Goal: Task Accomplishment & Management: Manage account settings

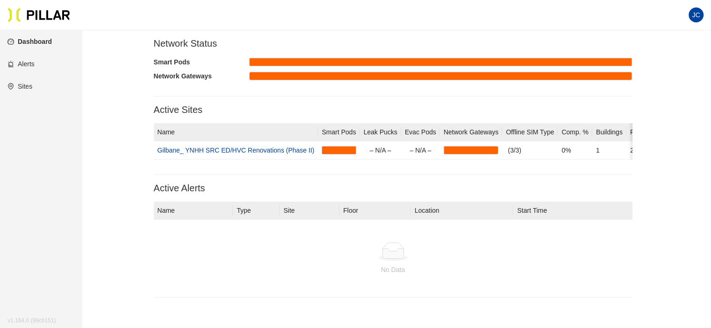
click at [28, 38] on link "Dashboard" at bounding box center [29, 41] width 44 height 7
click at [38, 40] on link "Dashboard" at bounding box center [29, 41] width 44 height 7
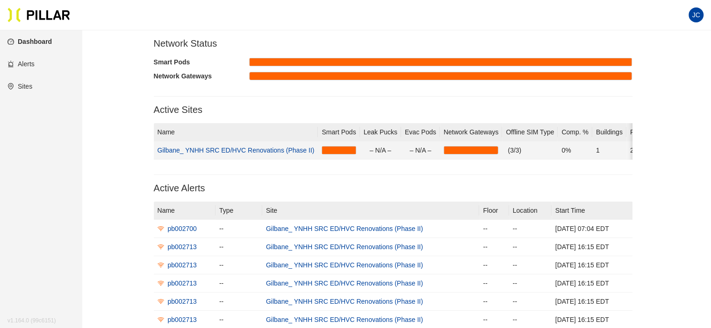
click at [257, 152] on link "Gilbane_ YNHH SRC ED/HVC Renovations (Phase II)" at bounding box center [235, 150] width 157 height 7
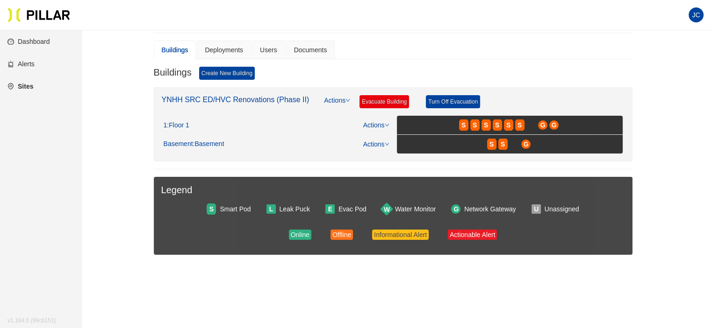
scroll to position [93, 0]
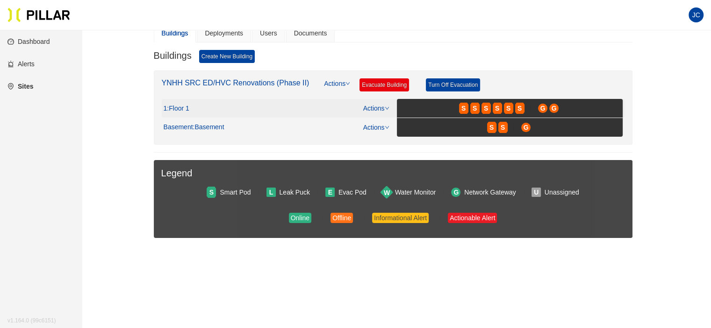
click at [182, 106] on span ": Floor 1" at bounding box center [178, 109] width 22 height 8
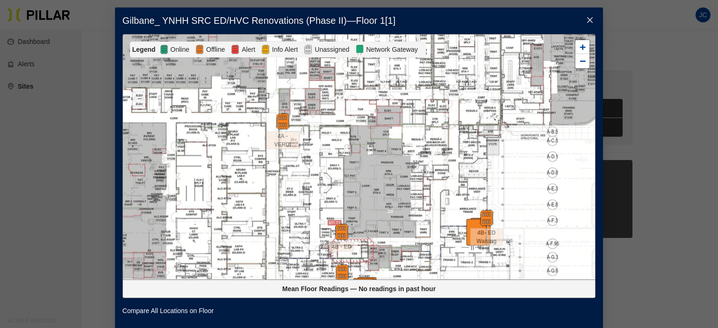
drag, startPoint x: 440, startPoint y: 195, endPoint x: 392, endPoint y: 145, distance: 69.1
click at [392, 145] on div at bounding box center [359, 157] width 472 height 245
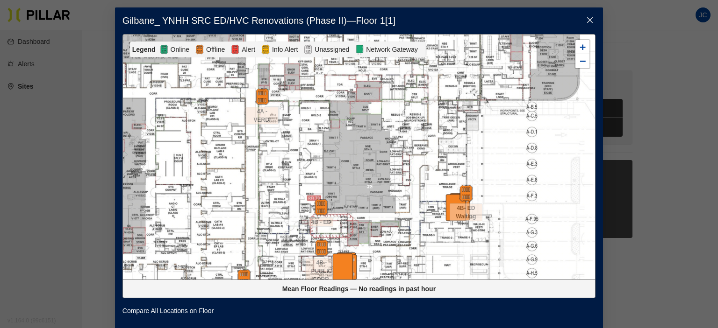
click at [419, 177] on div at bounding box center [359, 157] width 472 height 245
click at [586, 21] on icon "close" at bounding box center [589, 19] width 7 height 7
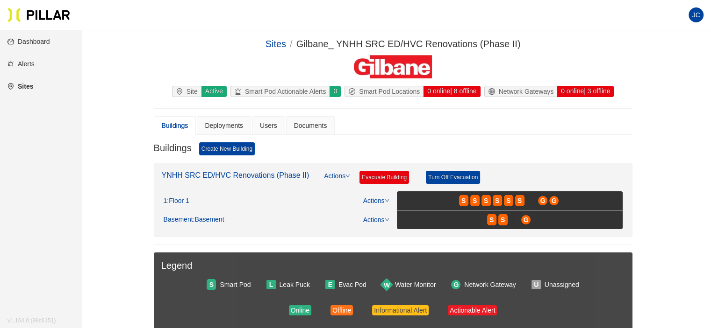
scroll to position [0, 0]
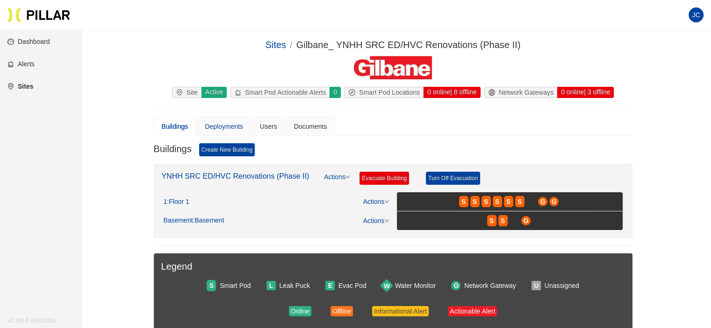
click at [217, 132] on div "Deployments" at bounding box center [224, 126] width 54 height 19
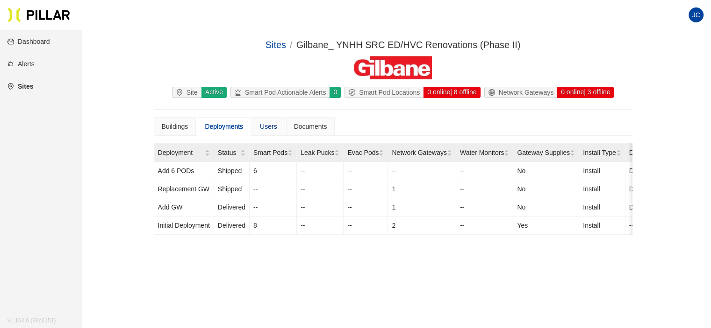
click at [263, 128] on div "Users" at bounding box center [268, 126] width 17 height 10
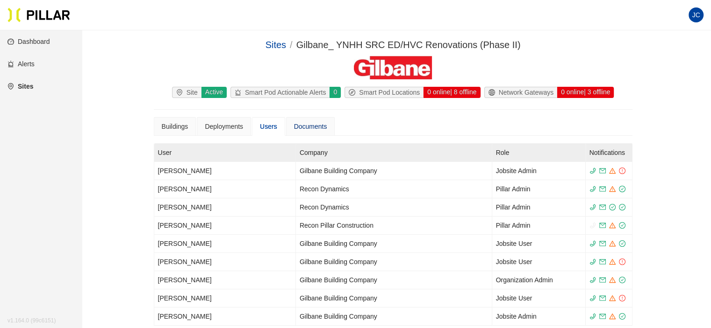
click at [308, 130] on div "Documents" at bounding box center [310, 126] width 33 height 10
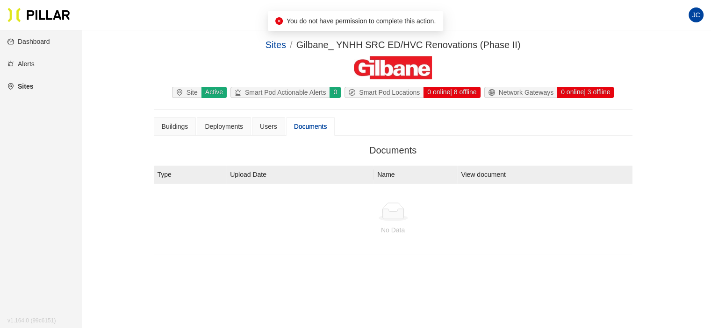
click at [523, 94] on div "Network Gateways" at bounding box center [520, 92] width 72 height 10
click at [572, 88] on div "0 online | 3 offline" at bounding box center [584, 92] width 57 height 11
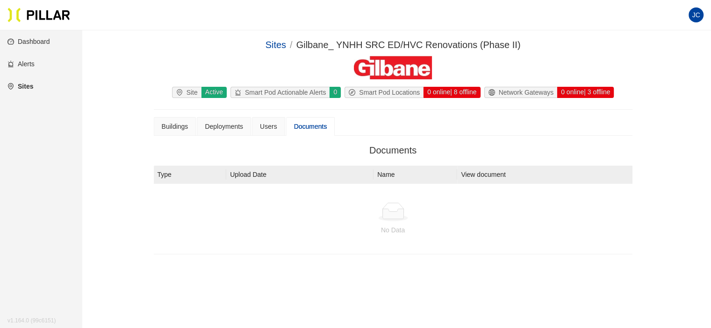
click at [29, 61] on link "Alerts" at bounding box center [20, 63] width 27 height 7
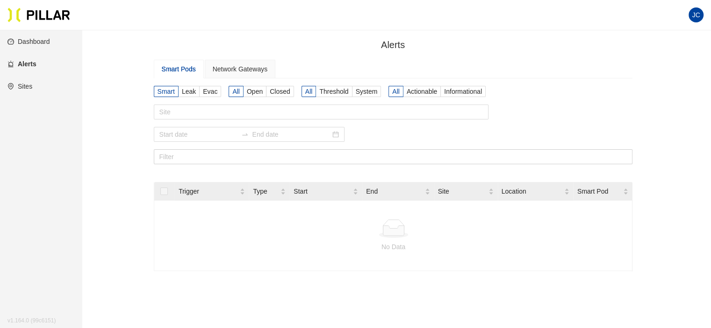
click at [45, 43] on link "Dashboard" at bounding box center [28, 41] width 43 height 7
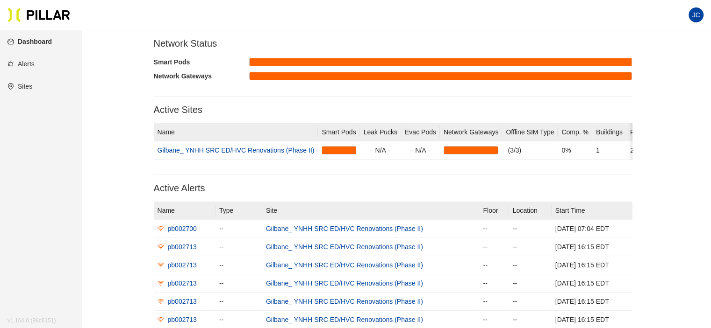
click at [693, 16] on span "JC" at bounding box center [695, 14] width 8 height 15
click at [30, 90] on link "Sites" at bounding box center [19, 86] width 25 height 7
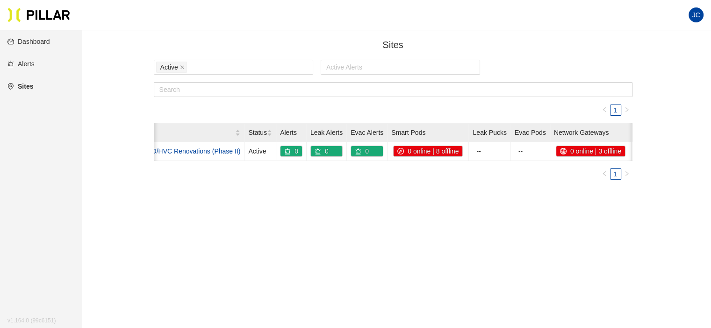
scroll to position [0, 103]
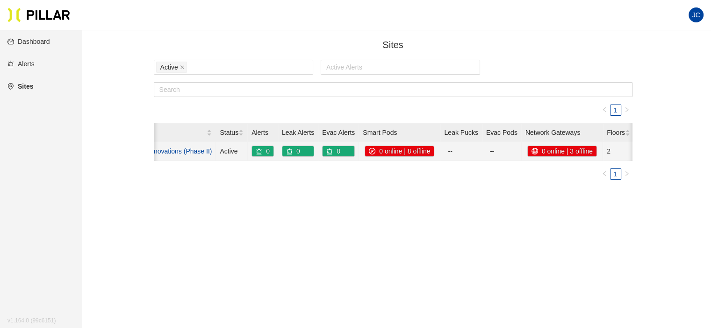
click at [560, 147] on div "0 online | 3 offline" at bounding box center [561, 151] width 69 height 10
click at [560, 149] on div "0 online | 3 offline" at bounding box center [561, 151] width 69 height 10
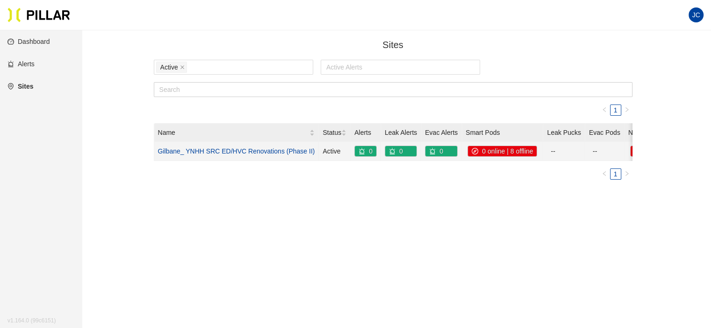
click at [296, 150] on link "Gilbane_ YNHH SRC ED/HVC Renovations (Phase II)" at bounding box center [236, 151] width 157 height 7
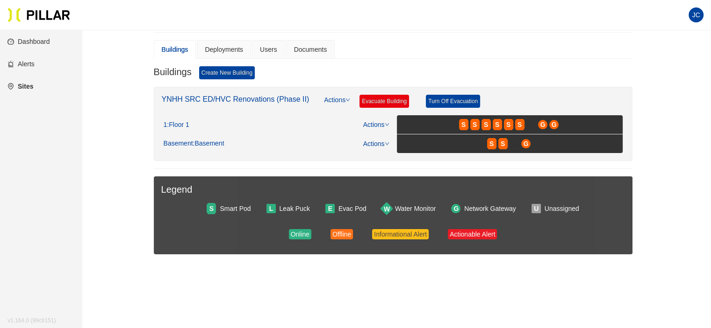
scroll to position [93, 0]
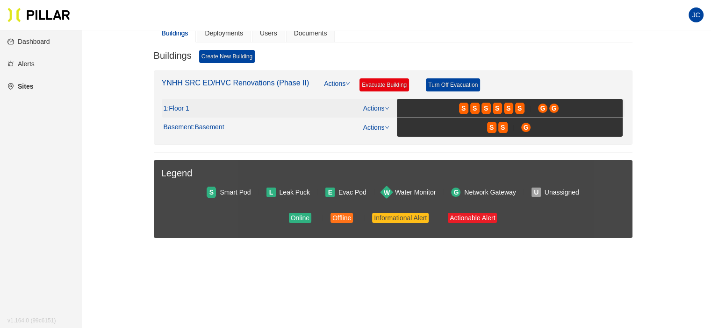
click at [386, 108] on icon "down" at bounding box center [386, 108] width 5 height 5
click at [377, 138] on link "Edit" at bounding box center [371, 137] width 11 height 10
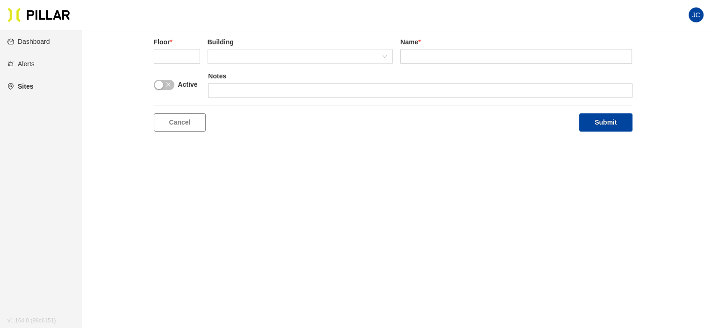
scroll to position [30, 0]
type input "1"
type input "Floor 1"
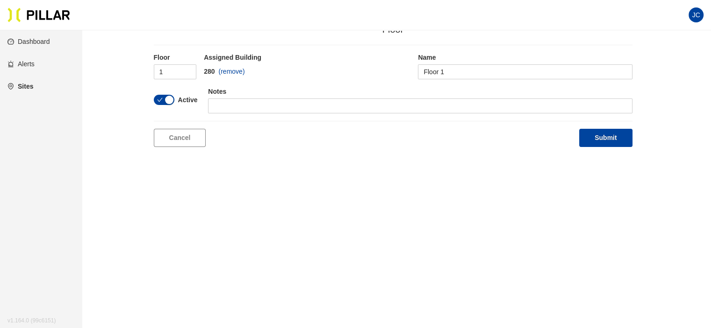
scroll to position [0, 0]
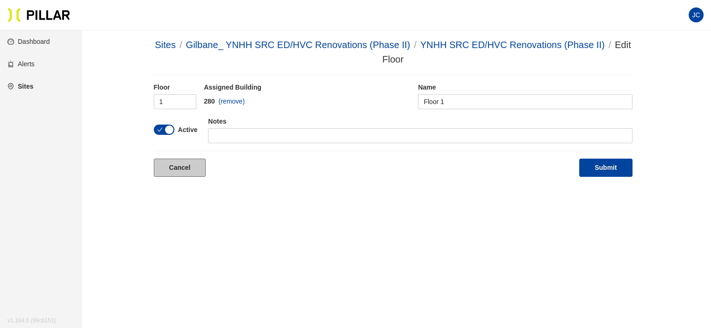
click at [178, 166] on link "Cancel" at bounding box center [180, 168] width 52 height 18
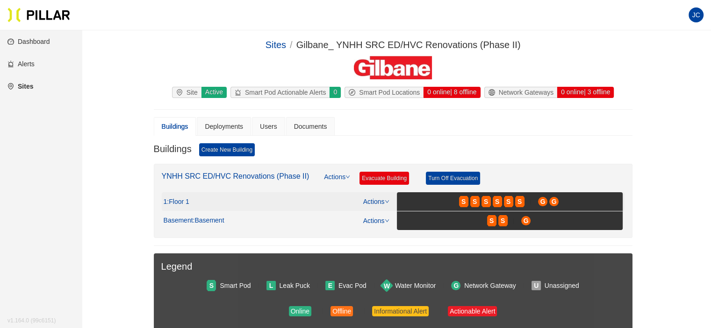
click at [384, 203] on link "Actions" at bounding box center [376, 201] width 26 height 7
click at [385, 215] on link "View/Edit Floor Plan" at bounding box center [395, 215] width 59 height 10
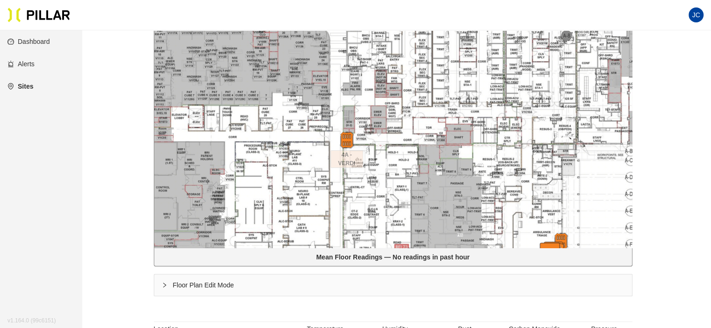
scroll to position [187, 0]
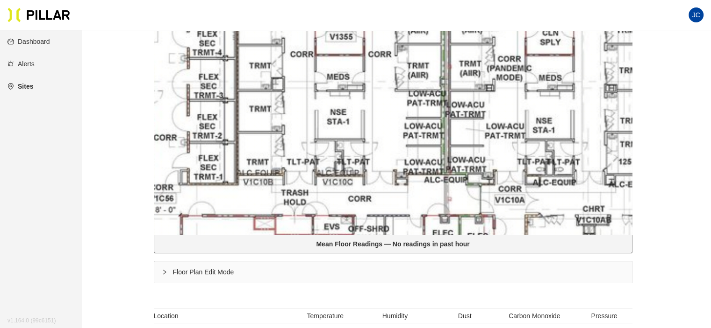
click at [432, 110] on div at bounding box center [392, 112] width 477 height 245
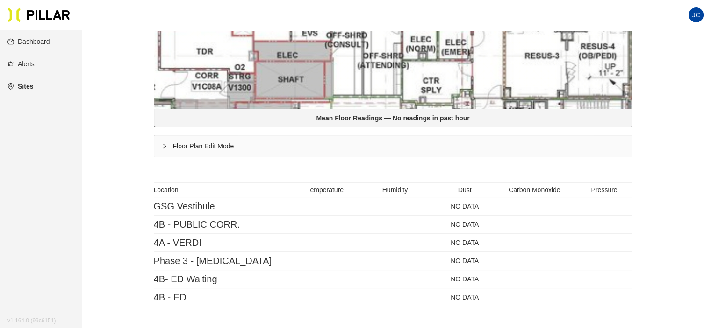
scroll to position [327, 0]
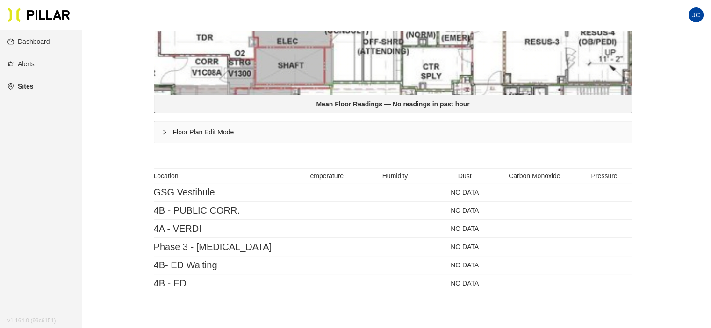
click at [163, 129] on icon "right" at bounding box center [165, 132] width 6 height 6
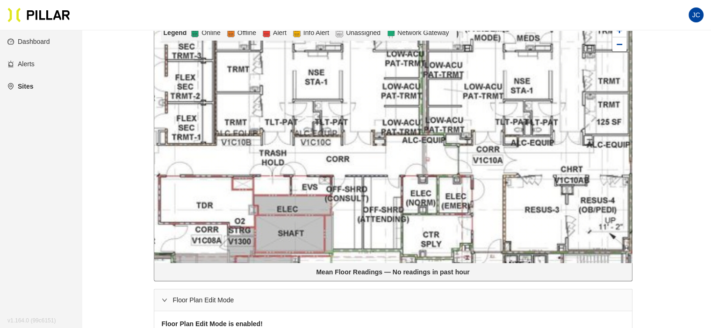
scroll to position [140, 0]
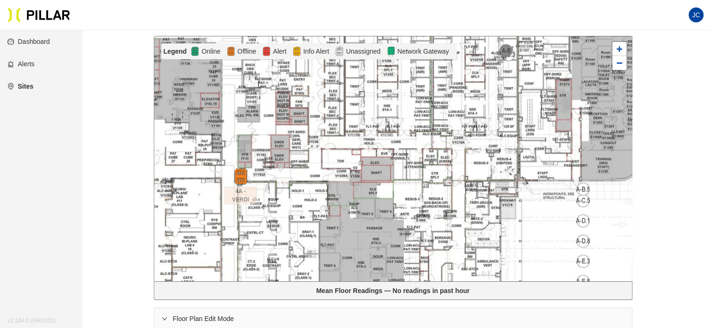
click at [425, 114] on div at bounding box center [392, 158] width 477 height 245
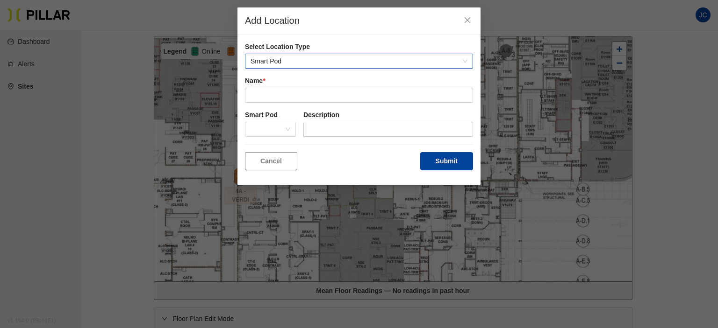
click at [343, 63] on span "Smart Pod" at bounding box center [358, 61] width 217 height 14
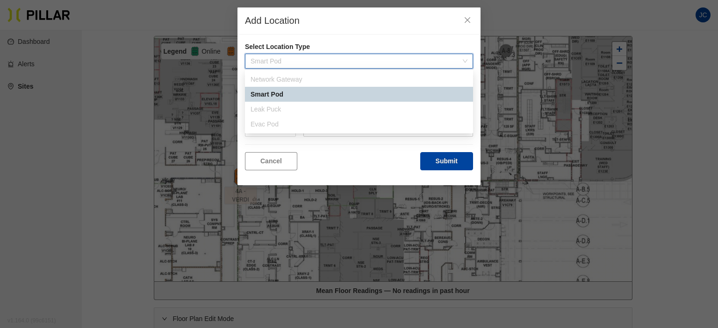
click at [316, 82] on div "Network Gateway" at bounding box center [358, 79] width 217 height 10
click at [295, 79] on div "Network Gateway" at bounding box center [358, 79] width 217 height 10
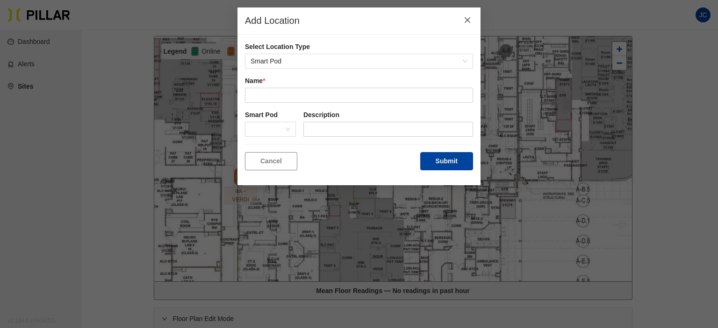
click at [469, 19] on icon "close" at bounding box center [466, 19] width 7 height 7
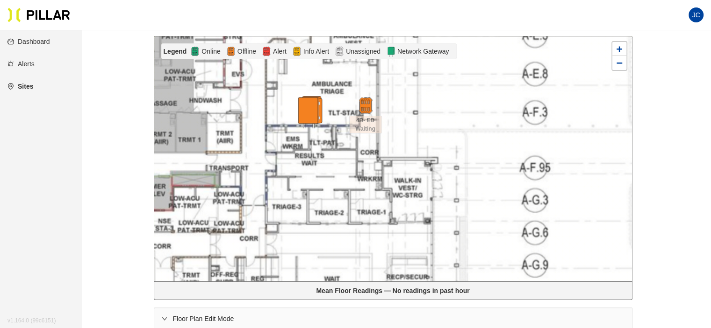
drag, startPoint x: 332, startPoint y: 115, endPoint x: 309, endPoint y: 103, distance: 25.7
click at [309, 103] on img at bounding box center [308, 112] width 33 height 33
click at [309, 105] on img at bounding box center [308, 108] width 33 height 33
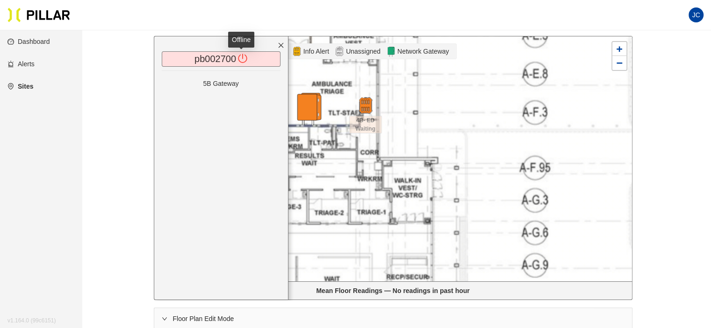
click at [242, 55] on icon "poweroff" at bounding box center [242, 58] width 9 height 9
click at [214, 82] on p "5B Gateway" at bounding box center [221, 83] width 119 height 10
click at [280, 43] on icon "close" at bounding box center [280, 45] width 7 height 7
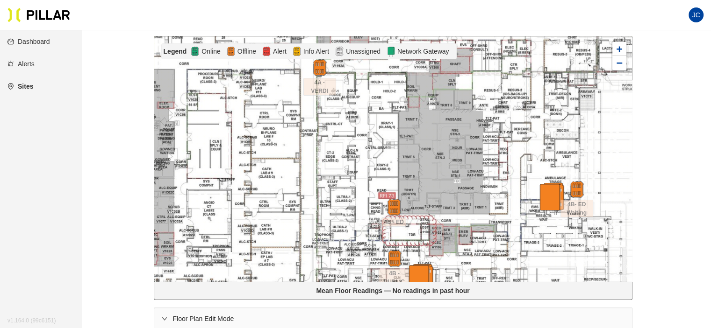
drag, startPoint x: 385, startPoint y: 113, endPoint x: 355, endPoint y: 174, distance: 68.1
click at [355, 174] on div at bounding box center [392, 158] width 477 height 245
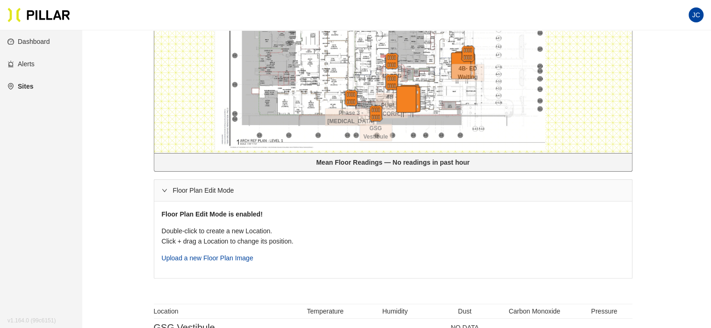
scroll to position [252, 0]
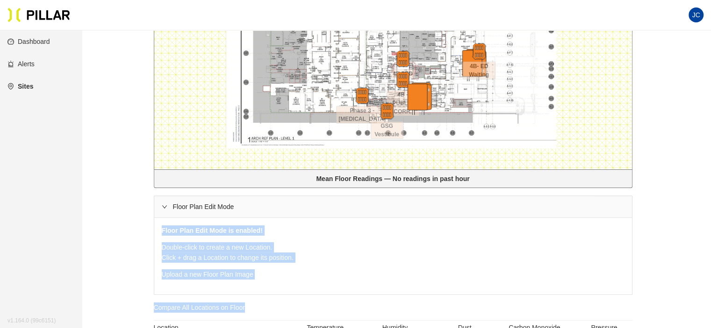
drag, startPoint x: 451, startPoint y: 213, endPoint x: 432, endPoint y: 292, distance: 81.7
click at [431, 297] on div "Legend Online Offline Alert Info Alert Unassigned Network Gateway 4A - VERDI 4B…" at bounding box center [393, 118] width 478 height 389
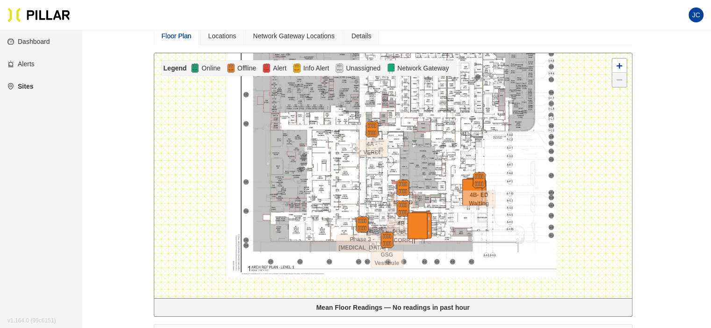
scroll to position [65, 0]
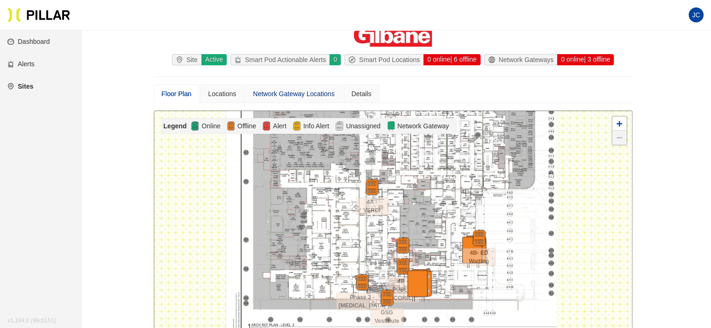
click at [306, 91] on div "Network Gateway Locations" at bounding box center [293, 94] width 81 height 10
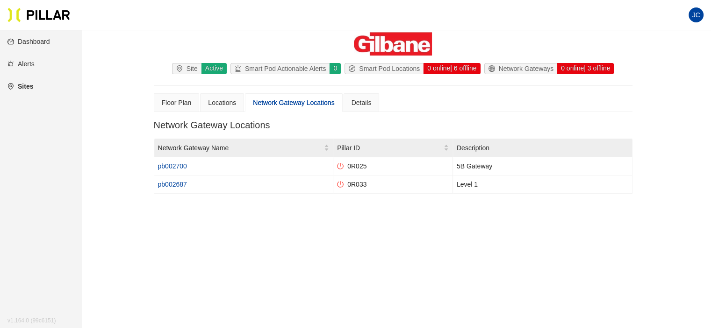
scroll to position [56, 0]
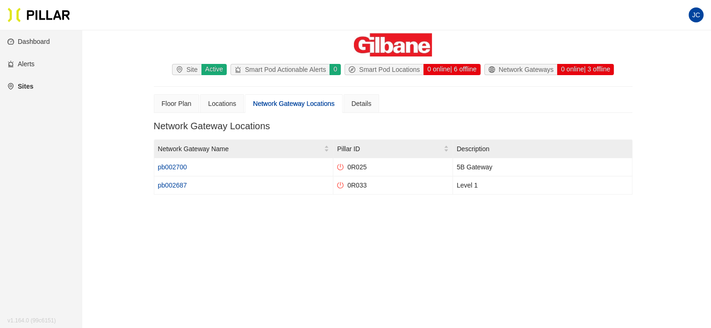
click at [200, 196] on div "Network Gateway Name Pillar ID Description pb002700 0R025 5B Gateway pb002687 0…" at bounding box center [393, 171] width 478 height 63
click at [228, 102] on div "Locations" at bounding box center [222, 104] width 28 height 10
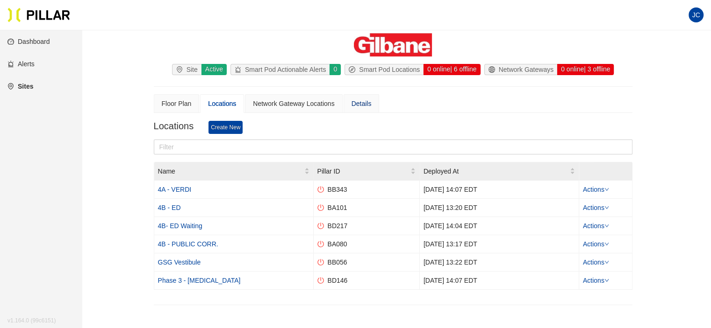
click at [367, 102] on div "Details" at bounding box center [361, 104] width 20 height 10
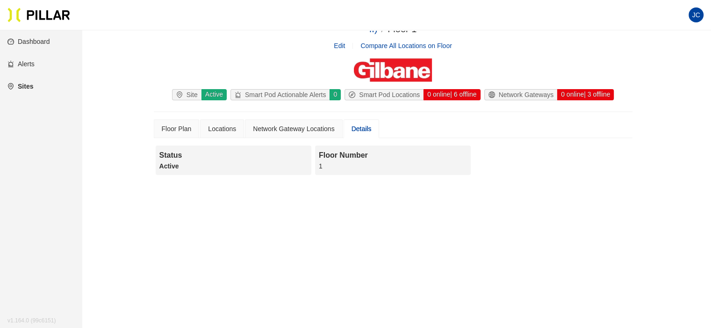
scroll to position [30, 0]
click at [243, 158] on div "Status" at bounding box center [233, 156] width 148 height 12
click at [281, 131] on div "Network Gateway Locations" at bounding box center [293, 129] width 81 height 10
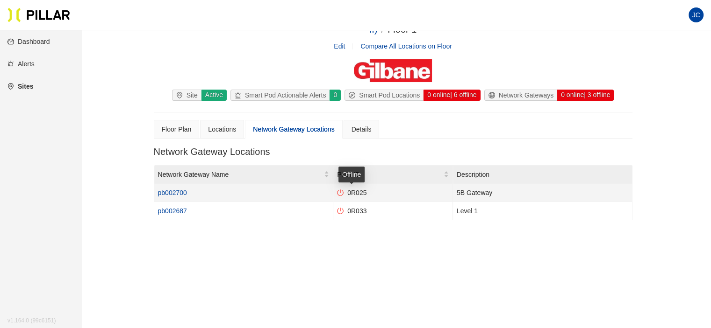
click at [358, 191] on span "0R025" at bounding box center [354, 192] width 23 height 7
click at [466, 192] on td "5B Gateway" at bounding box center [542, 193] width 179 height 18
click at [177, 192] on link "pb002700" at bounding box center [172, 192] width 29 height 7
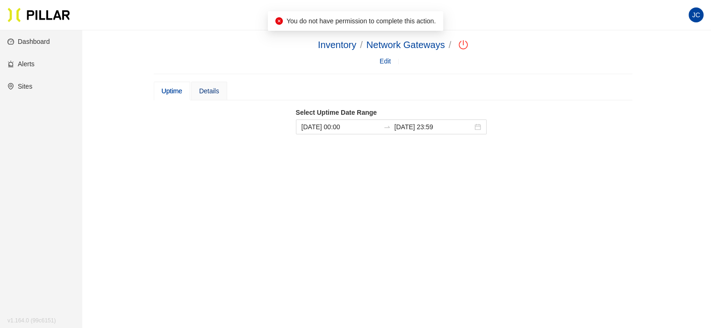
click at [200, 93] on div "Details" at bounding box center [209, 91] width 20 height 10
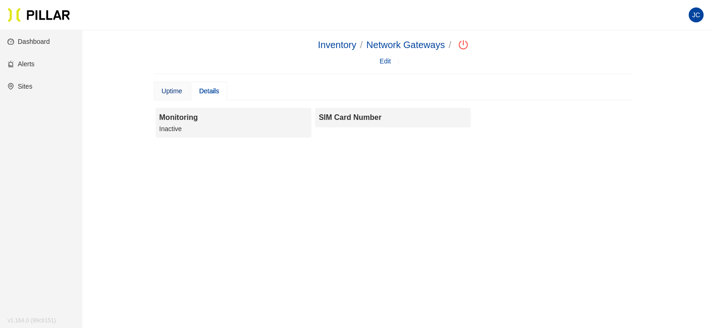
click at [181, 89] on div "Uptime" at bounding box center [172, 91] width 21 height 10
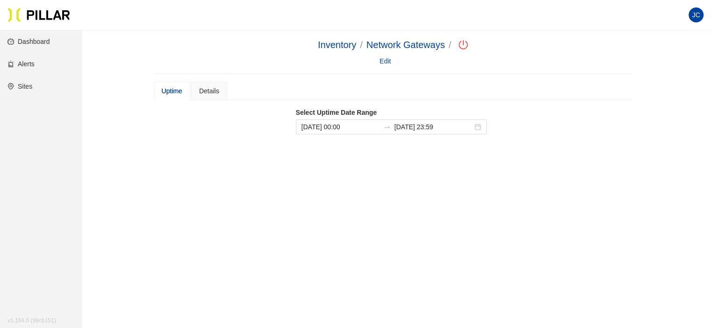
click at [384, 59] on link "Edit" at bounding box center [384, 60] width 11 height 7
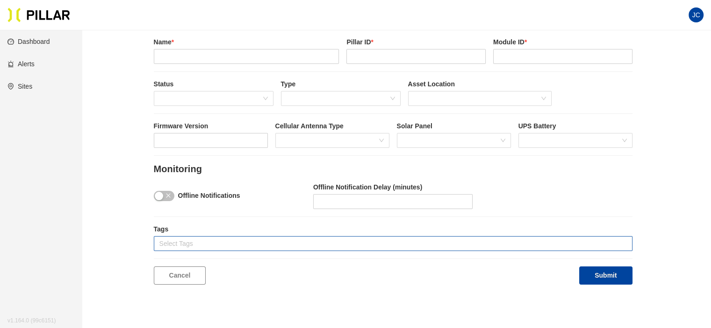
scroll to position [47, 0]
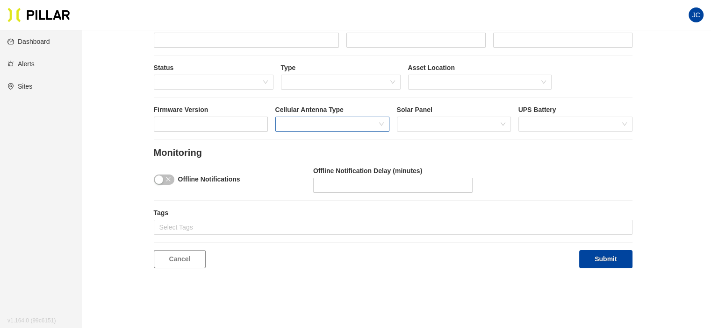
click at [334, 120] on span at bounding box center [332, 124] width 103 height 14
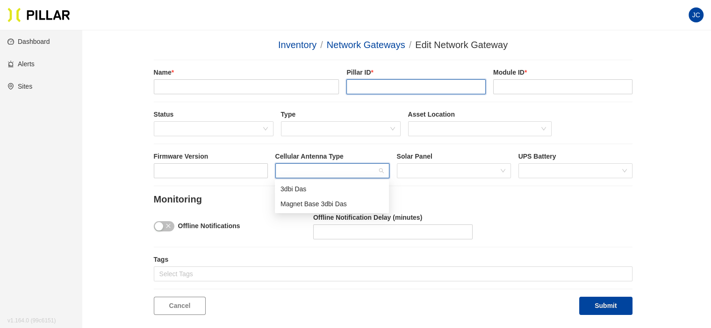
click at [415, 85] on input "text" at bounding box center [415, 86] width 139 height 15
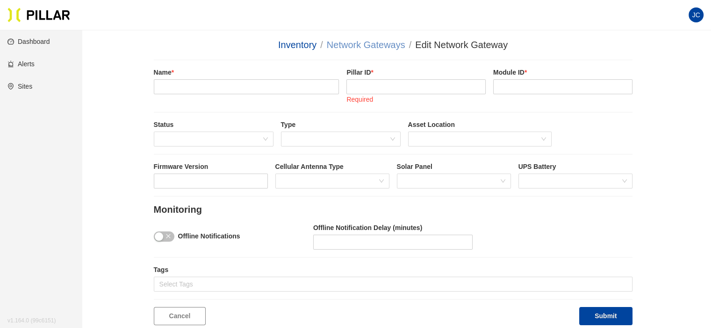
click at [377, 43] on link "Network Gateways" at bounding box center [366, 45] width 78 height 10
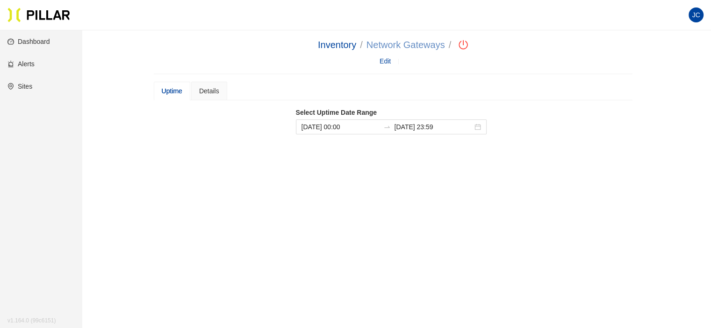
click at [390, 43] on link "Network Gateways" at bounding box center [405, 45] width 78 height 10
click at [384, 58] on link "Edit" at bounding box center [384, 60] width 11 height 7
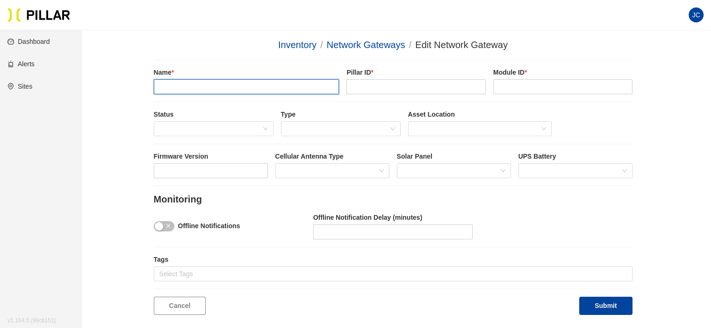
click at [225, 92] on input "text" at bounding box center [246, 86] width 185 height 15
click at [263, 127] on span at bounding box center [213, 129] width 108 height 14
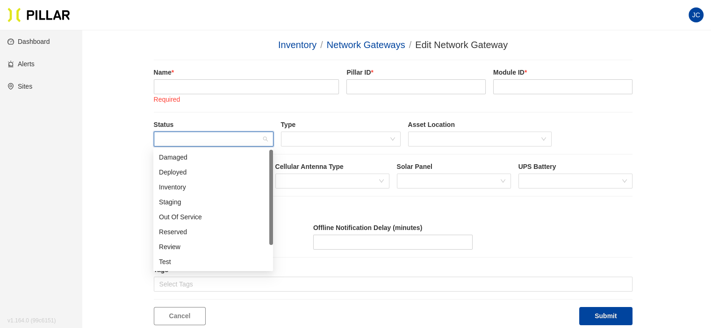
click at [103, 147] on main "Inventory / Network Gateways / Edit Network Gateway / Name * Required Pillar ID…" at bounding box center [355, 241] width 711 height 422
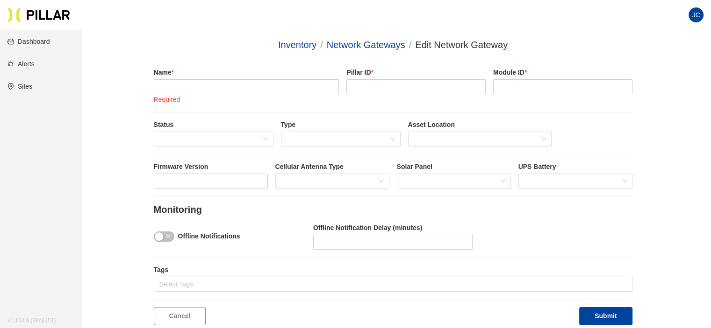
click at [43, 41] on link "Dashboard" at bounding box center [28, 41] width 43 height 7
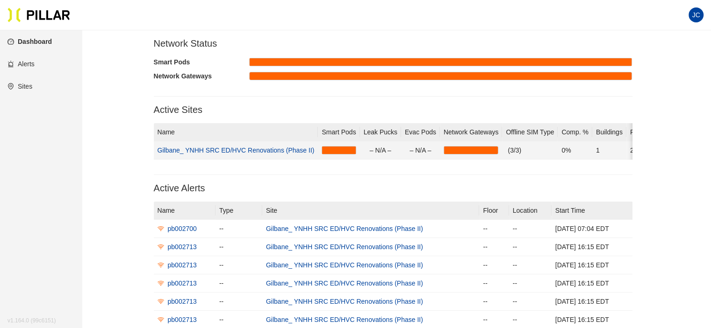
click at [241, 149] on link "Gilbane_ YNHH SRC ED/HVC Renovations (Phase II)" at bounding box center [235, 150] width 157 height 7
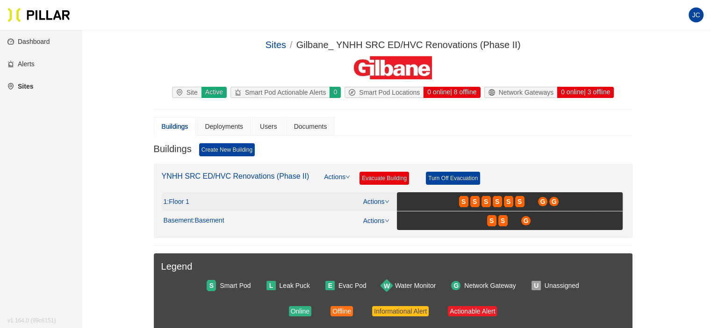
click at [386, 199] on icon "down" at bounding box center [386, 201] width 5 height 5
click at [394, 212] on link "View/Edit Floor Plan" at bounding box center [395, 215] width 59 height 10
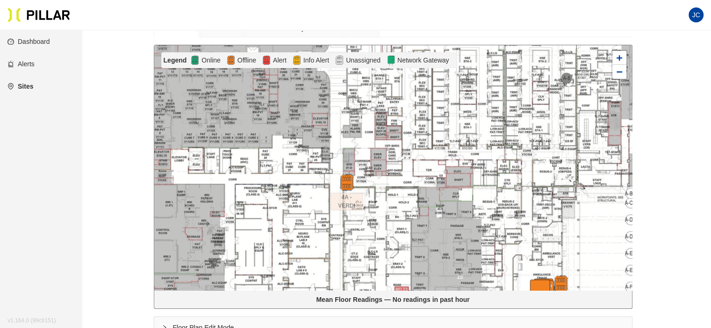
scroll to position [140, 0]
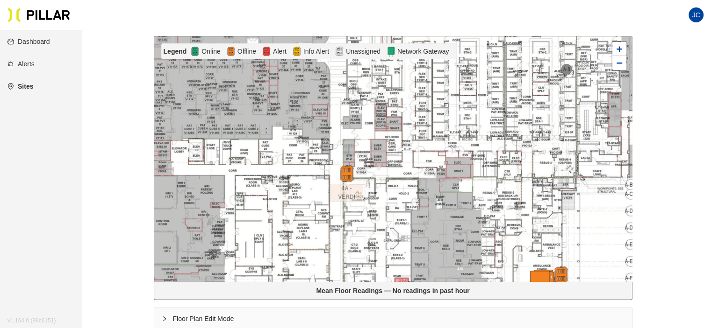
click at [389, 52] on img at bounding box center [390, 51] width 9 height 11
click at [407, 51] on span "Network Gateway" at bounding box center [422, 51] width 55 height 10
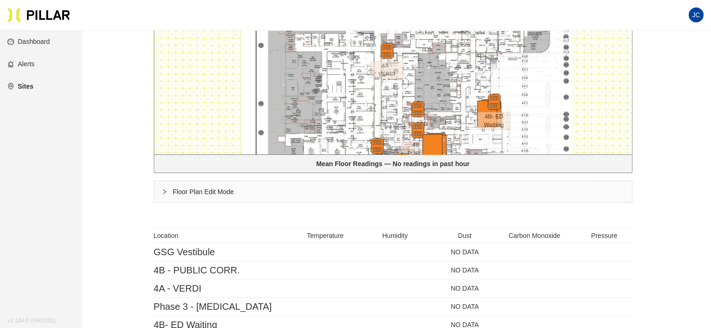
scroll to position [280, 0]
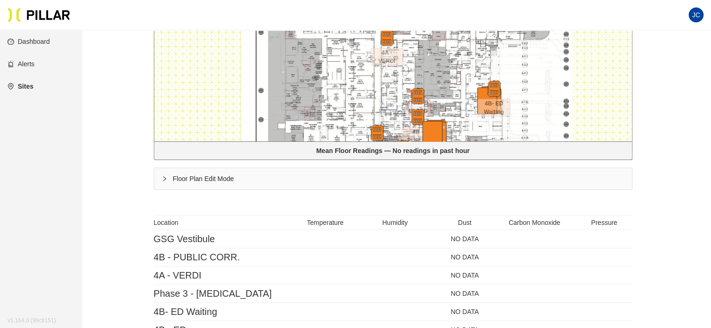
click at [166, 178] on icon "right" at bounding box center [165, 179] width 6 height 6
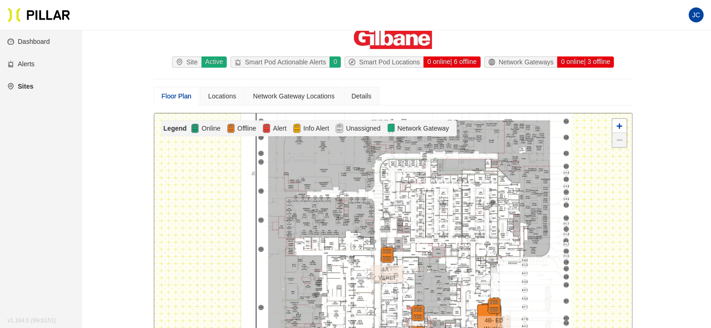
scroll to position [47, 0]
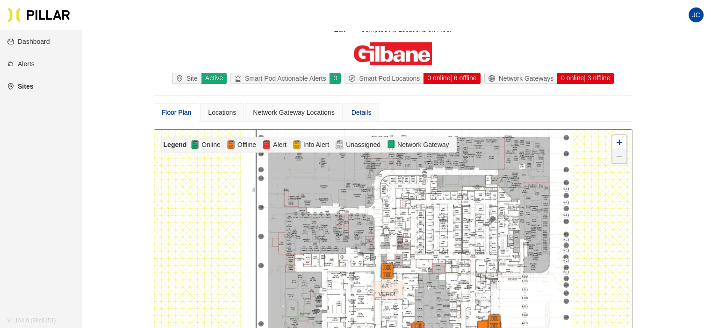
click at [365, 114] on div "Details" at bounding box center [361, 112] width 20 height 10
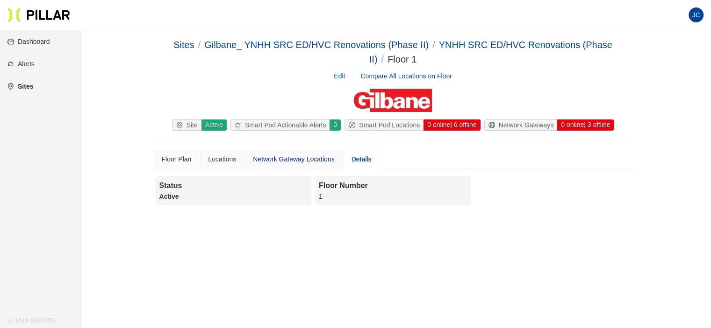
click at [320, 157] on div "Network Gateway Locations" at bounding box center [293, 159] width 81 height 10
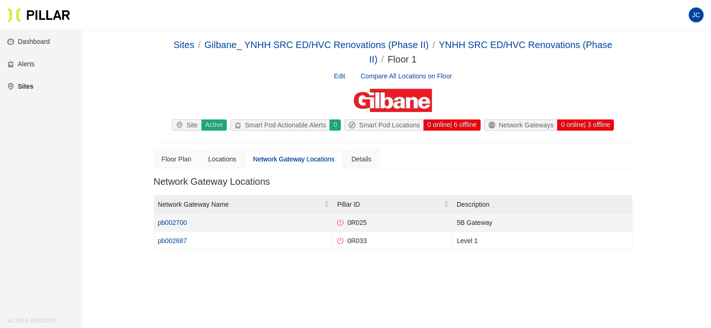
click at [177, 220] on link "pb002700" at bounding box center [172, 222] width 29 height 7
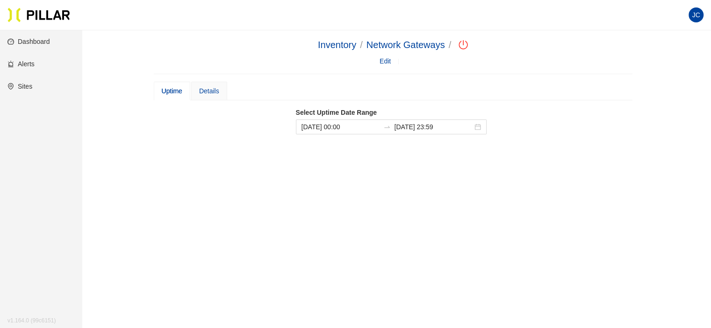
click at [209, 96] on div "Details" at bounding box center [209, 91] width 36 height 19
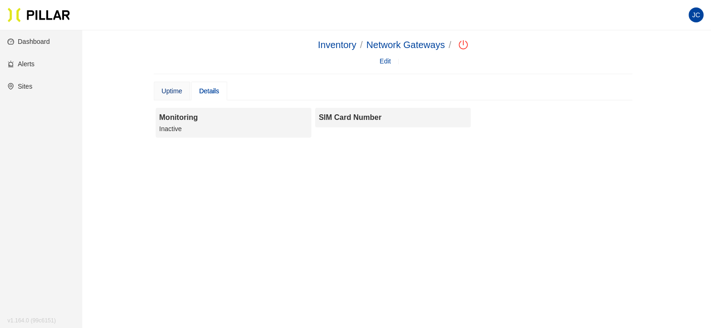
click at [173, 91] on div "Uptime" at bounding box center [172, 91] width 21 height 10
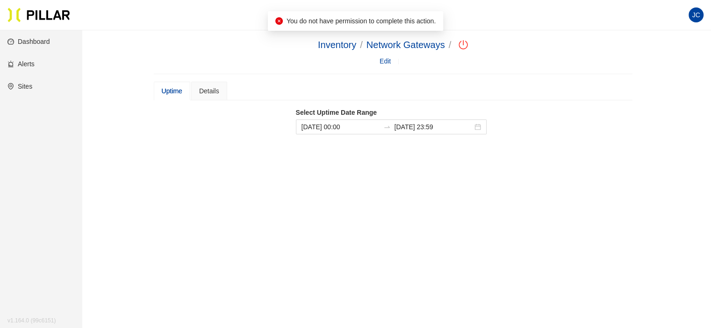
click at [385, 61] on link "Edit" at bounding box center [384, 60] width 11 height 7
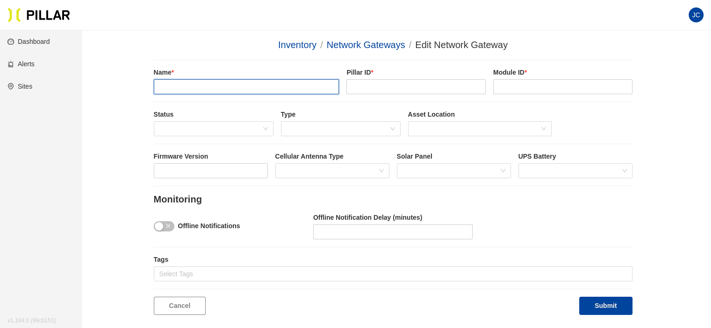
click at [277, 91] on input "text" at bounding box center [246, 86] width 185 height 15
type input "Phase 5B"
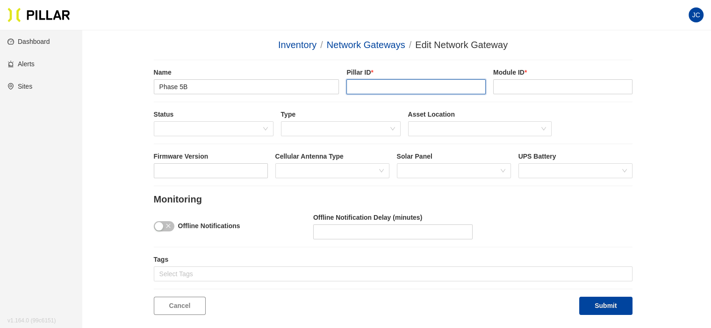
click at [386, 86] on input "text" at bounding box center [415, 86] width 139 height 15
type input "0R027"
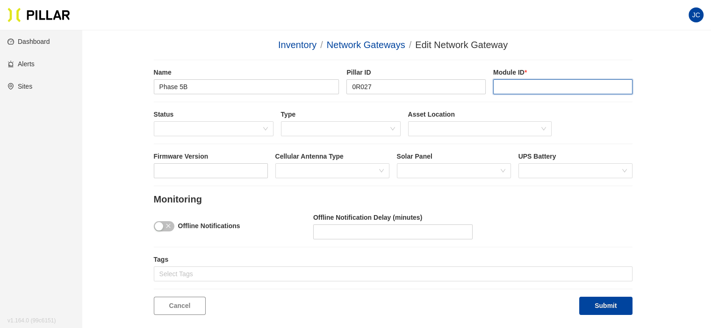
click at [525, 93] on input "text" at bounding box center [562, 86] width 139 height 15
type input "p"
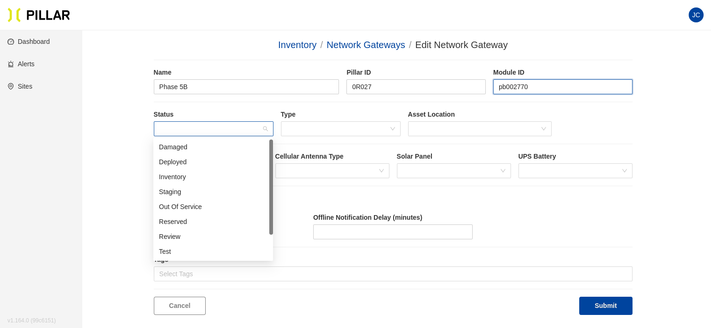
click at [250, 125] on span at bounding box center [213, 129] width 108 height 14
type input "pb002770"
click at [241, 159] on div "Deployed" at bounding box center [213, 162] width 108 height 10
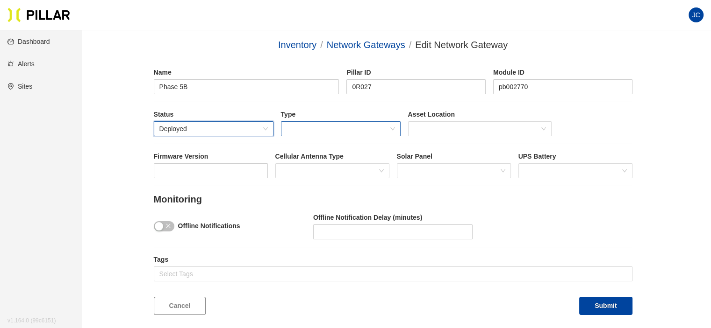
click at [318, 128] on span at bounding box center [340, 129] width 108 height 14
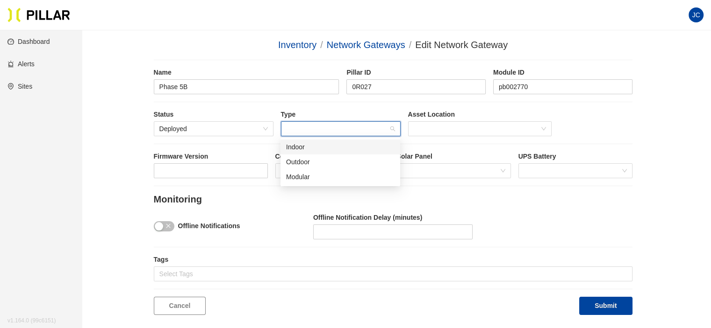
click at [318, 147] on div "Indoor" at bounding box center [340, 147] width 108 height 10
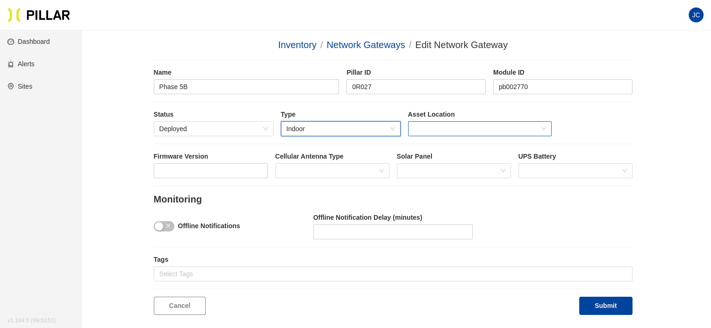
click at [460, 128] on span at bounding box center [479, 129] width 132 height 14
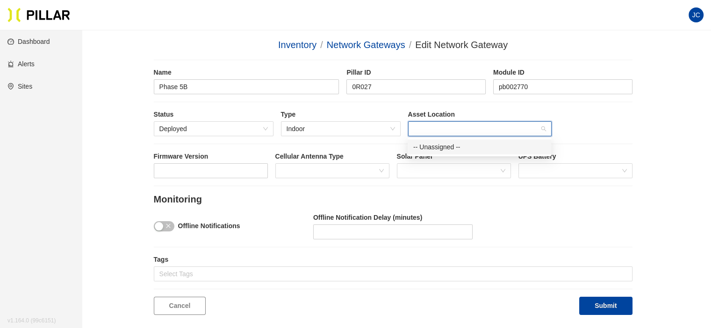
click at [458, 147] on div "-- Unassigned --" at bounding box center [479, 147] width 132 height 10
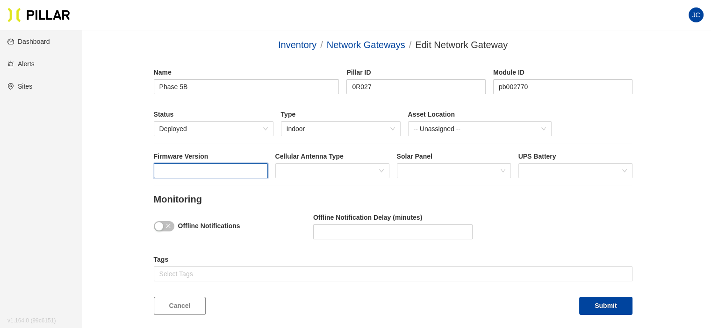
click at [222, 171] on input "text" at bounding box center [211, 171] width 114 height 15
click at [345, 160] on label "Cellular Antenna Type" at bounding box center [332, 157] width 114 height 10
click at [347, 171] on span at bounding box center [332, 171] width 103 height 14
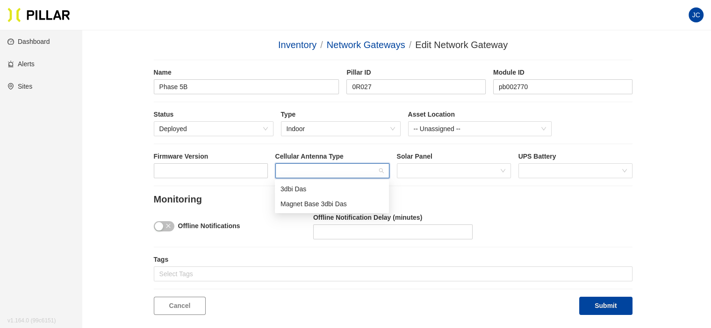
click at [348, 171] on span at bounding box center [332, 171] width 103 height 14
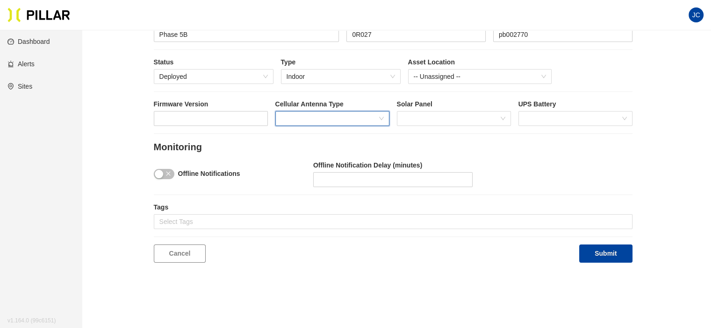
scroll to position [113, 0]
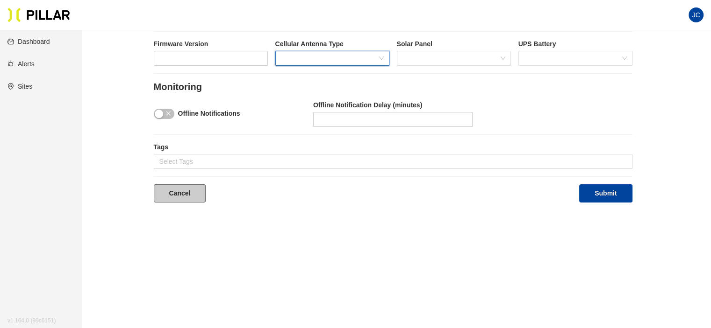
click at [185, 193] on link "Cancel" at bounding box center [180, 194] width 52 height 18
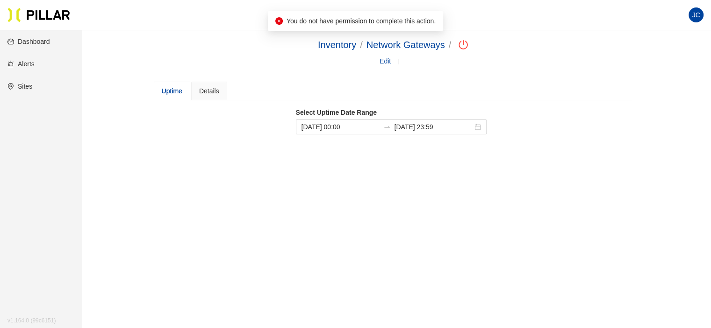
click at [35, 61] on link "Alerts" at bounding box center [20, 63] width 27 height 7
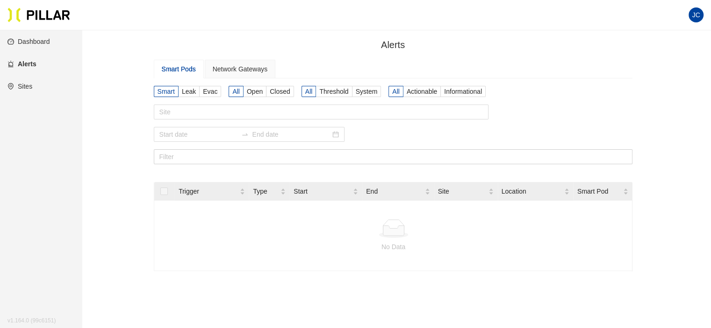
click at [37, 38] on link "Dashboard" at bounding box center [28, 41] width 43 height 7
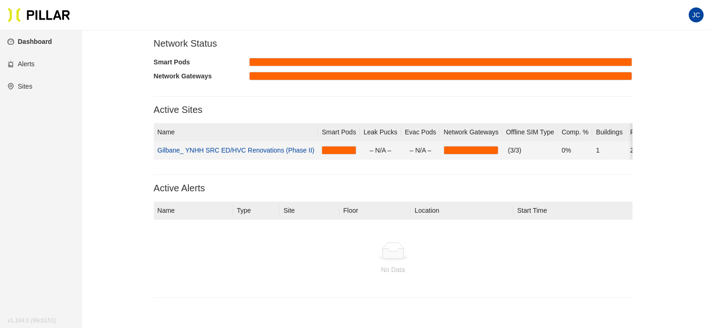
click at [254, 148] on link "Gilbane_ YNHH SRC ED/HVC Renovations (Phase II)" at bounding box center [235, 150] width 157 height 7
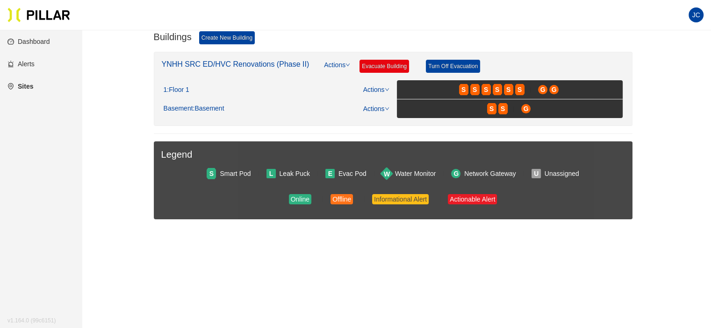
scroll to position [58, 0]
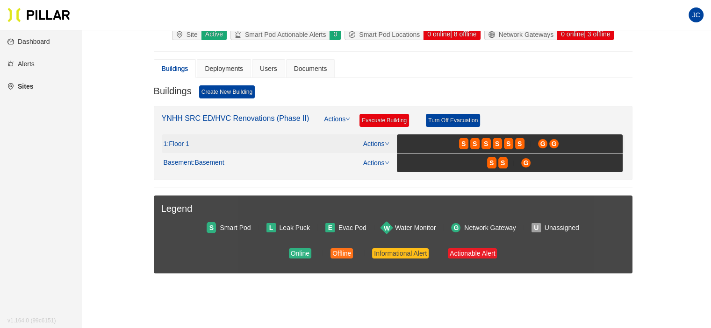
click at [378, 142] on link "Actions" at bounding box center [376, 143] width 26 height 7
click at [383, 155] on link "View/Edit Floor Plan" at bounding box center [395, 158] width 59 height 10
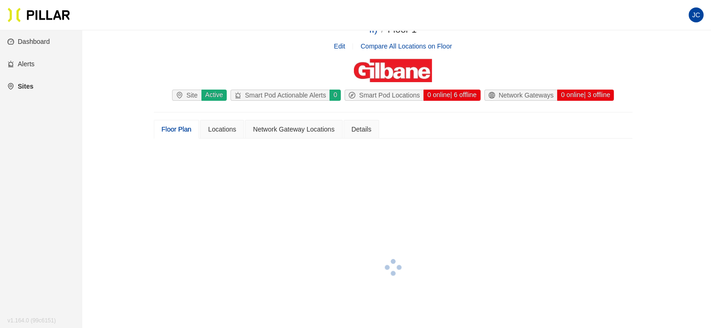
scroll to position [58, 0]
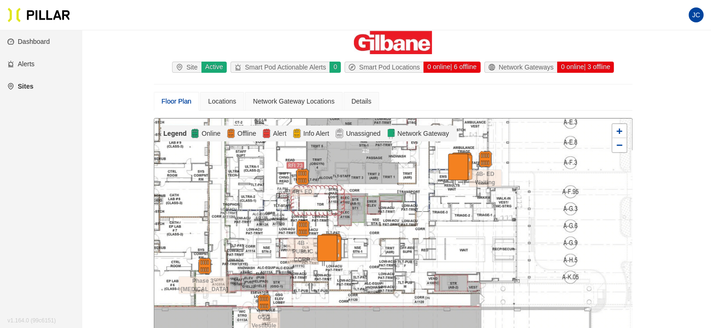
drag, startPoint x: 525, startPoint y: 252, endPoint x: 557, endPoint y: 205, distance: 56.5
click at [557, 205] on div at bounding box center [392, 241] width 477 height 245
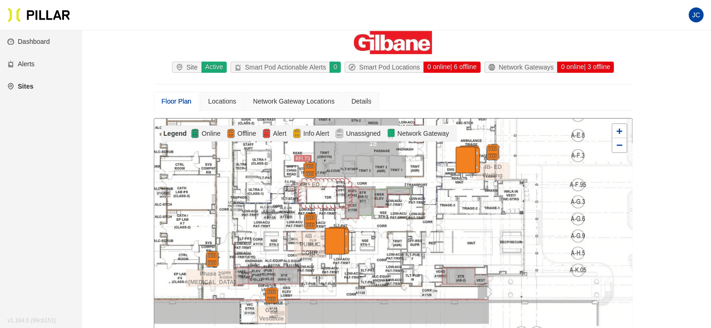
click at [461, 155] on img at bounding box center [466, 161] width 33 height 33
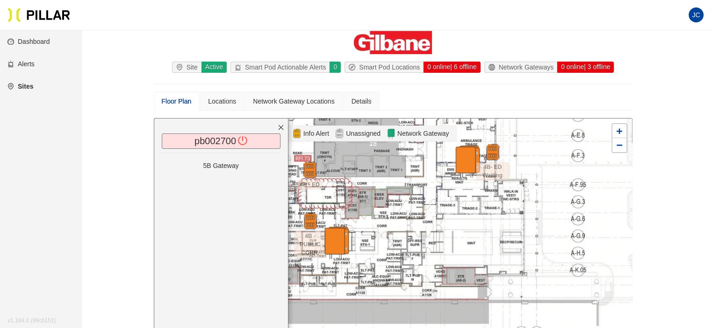
click at [198, 139] on span "pb002700" at bounding box center [220, 141] width 53 height 10
click at [243, 140] on icon "poweroff" at bounding box center [242, 140] width 9 height 9
click at [228, 164] on p "5B Gateway" at bounding box center [221, 166] width 119 height 10
click at [476, 207] on div at bounding box center [392, 241] width 477 height 245
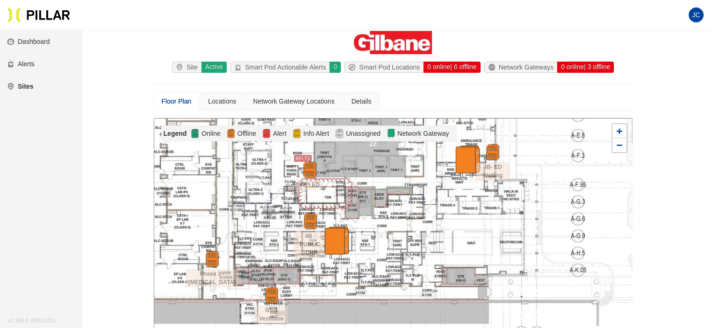
drag, startPoint x: 468, startPoint y: 200, endPoint x: 443, endPoint y: 200, distance: 24.8
click at [445, 200] on div at bounding box center [392, 241] width 477 height 245
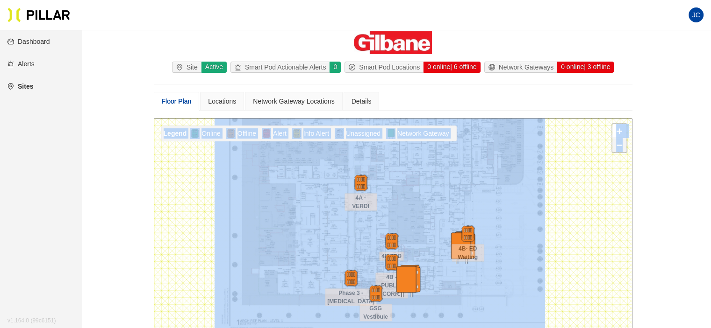
drag, startPoint x: 663, startPoint y: 219, endPoint x: 632, endPoint y: 90, distance: 133.2
click at [632, 90] on div "Sites / Gilbane_ YNHH SRC ED/HVC Renovations (Phase II) / YNHH SRC ED/HVC Renov…" at bounding box center [393, 271] width 576 height 582
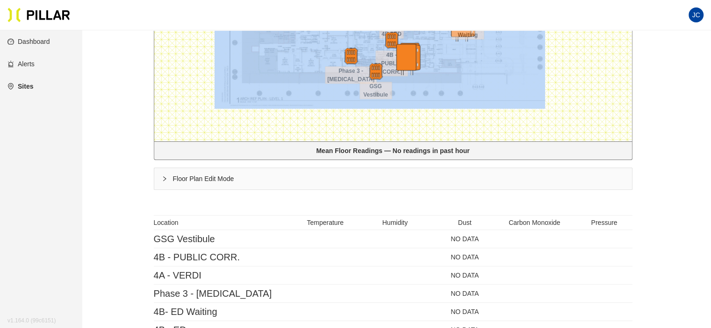
scroll to position [269, 0]
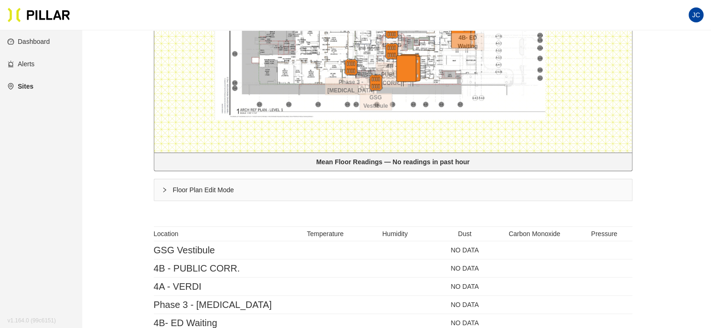
click at [163, 187] on icon "right" at bounding box center [165, 190] width 6 height 6
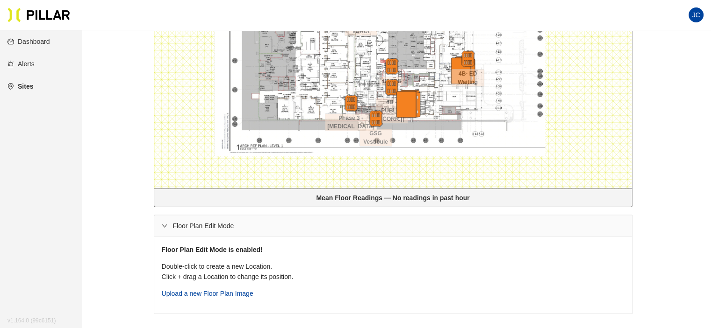
scroll to position [176, 0]
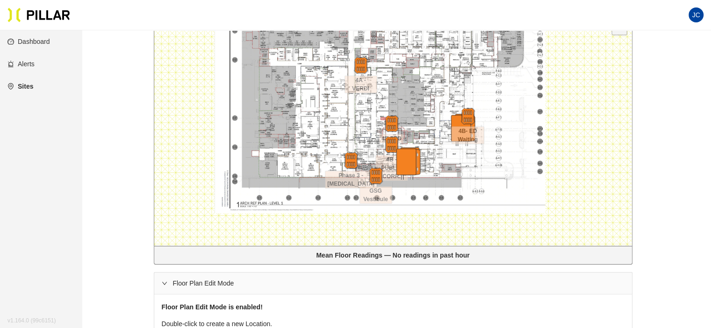
click at [430, 101] on div at bounding box center [392, 123] width 477 height 245
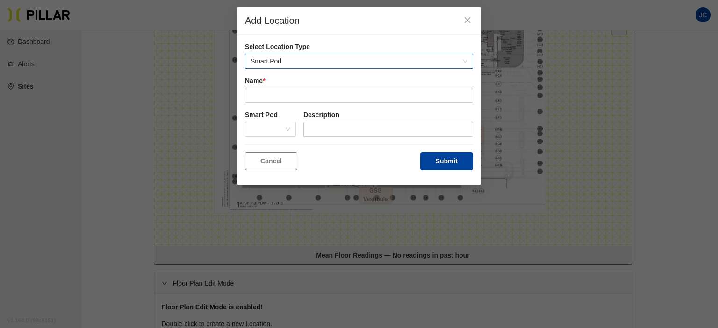
click at [360, 59] on span "Smart Pod" at bounding box center [358, 61] width 217 height 14
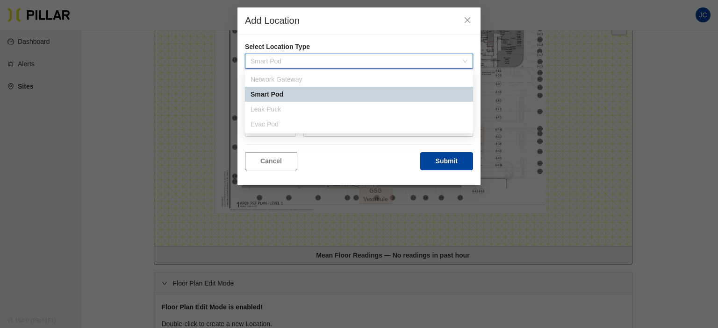
click at [277, 78] on div "Network Gateway" at bounding box center [358, 79] width 217 height 10
click at [284, 95] on div "Smart Pod" at bounding box center [358, 94] width 217 height 10
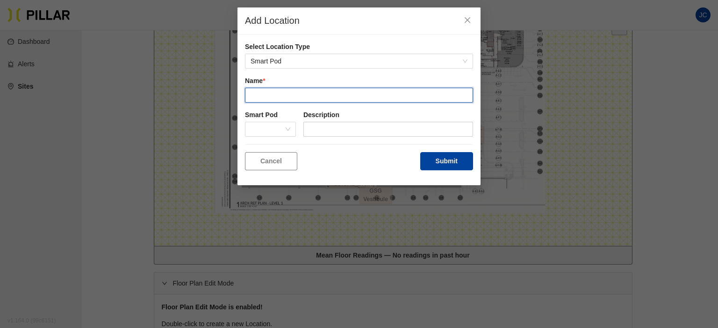
click at [284, 95] on input "text" at bounding box center [359, 95] width 228 height 15
click at [284, 135] on span at bounding box center [270, 129] width 40 height 14
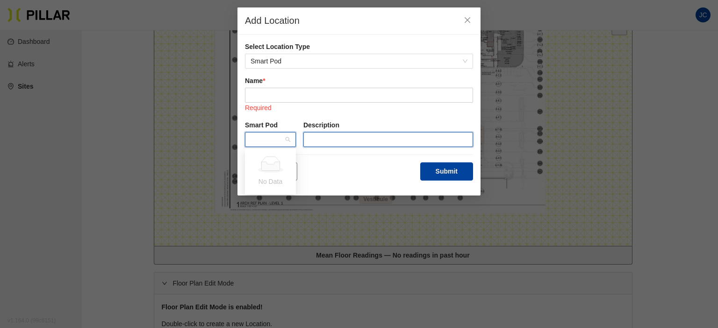
click at [330, 140] on input "text" at bounding box center [388, 139] width 170 height 15
click at [278, 138] on span at bounding box center [270, 140] width 40 height 14
click at [275, 172] on ellipse at bounding box center [270, 170] width 26 height 6
type input "0R027"
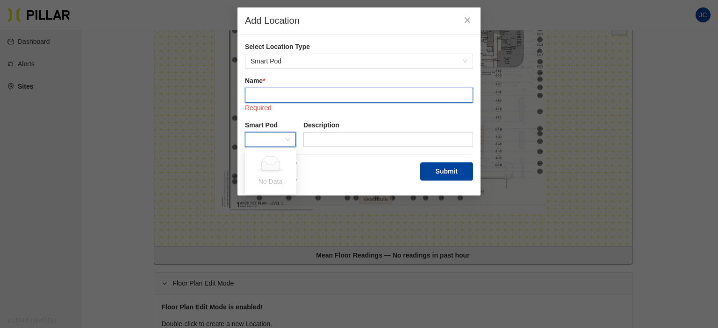
click at [278, 93] on input "text" at bounding box center [359, 95] width 228 height 15
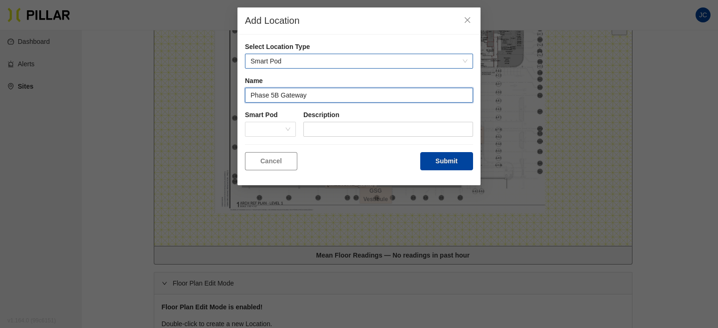
click at [305, 56] on span "Smart Pod" at bounding box center [358, 61] width 217 height 14
type input "Phase 5B Gateway"
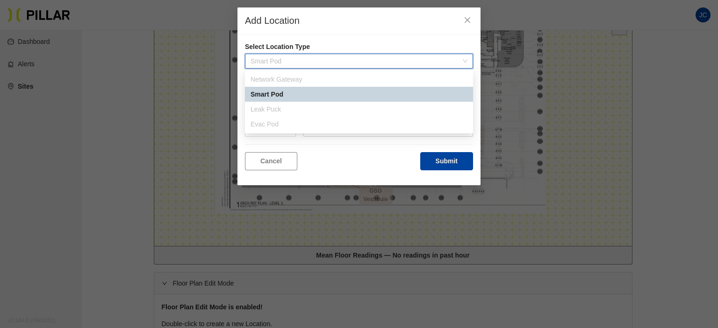
click at [308, 79] on div "Network Gateway" at bounding box center [358, 79] width 217 height 10
click at [283, 160] on button "Cancel" at bounding box center [271, 161] width 52 height 18
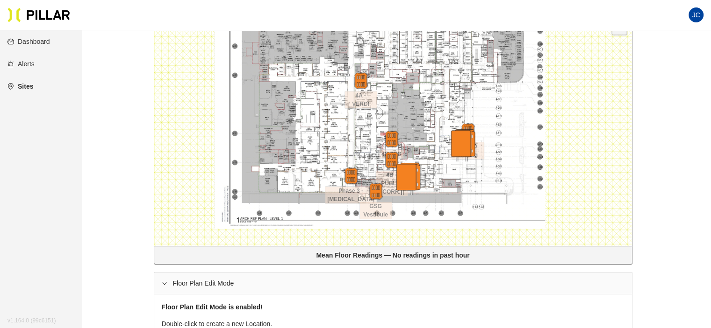
click at [452, 140] on img at bounding box center [461, 145] width 33 height 33
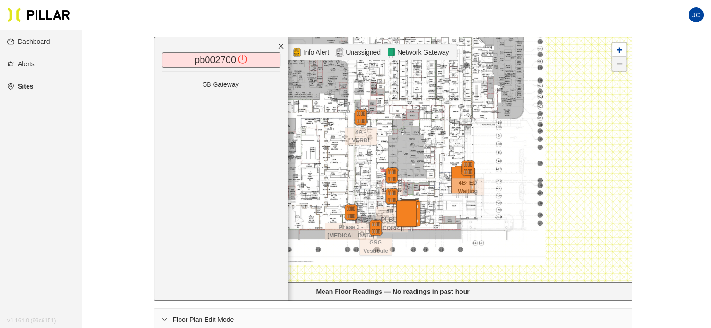
scroll to position [82, 0]
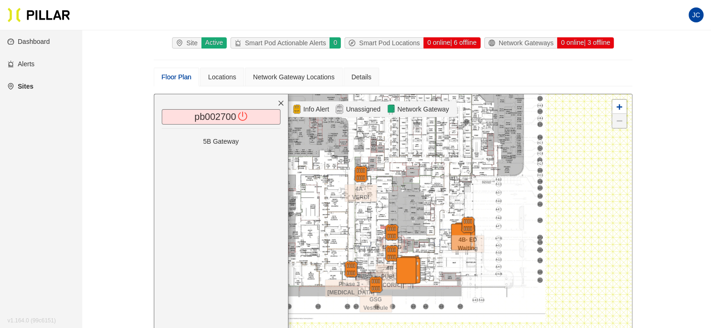
click at [228, 142] on p "5B Gateway" at bounding box center [221, 141] width 119 height 10
click at [222, 76] on div "Locations" at bounding box center [222, 77] width 28 height 10
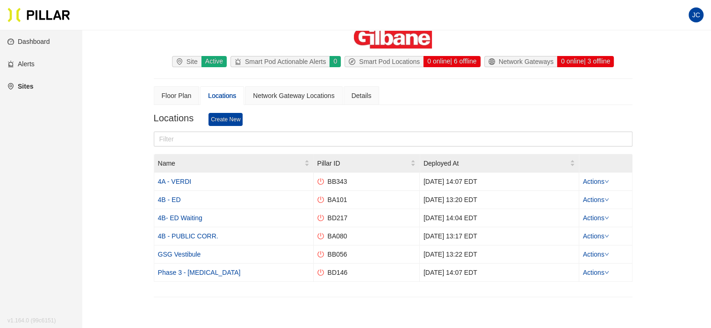
scroll to position [82, 0]
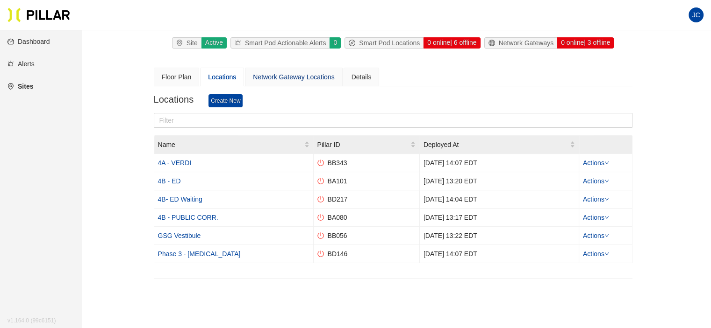
click at [273, 72] on div "Network Gateway Locations" at bounding box center [293, 77] width 81 height 10
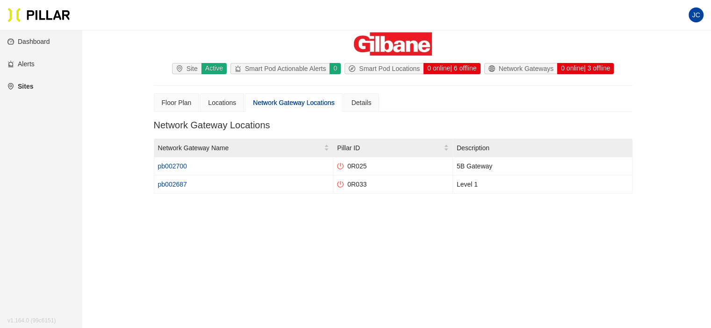
scroll to position [56, 0]
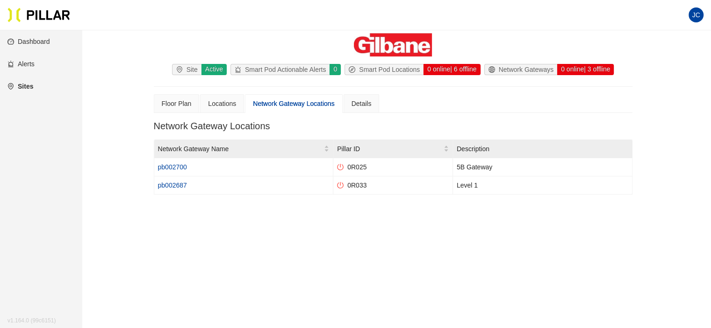
drag, startPoint x: 179, startPoint y: 198, endPoint x: 176, endPoint y: 206, distance: 9.6
click at [176, 206] on div "Network Gateway Locations Network Gateway Name Pillar ID Description pb002700 0…" at bounding box center [393, 165] width 478 height 89
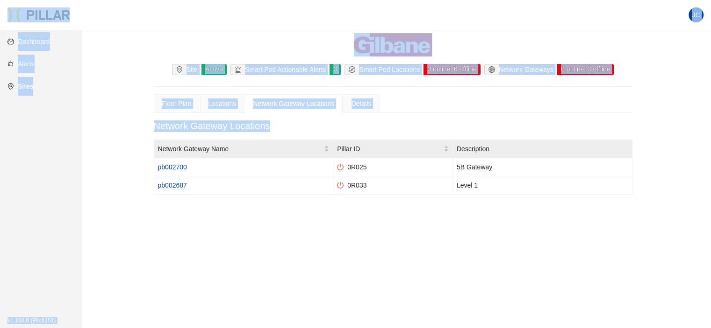
click at [176, 206] on div "Network Gateway Locations Network Gateway Name Pillar ID Description pb002700 0…" at bounding box center [393, 165] width 478 height 89
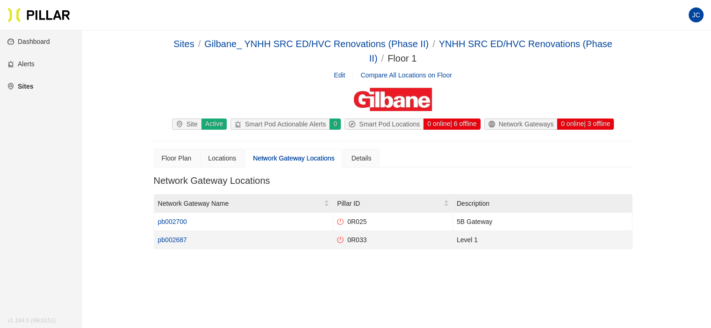
scroll to position [0, 0]
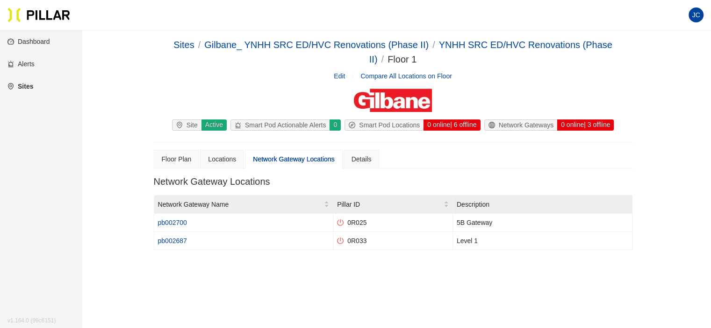
click at [341, 73] on link "Edit" at bounding box center [339, 76] width 11 height 10
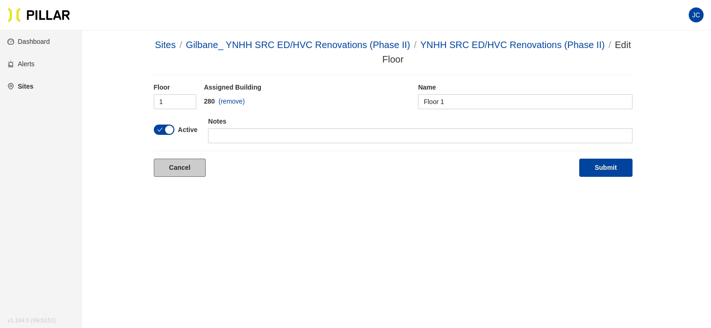
click at [178, 165] on link "Cancel" at bounding box center [180, 168] width 52 height 18
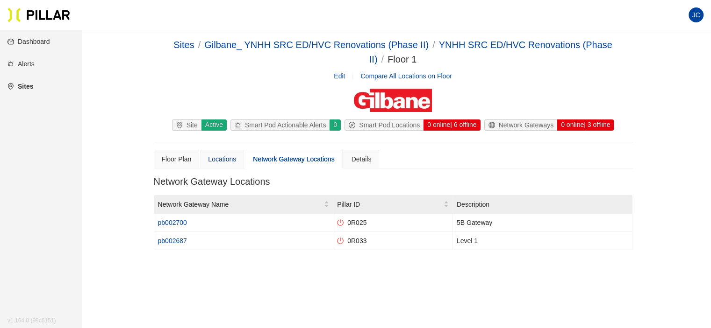
click at [218, 156] on div "Locations" at bounding box center [222, 159] width 28 height 10
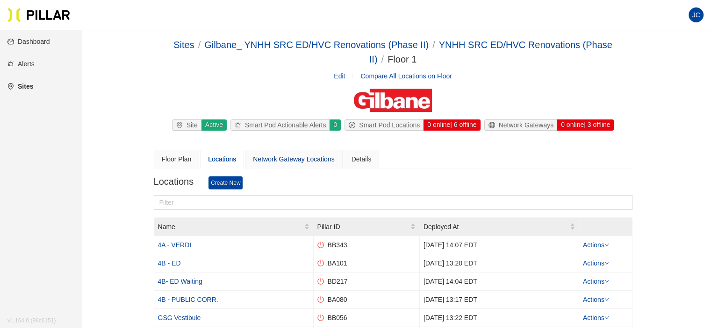
click at [273, 154] on div "Network Gateway Locations" at bounding box center [293, 159] width 81 height 10
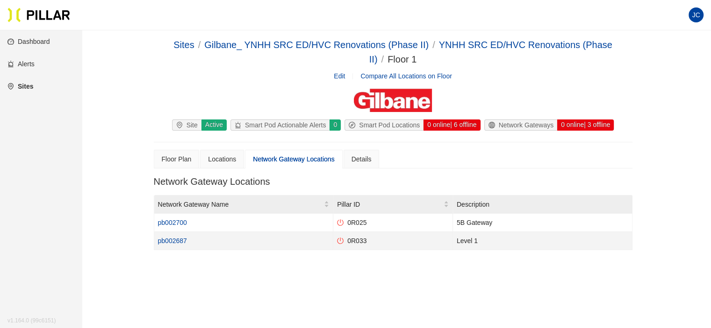
click at [175, 239] on link "pb002687" at bounding box center [172, 240] width 29 height 7
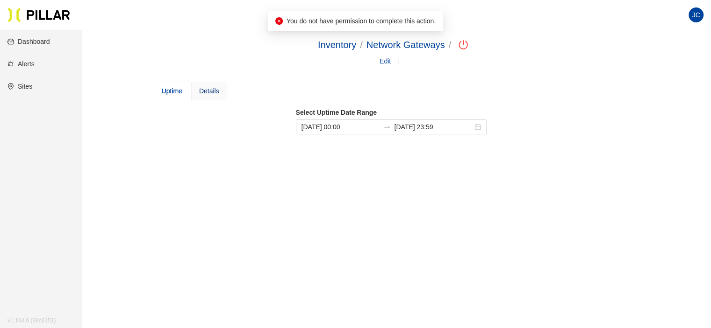
click at [208, 89] on div "Details" at bounding box center [209, 91] width 20 height 10
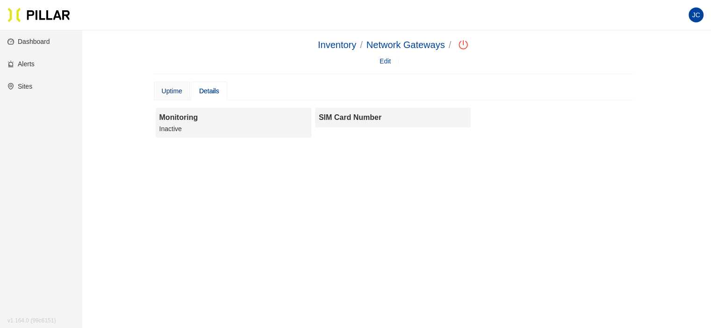
click at [174, 92] on div "Uptime" at bounding box center [172, 91] width 21 height 10
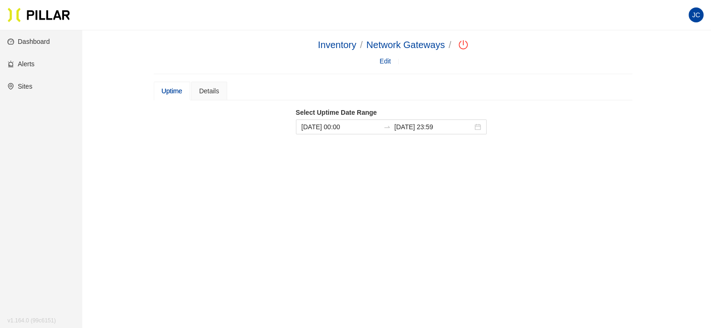
click at [25, 63] on link "Alerts" at bounding box center [20, 63] width 27 height 7
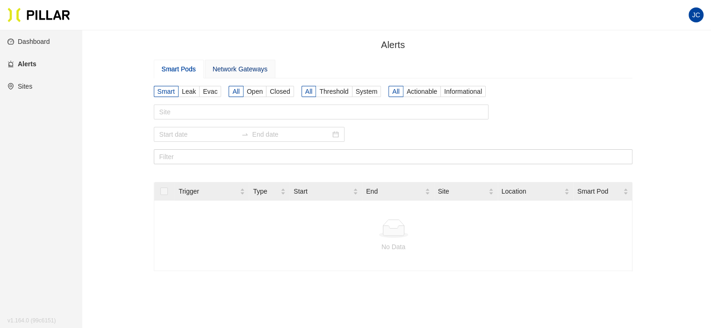
click at [232, 72] on div "Network Gateways" at bounding box center [240, 69] width 55 height 10
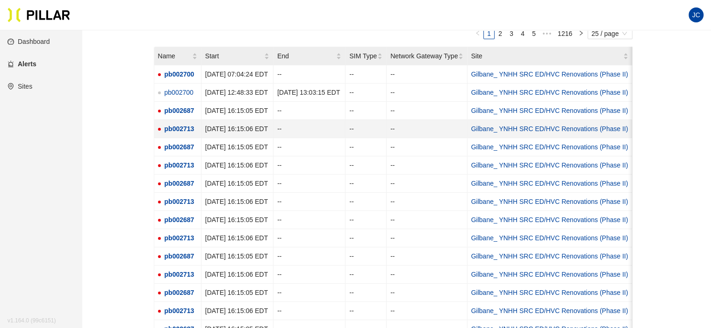
scroll to position [93, 0]
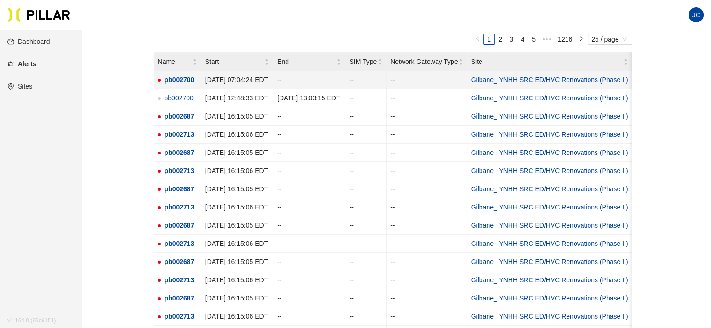
click at [183, 77] on span "pb002700" at bounding box center [179, 79] width 30 height 7
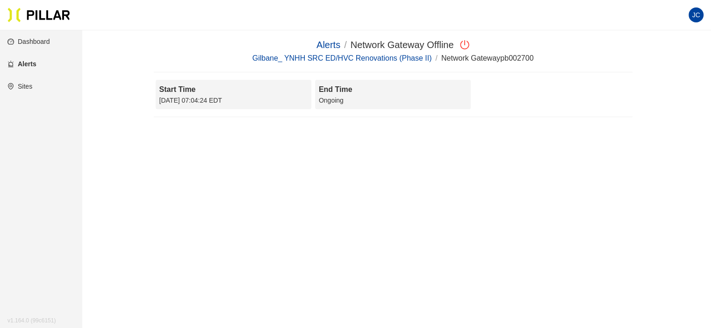
click at [46, 41] on link "Dashboard" at bounding box center [28, 41] width 43 height 7
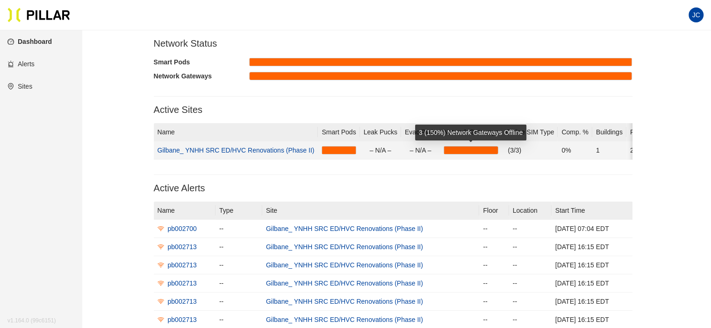
click at [480, 148] on div at bounding box center [471, 150] width 54 height 7
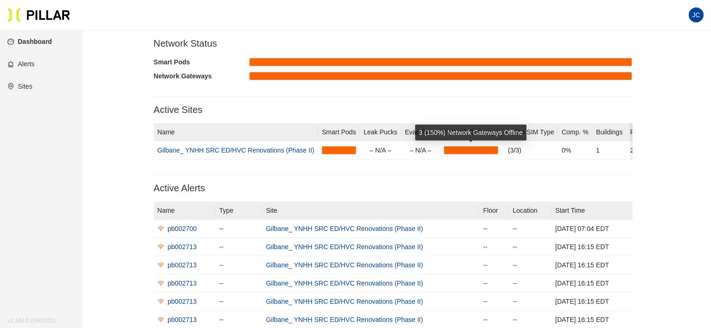
click at [479, 126] on div "3 (150%) Network Gateways Offline" at bounding box center [470, 133] width 111 height 16
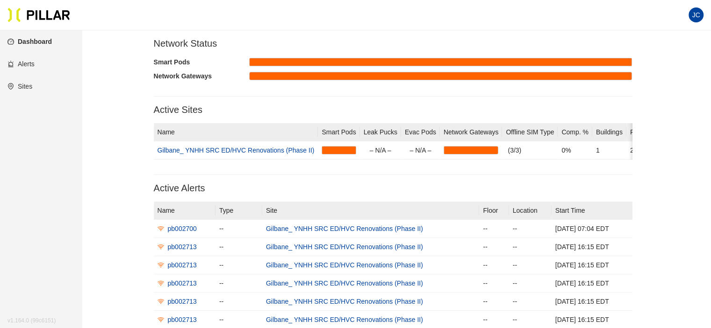
click at [691, 14] on span "JC" at bounding box center [695, 14] width 8 height 15
click at [661, 50] on link "Settings" at bounding box center [647, 48] width 34 height 10
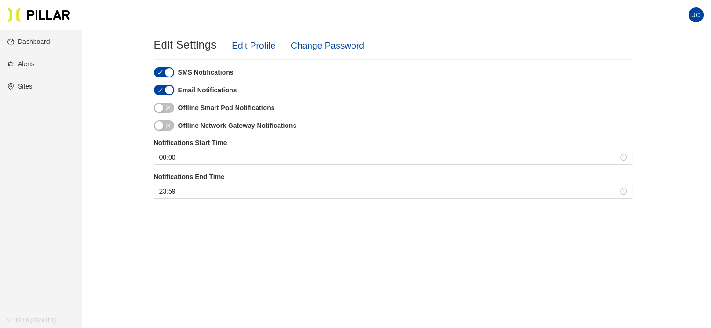
click at [27, 41] on link "Dashboard" at bounding box center [28, 41] width 43 height 7
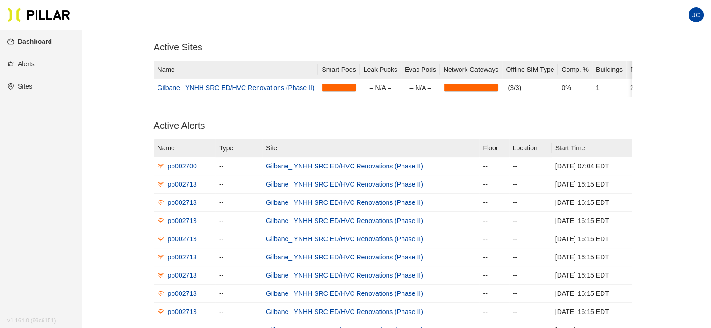
scroll to position [47, 0]
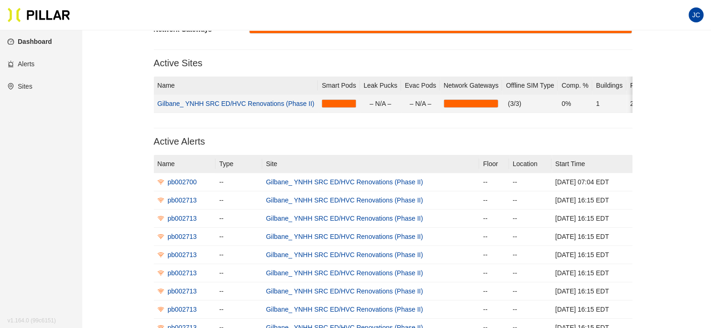
click at [256, 104] on link "Gilbane_ YNHH SRC ED/HVC Renovations (Phase II)" at bounding box center [235, 103] width 157 height 7
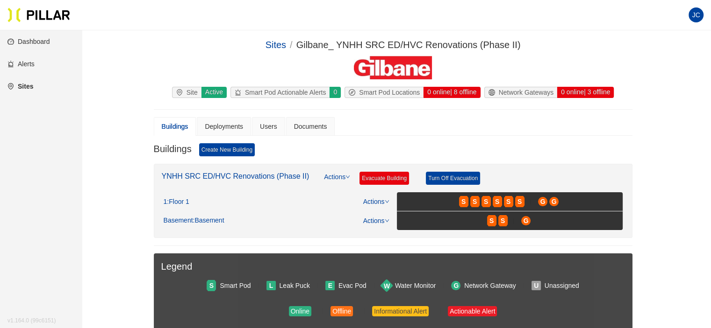
click at [347, 176] on icon "down" at bounding box center [347, 177] width 5 height 5
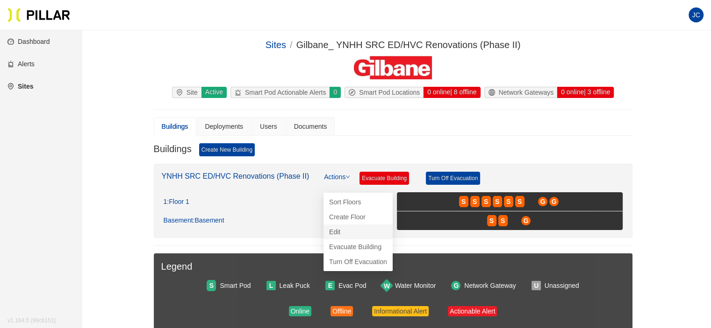
click at [340, 232] on link "Edit" at bounding box center [334, 232] width 11 height 10
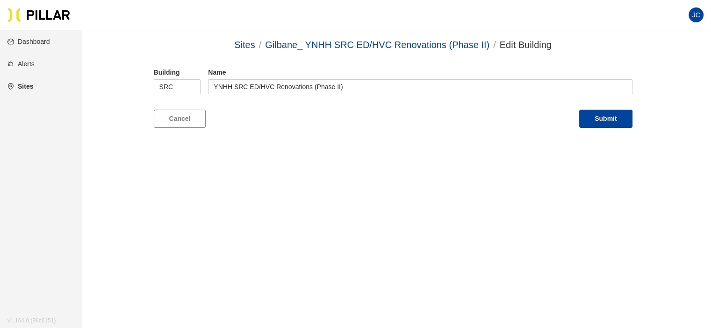
click at [351, 232] on main "Sites / Gilbane_ YNHH SRC ED/HVC Renovations (Phase II) / Edit Building / Build…" at bounding box center [355, 194] width 711 height 328
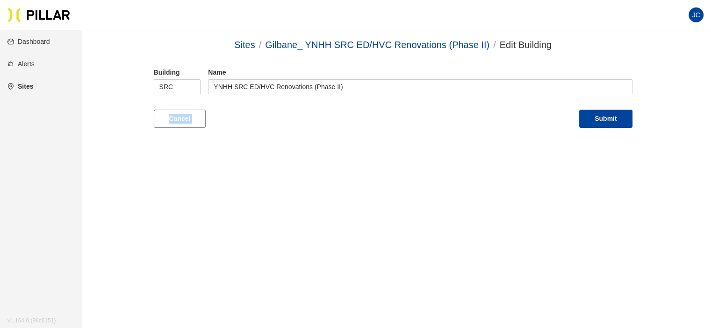
click at [351, 232] on main "Sites / Gilbane_ YNHH SRC ED/HVC Renovations (Phase II) / Edit Building / Build…" at bounding box center [355, 194] width 711 height 328
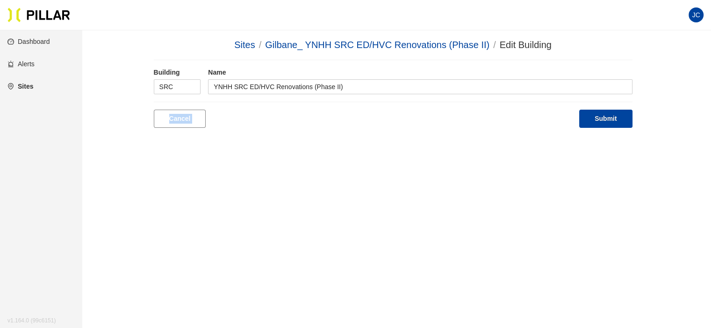
click at [351, 232] on main "Sites / Gilbane_ YNHH SRC ED/HVC Renovations (Phase II) / Edit Building / Build…" at bounding box center [355, 194] width 711 height 328
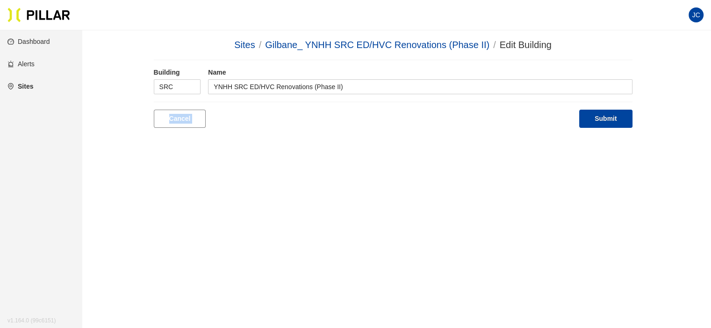
click at [351, 232] on main "Sites / Gilbane_ YNHH SRC ED/HVC Renovations (Phase II) / Edit Building / Build…" at bounding box center [355, 194] width 711 height 328
click at [336, 186] on main "Sites / Gilbane_ YNHH SRC ED/HVC Renovations (Phase II) / Edit Building / Build…" at bounding box center [355, 194] width 711 height 328
click at [168, 116] on link "Cancel" at bounding box center [180, 119] width 52 height 18
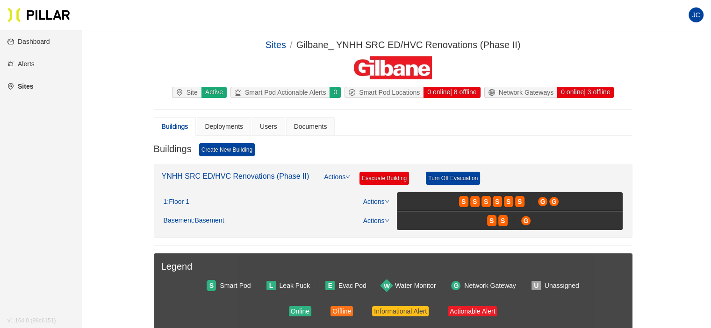
click at [348, 176] on icon "down" at bounding box center [348, 177] width 4 height 3
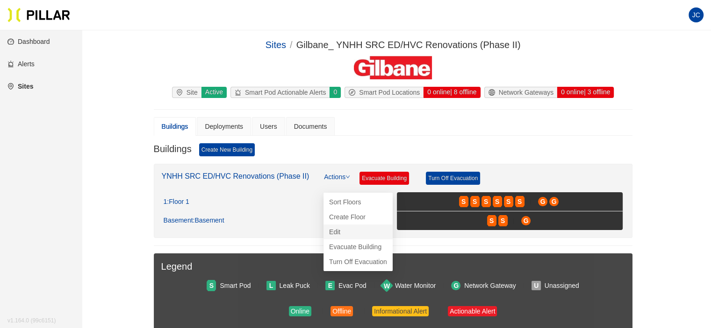
click at [340, 229] on link "Edit" at bounding box center [334, 232] width 11 height 10
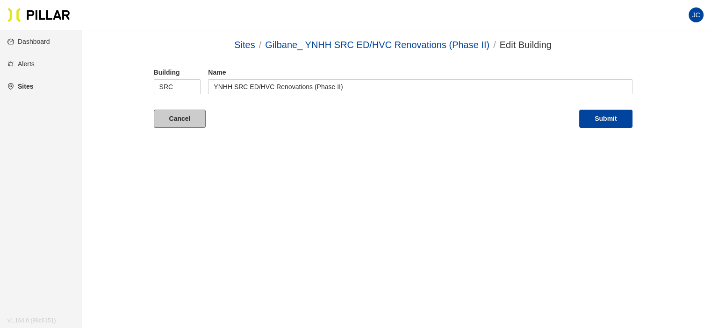
click at [168, 119] on link "Cancel" at bounding box center [180, 119] width 52 height 18
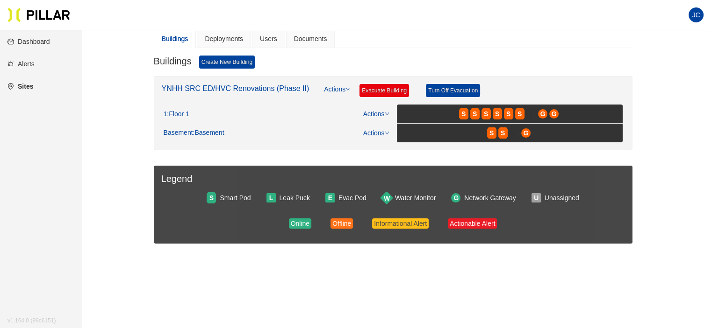
scroll to position [58, 0]
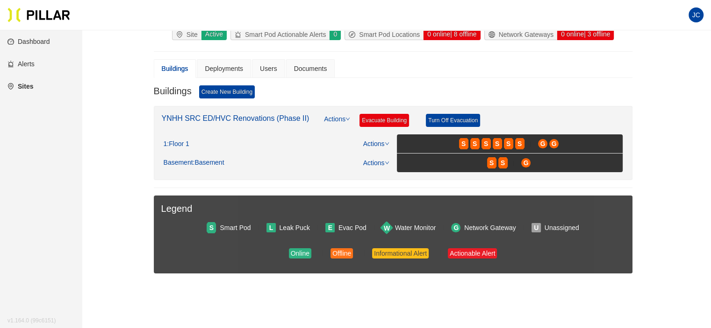
click at [505, 254] on div "Online Offline Informational Alert Actionable Alert" at bounding box center [392, 254] width 463 height 10
click at [474, 250] on div "Actionable Alert" at bounding box center [471, 254] width 45 height 10
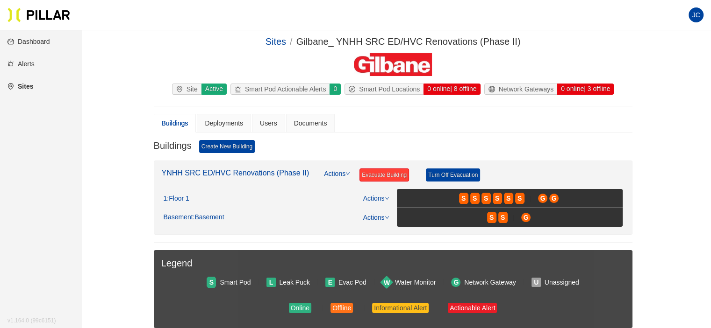
scroll to position [0, 0]
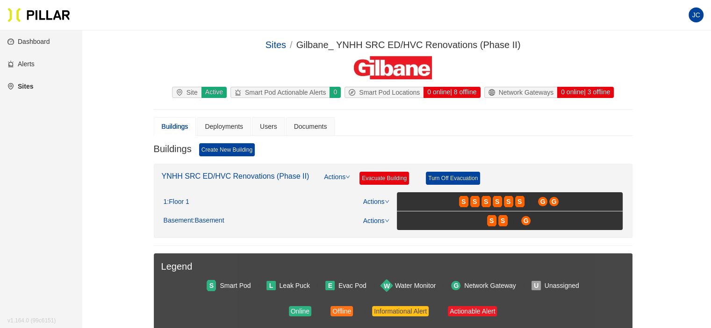
click at [539, 93] on div "Network Gateways" at bounding box center [520, 92] width 72 height 10
click at [564, 91] on div "0 online | 3 offline" at bounding box center [584, 92] width 57 height 11
click at [50, 43] on link "Dashboard" at bounding box center [28, 41] width 43 height 7
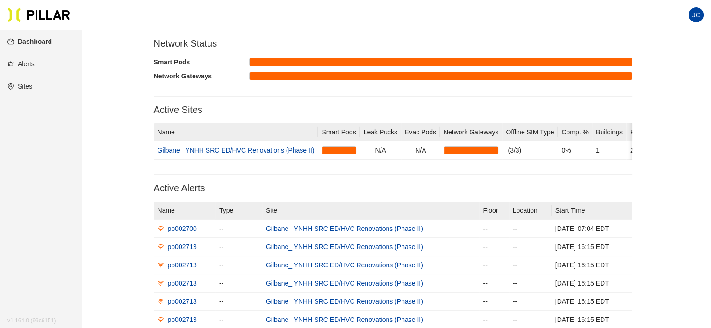
click at [694, 14] on span "JC" at bounding box center [695, 14] width 8 height 15
click at [648, 60] on link "Pillar On-Site App" at bounding box center [663, 63] width 67 height 10
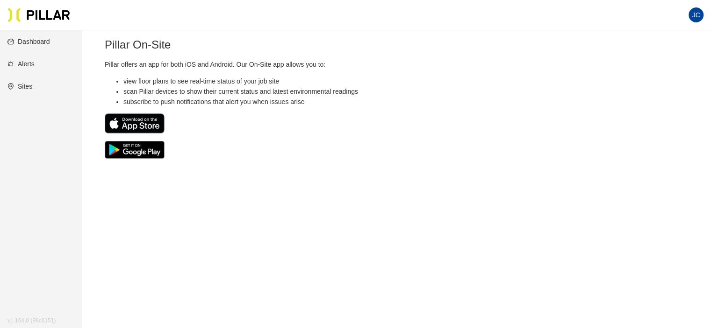
click at [39, 41] on link "Dashboard" at bounding box center [28, 41] width 43 height 7
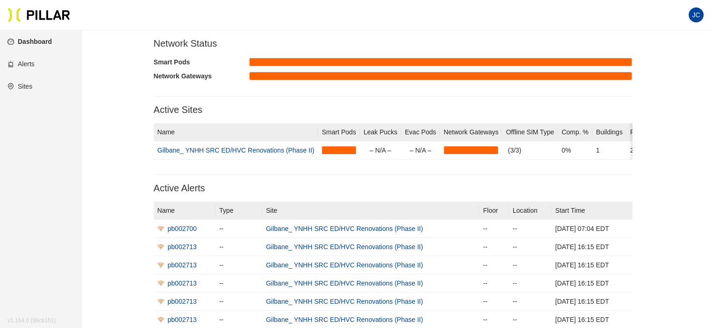
click at [30, 85] on link "Sites" at bounding box center [19, 86] width 25 height 7
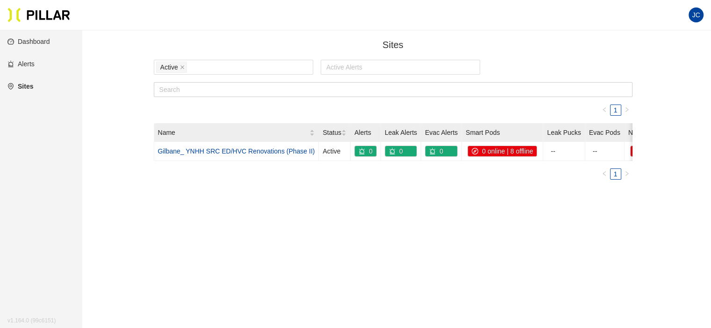
click at [27, 60] on link "Alerts" at bounding box center [20, 63] width 27 height 7
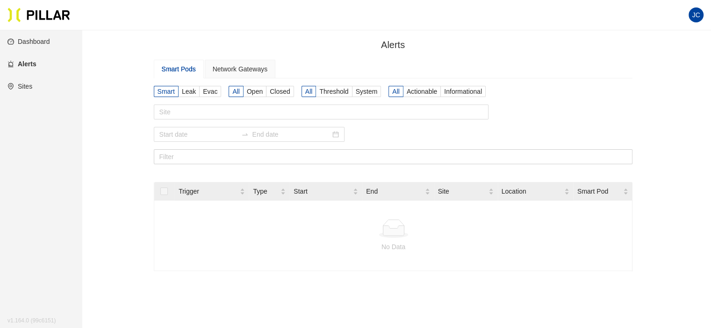
click at [32, 40] on link "Dashboard" at bounding box center [28, 41] width 43 height 7
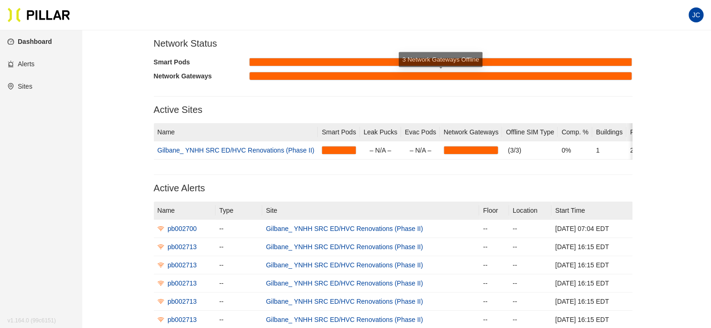
click at [317, 78] on div at bounding box center [440, 75] width 382 height 7
click at [29, 83] on link "Sites" at bounding box center [19, 86] width 25 height 7
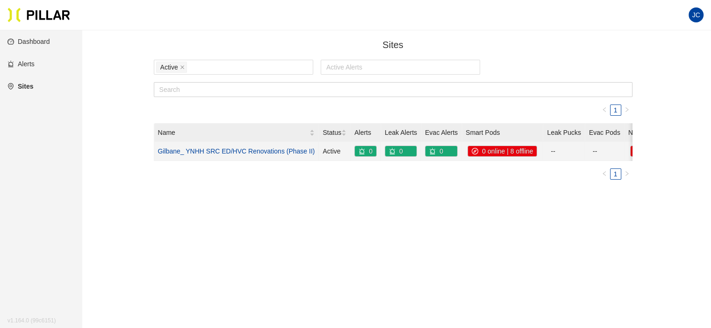
click at [269, 149] on link "Gilbane_ YNHH SRC ED/HVC Renovations (Phase II)" at bounding box center [236, 151] width 157 height 7
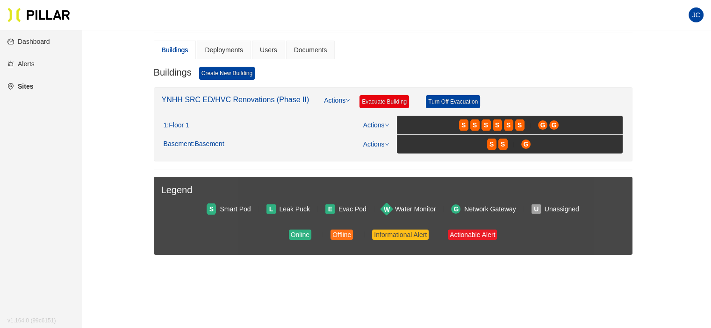
scroll to position [93, 0]
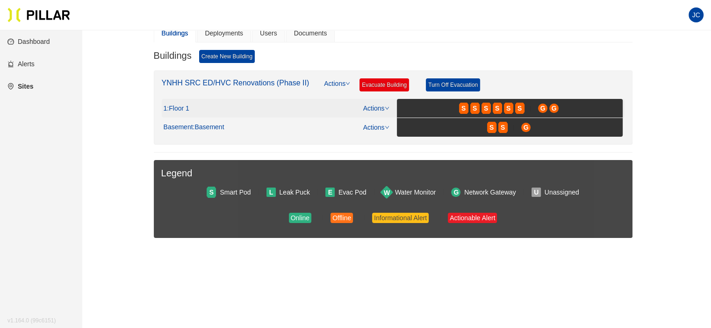
click at [387, 106] on icon "down" at bounding box center [386, 108] width 5 height 5
click at [387, 122] on link "View/Edit Floor Plan" at bounding box center [395, 122] width 59 height 10
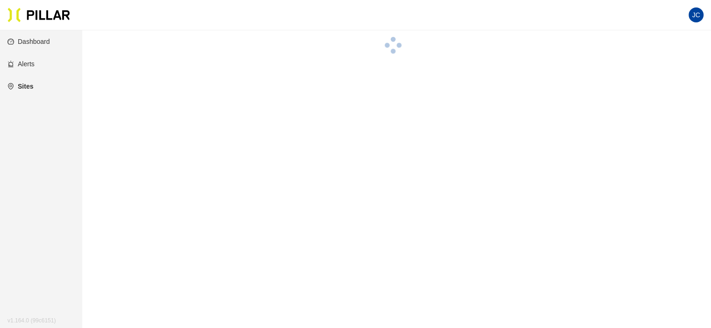
scroll to position [93, 0]
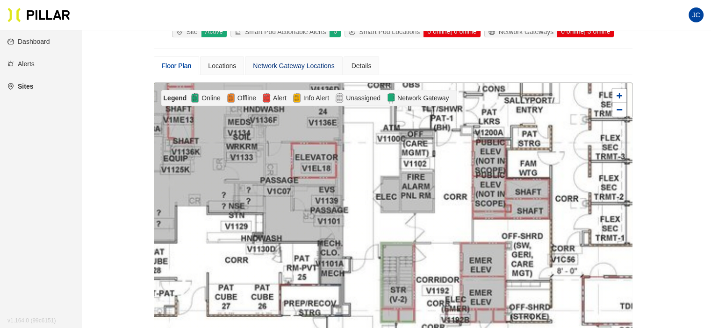
click at [306, 63] on div "Network Gateway Locations" at bounding box center [293, 66] width 81 height 10
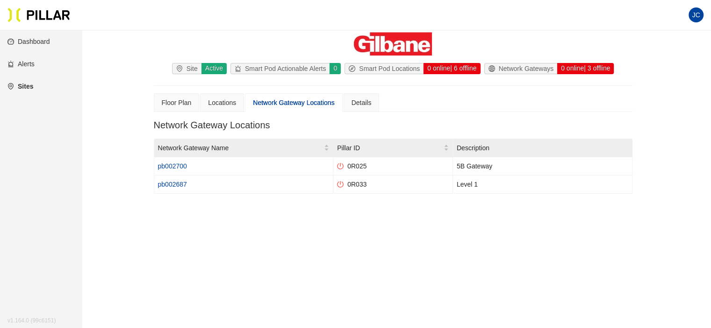
scroll to position [56, 0]
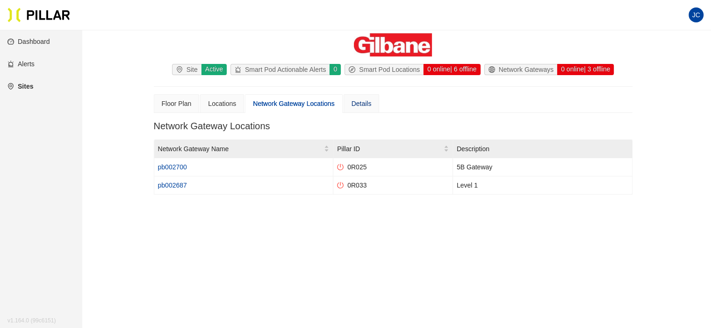
click at [361, 105] on div "Details" at bounding box center [361, 104] width 20 height 10
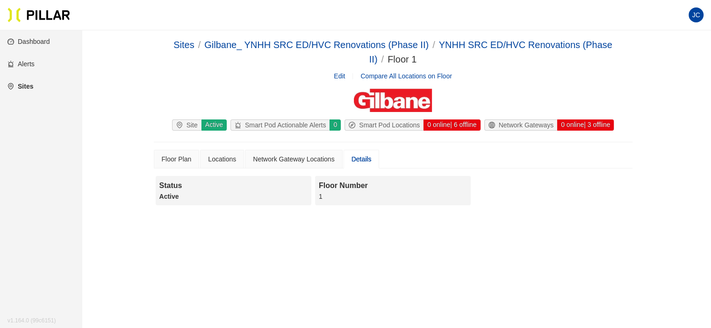
click at [696, 9] on span "JC" at bounding box center [695, 14] width 8 height 15
click at [36, 42] on link "Dashboard" at bounding box center [28, 41] width 43 height 7
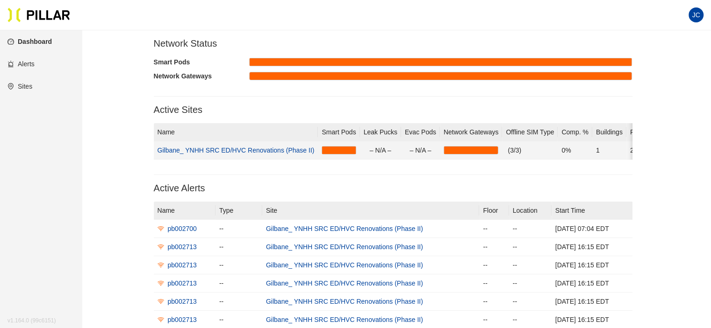
click at [251, 147] on link "Gilbane_ YNHH SRC ED/HVC Renovations (Phase II)" at bounding box center [235, 150] width 157 height 7
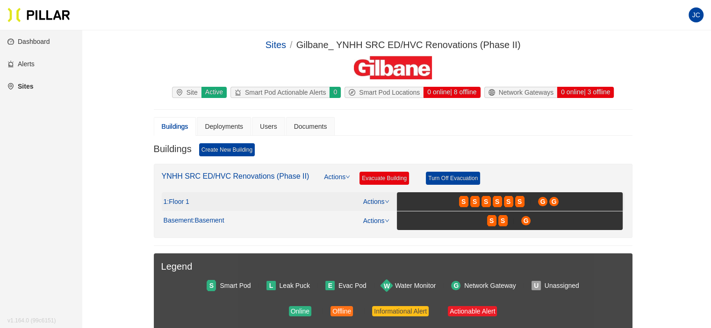
click at [385, 199] on icon "down" at bounding box center [386, 201] width 5 height 5
click at [390, 216] on link "View/Edit Floor Plan" at bounding box center [395, 215] width 59 height 10
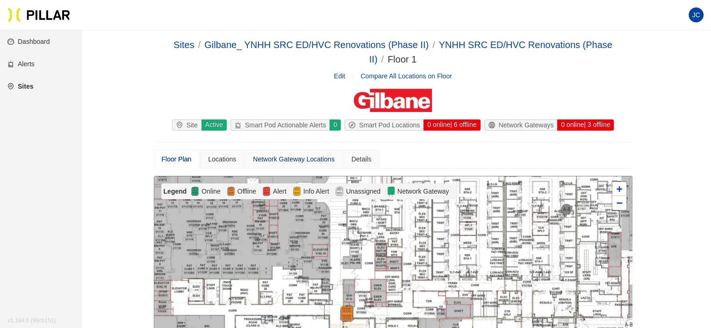
click at [299, 160] on div "Network Gateway Locations" at bounding box center [293, 159] width 81 height 10
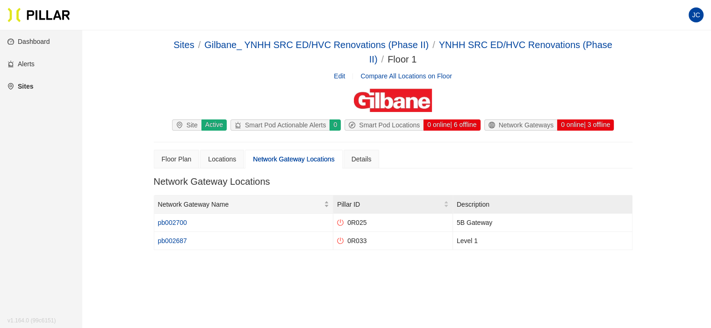
scroll to position [47, 0]
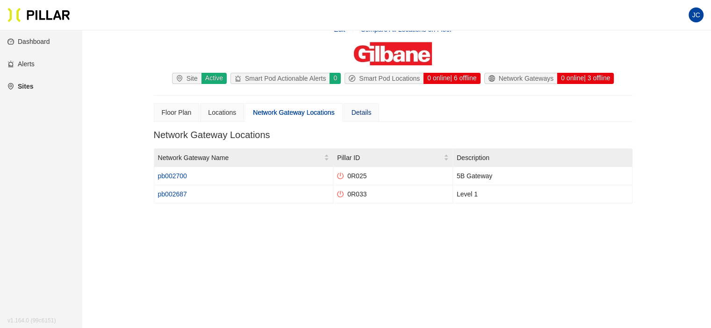
click at [357, 110] on div "Details" at bounding box center [361, 112] width 20 height 10
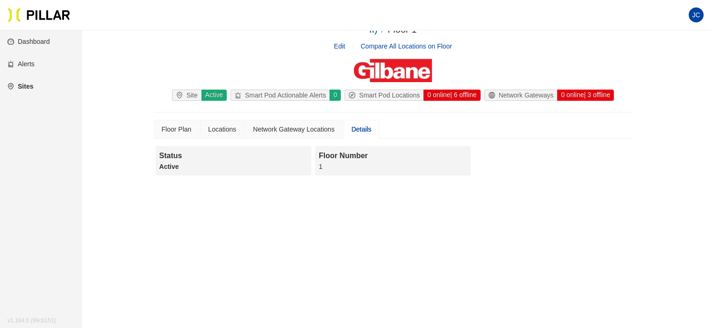
click at [269, 156] on div "Status" at bounding box center [233, 156] width 148 height 12
click at [221, 128] on div "Locations" at bounding box center [222, 129] width 28 height 10
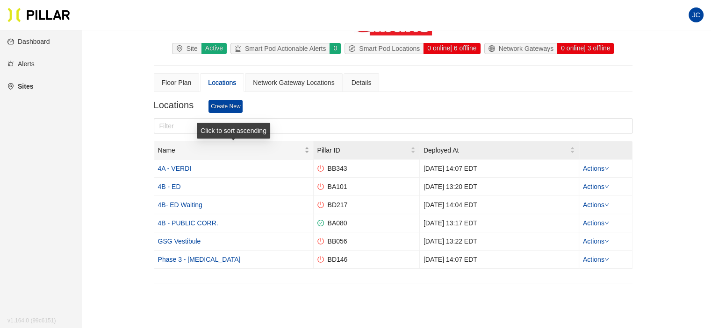
scroll to position [123, 0]
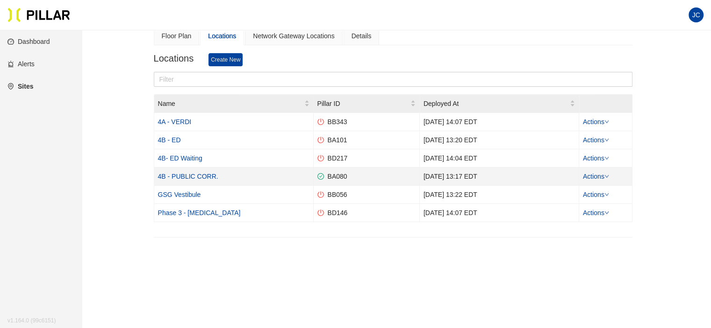
click at [603, 176] on link "Actions" at bounding box center [596, 176] width 26 height 7
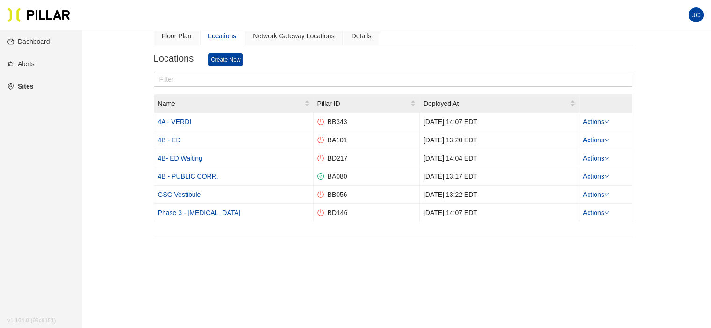
click at [476, 259] on main "Sites / Gilbane_ YNHH SRC ED/HVC Renovations (Phase II) / YNHH SRC ED/HVC Renov…" at bounding box center [355, 136] width 711 height 458
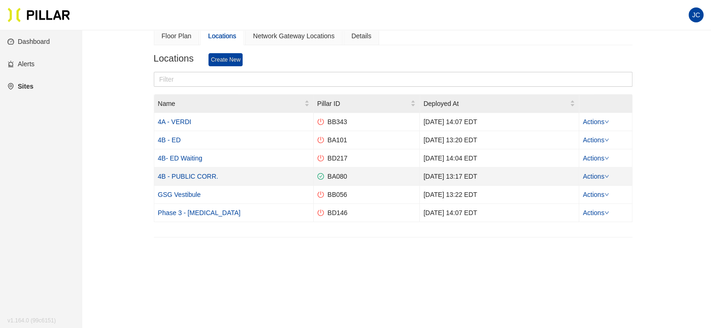
click at [200, 174] on link "4B - PUBLIC CORR." at bounding box center [188, 176] width 60 height 7
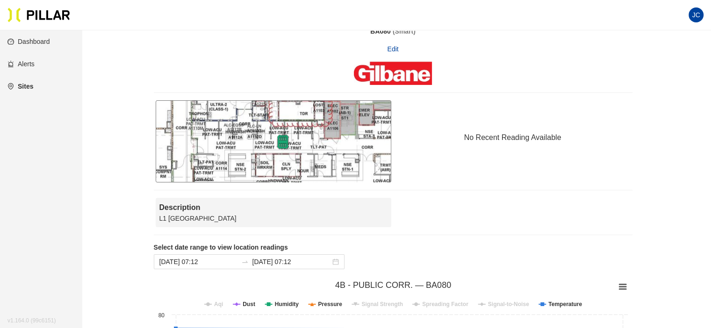
scroll to position [123, 0]
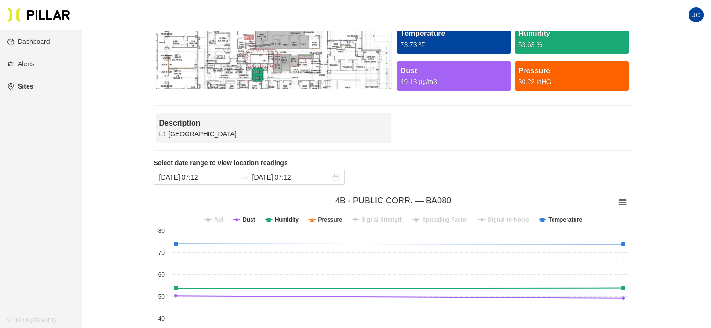
drag, startPoint x: 316, startPoint y: 64, endPoint x: 308, endPoint y: 48, distance: 18.0
click at [308, 48] on div at bounding box center [273, 48] width 235 height 82
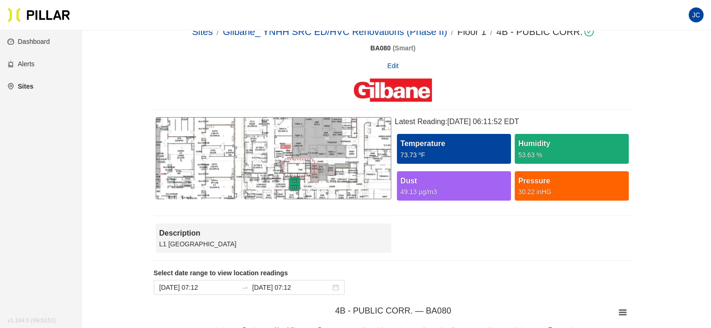
scroll to position [0, 0]
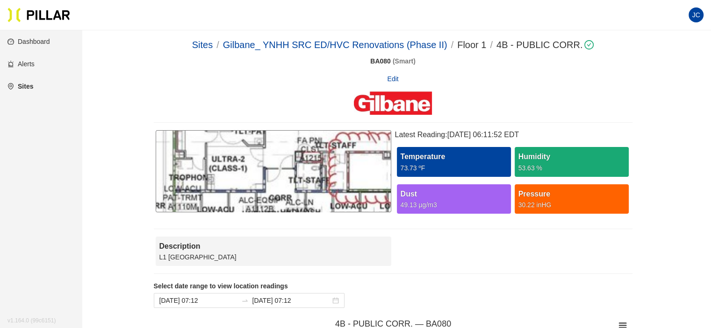
drag, startPoint x: 319, startPoint y: 187, endPoint x: 254, endPoint y: 138, distance: 81.7
click at [254, 138] on div at bounding box center [273, 171] width 235 height 82
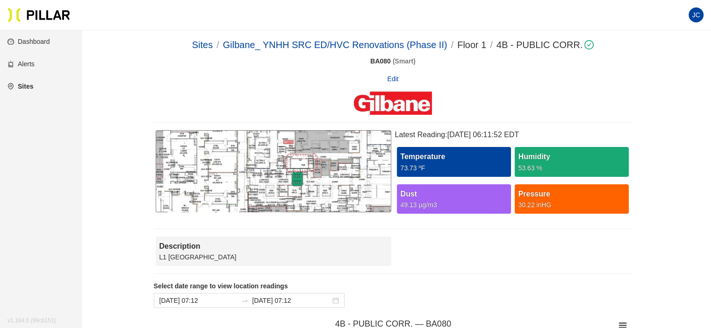
drag, startPoint x: 288, startPoint y: 172, endPoint x: 282, endPoint y: 169, distance: 6.9
click at [282, 169] on div at bounding box center [273, 171] width 235 height 82
click at [35, 40] on link "Dashboard" at bounding box center [28, 41] width 43 height 7
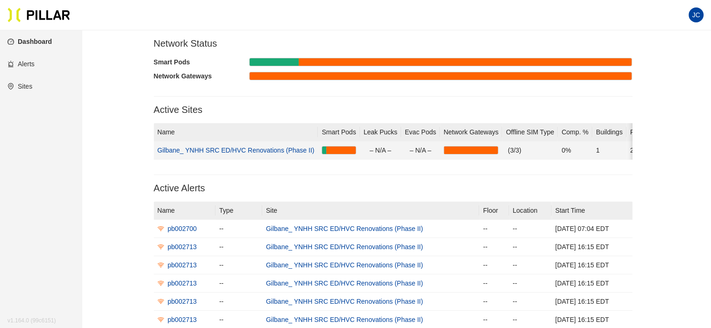
click at [252, 144] on td "Gilbane_ YNHH SRC ED/HVC Renovations (Phase II)" at bounding box center [236, 151] width 164 height 18
click at [254, 148] on link "Gilbane_ YNHH SRC ED/HVC Renovations (Phase II)" at bounding box center [235, 150] width 157 height 7
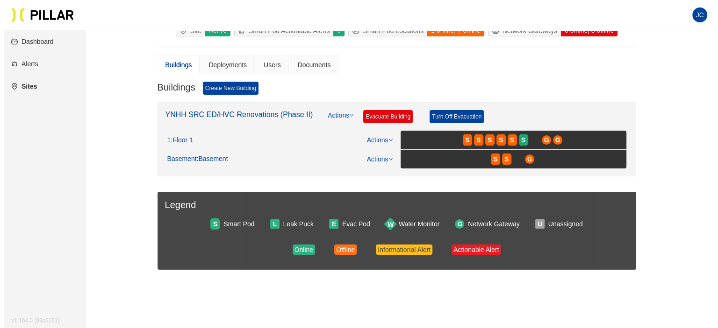
scroll to position [58, 0]
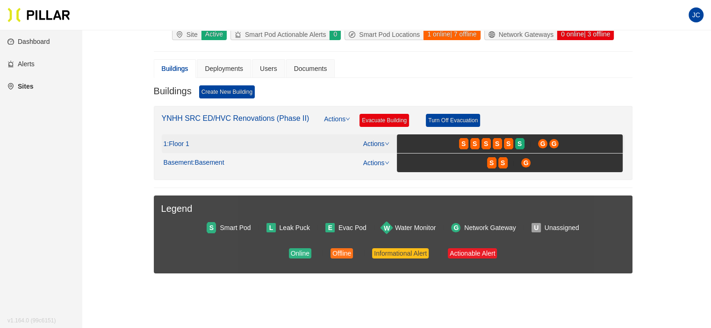
click at [182, 142] on span ": Floor 1" at bounding box center [178, 144] width 22 height 8
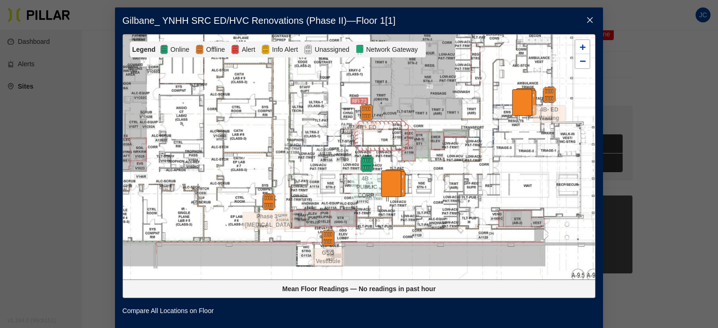
drag, startPoint x: 413, startPoint y: 185, endPoint x: 438, endPoint y: 189, distance: 25.4
click at [438, 189] on div at bounding box center [359, 157] width 472 height 245
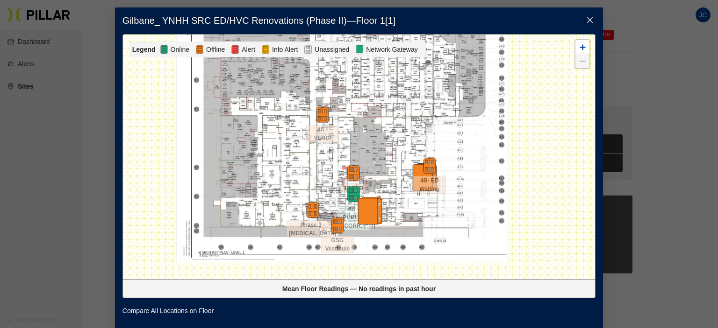
drag, startPoint x: 441, startPoint y: 183, endPoint x: 405, endPoint y: 199, distance: 38.9
click at [409, 198] on div at bounding box center [359, 157] width 472 height 245
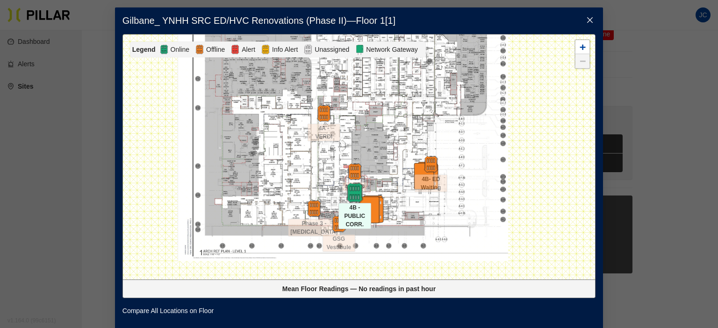
click at [353, 188] on img at bounding box center [354, 193] width 20 height 20
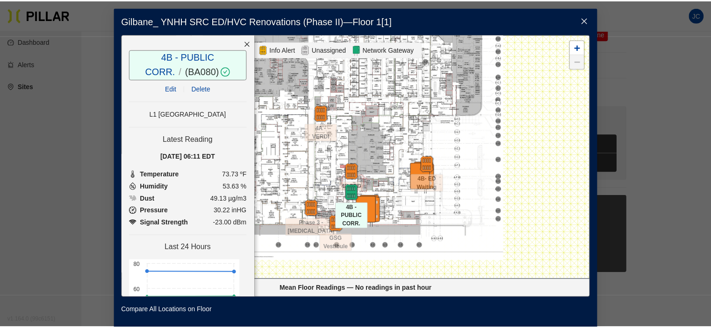
scroll to position [47, 0]
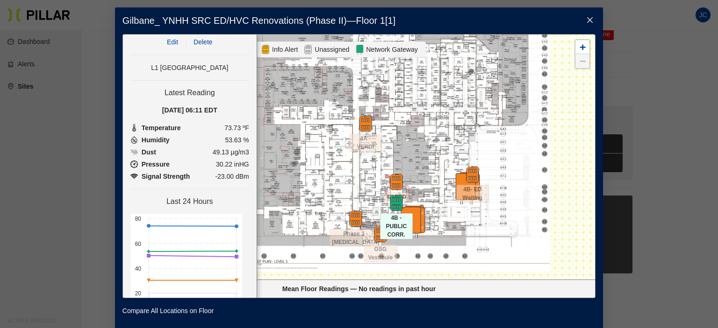
drag, startPoint x: 382, startPoint y: 146, endPoint x: 432, endPoint y: 156, distance: 51.0
click at [432, 156] on div at bounding box center [359, 157] width 472 height 245
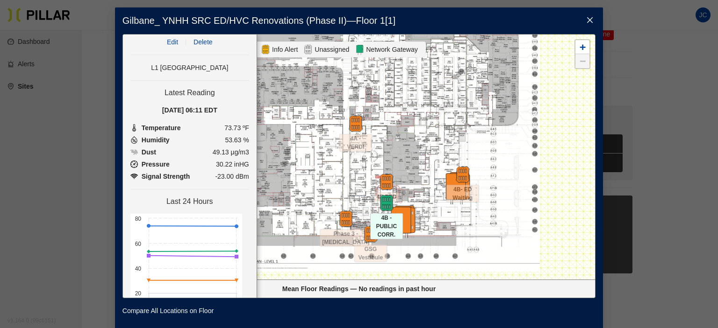
click at [587, 21] on icon "close" at bounding box center [590, 20] width 6 height 6
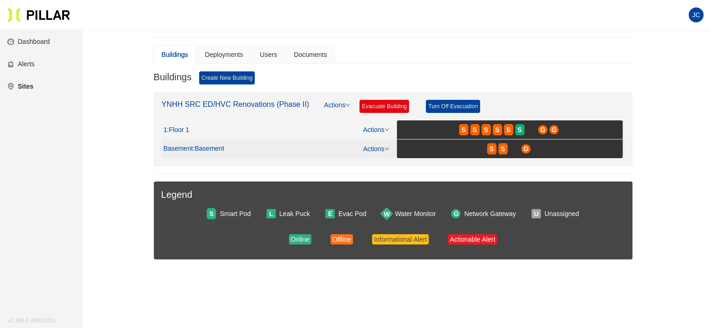
scroll to position [58, 0]
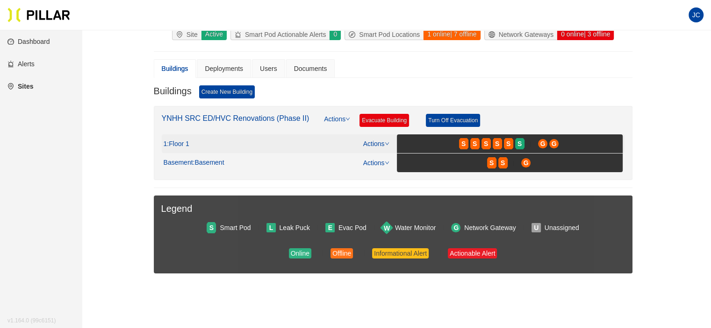
click at [377, 142] on link "Actions" at bounding box center [376, 143] width 26 height 7
click at [568, 142] on div "S S S S S S G G" at bounding box center [509, 143] width 222 height 15
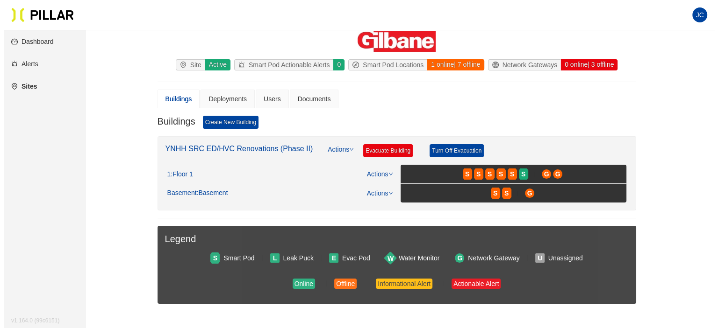
scroll to position [11, 0]
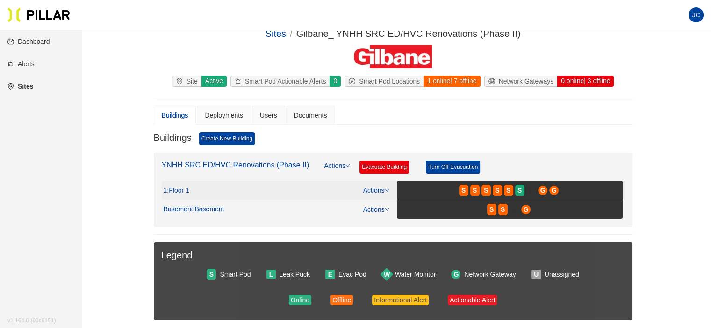
click at [182, 187] on span ": Floor 1" at bounding box center [178, 191] width 22 height 8
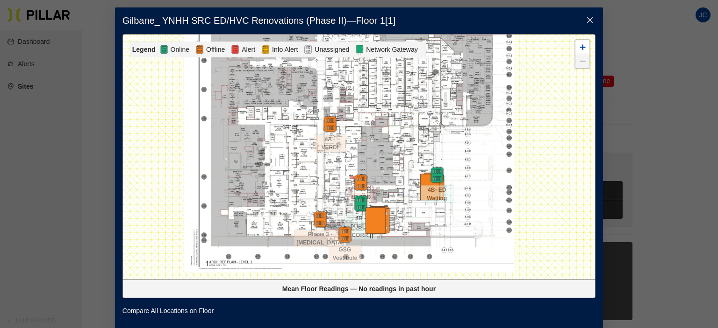
drag, startPoint x: 398, startPoint y: 201, endPoint x: 367, endPoint y: 130, distance: 78.2
click at [367, 130] on div at bounding box center [359, 157] width 472 height 245
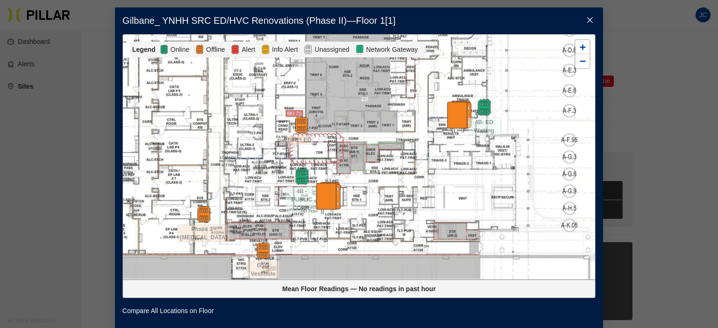
drag, startPoint x: 374, startPoint y: 216, endPoint x: 423, endPoint y: 177, distance: 63.1
click at [423, 177] on div at bounding box center [359, 157] width 472 height 245
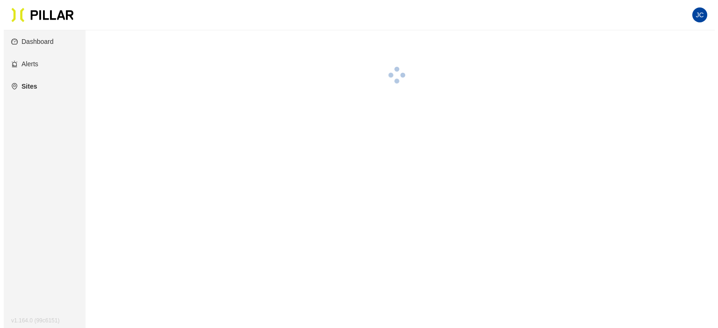
scroll to position [11, 0]
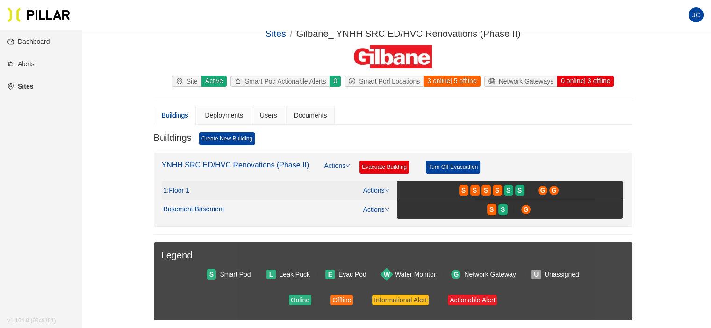
click at [185, 187] on span ": Floor 1" at bounding box center [178, 191] width 22 height 8
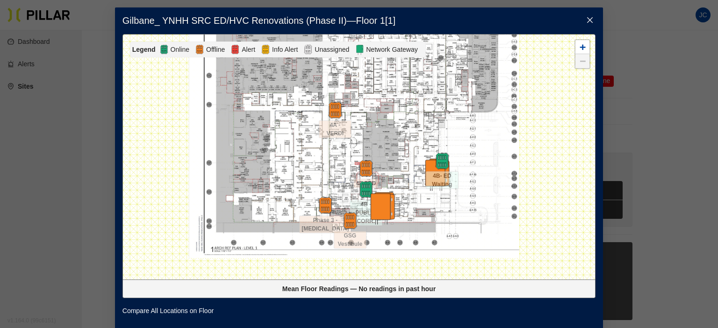
drag, startPoint x: 413, startPoint y: 169, endPoint x: 402, endPoint y: 122, distance: 48.0
click at [402, 122] on div at bounding box center [359, 157] width 472 height 245
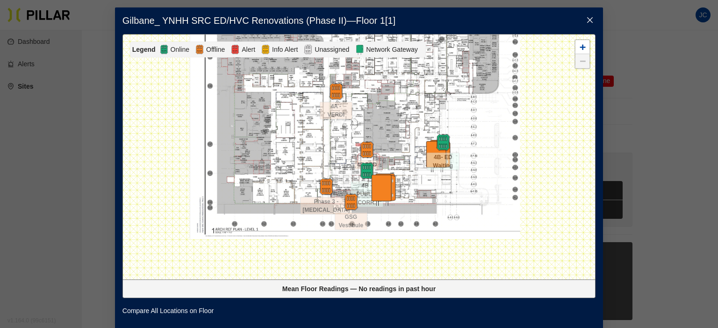
drag, startPoint x: 385, startPoint y: 157, endPoint x: 387, endPoint y: 138, distance: 19.2
click at [387, 138] on div at bounding box center [359, 157] width 472 height 245
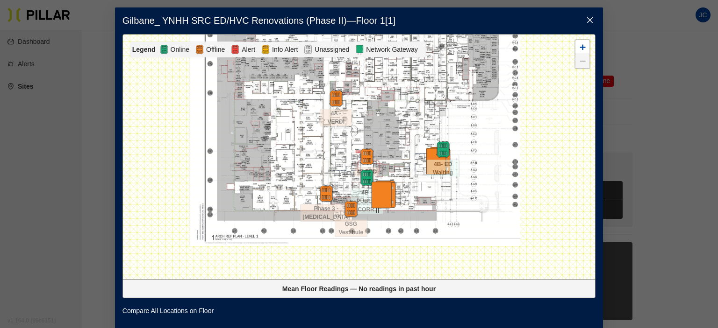
click at [586, 21] on icon "close" at bounding box center [589, 19] width 7 height 7
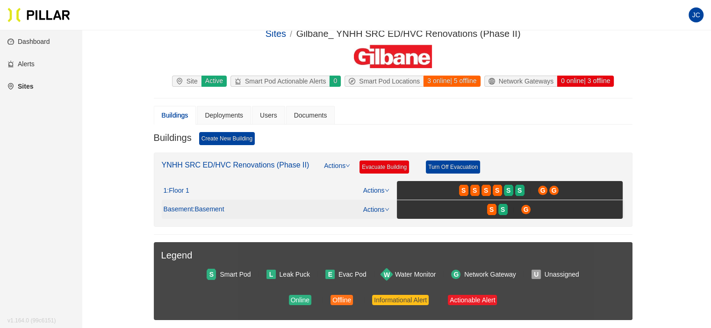
click at [208, 206] on span ": Basement" at bounding box center [208, 210] width 31 height 8
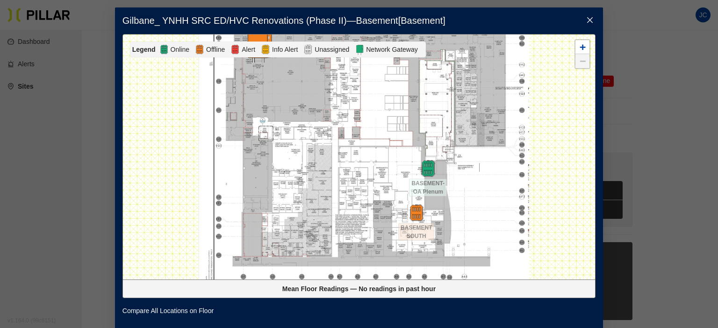
drag, startPoint x: 390, startPoint y: 213, endPoint x: 376, endPoint y: 183, distance: 32.4
click at [376, 182] on div at bounding box center [359, 157] width 472 height 245
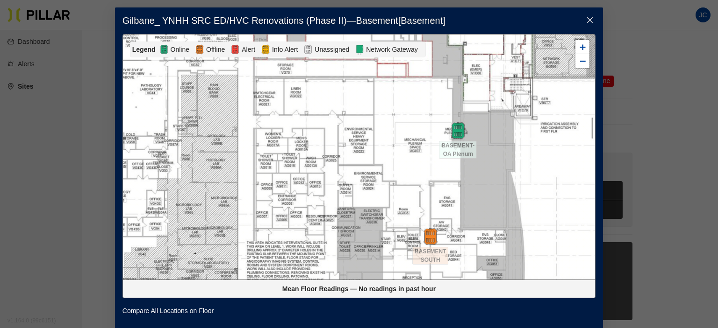
drag, startPoint x: 382, startPoint y: 199, endPoint x: 360, endPoint y: 128, distance: 74.8
click at [360, 128] on div at bounding box center [359, 157] width 472 height 245
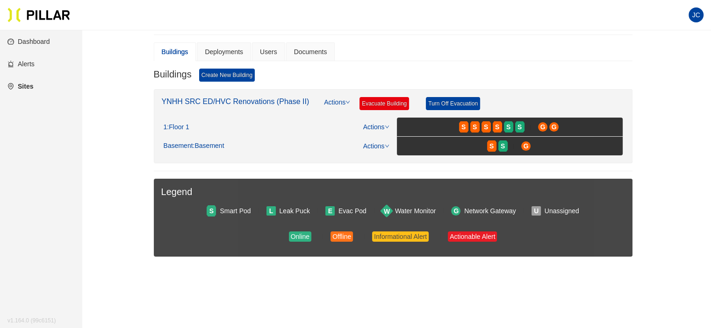
scroll to position [58, 0]
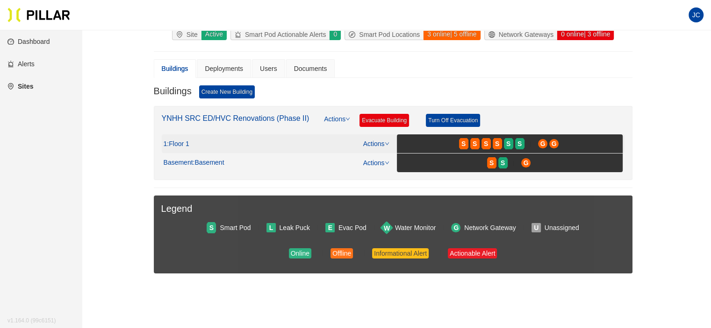
click at [176, 135] on div "1 : Floor 1 Actions S S S S S S G G" at bounding box center [393, 144] width 459 height 19
click at [180, 144] on span ": Floor 1" at bounding box center [178, 144] width 22 height 8
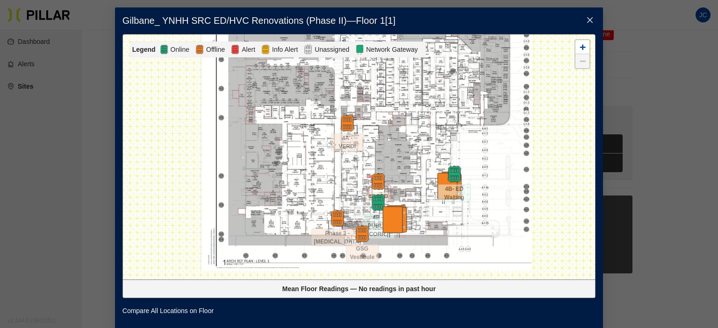
drag, startPoint x: 416, startPoint y: 205, endPoint x: 402, endPoint y: 134, distance: 72.4
click at [402, 134] on div at bounding box center [359, 157] width 472 height 245
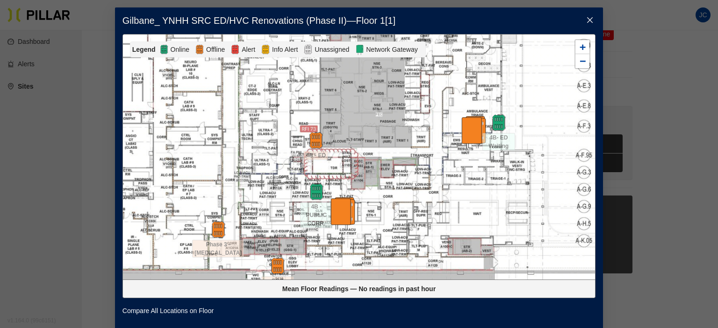
drag, startPoint x: 403, startPoint y: 148, endPoint x: 426, endPoint y: 160, distance: 25.9
click at [427, 167] on div at bounding box center [359, 157] width 472 height 245
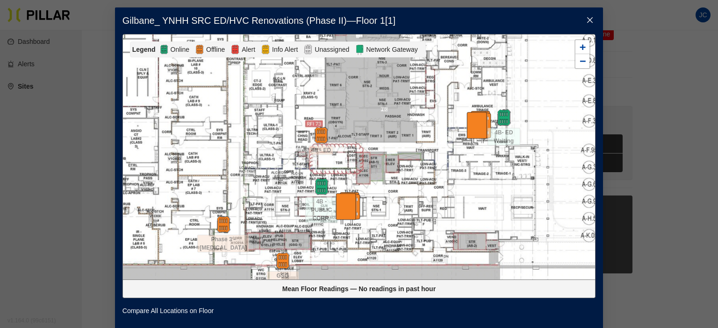
click at [252, 28] on div "Gilbane_ YNHH SRC ED/HVC Renovations (Phase II) — Floor 1 [ 1 ] Legend Online O…" at bounding box center [359, 169] width 488 height 324
click at [586, 20] on icon "close" at bounding box center [589, 19] width 7 height 7
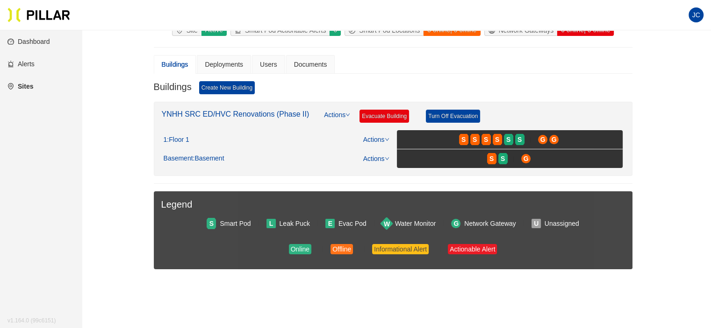
scroll to position [77, 0]
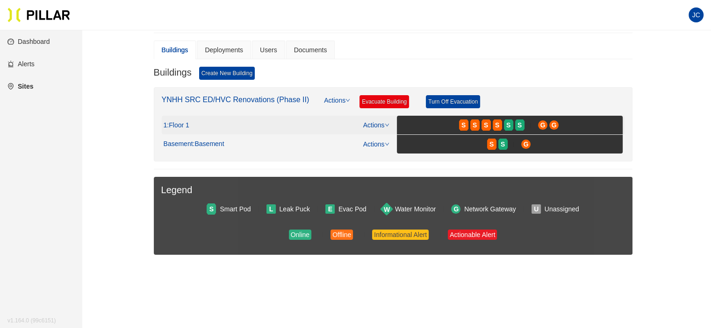
click at [376, 121] on link "Actions" at bounding box center [376, 124] width 26 height 7
click at [399, 137] on link "View/Edit Floor Plan" at bounding box center [395, 139] width 59 height 10
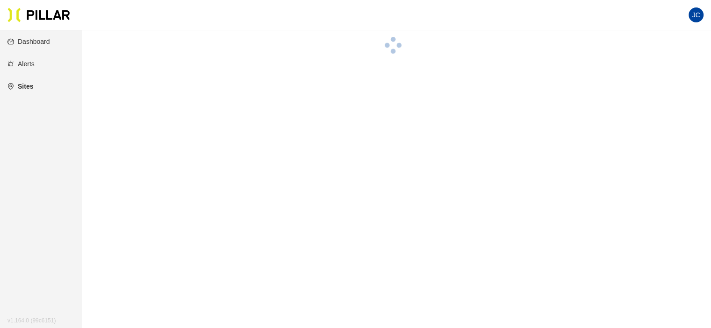
scroll to position [77, 0]
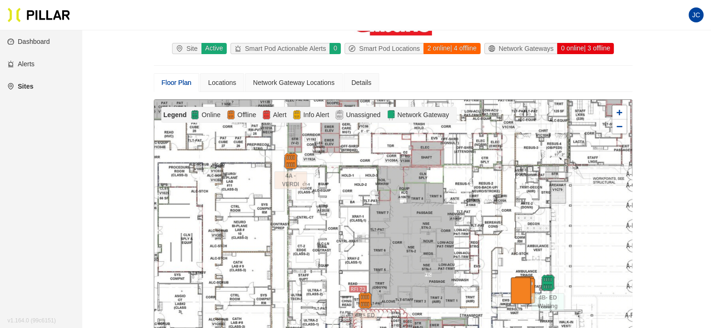
drag, startPoint x: 433, startPoint y: 188, endPoint x: 413, endPoint y: 102, distance: 88.3
click at [413, 102] on div at bounding box center [392, 222] width 477 height 245
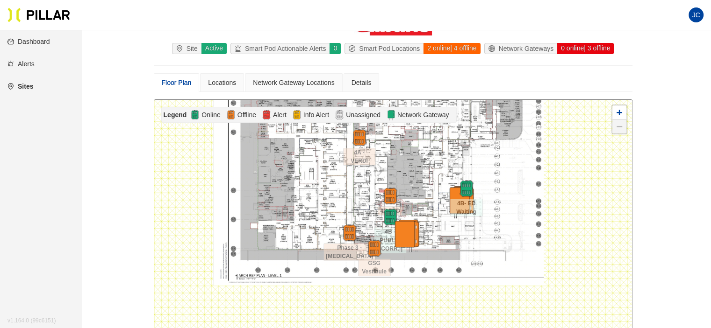
drag, startPoint x: 419, startPoint y: 183, endPoint x: 410, endPoint y: 156, distance: 28.7
click at [410, 156] on div at bounding box center [392, 222] width 477 height 245
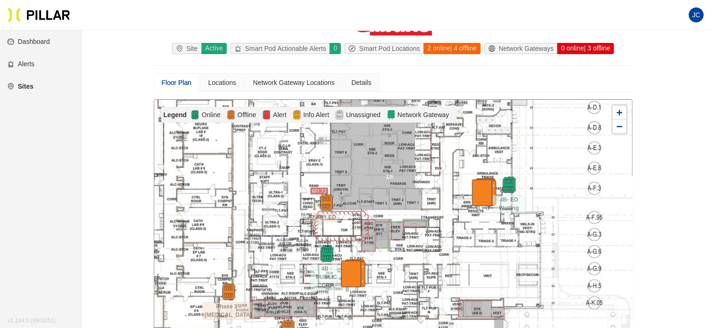
drag, startPoint x: 424, startPoint y: 196, endPoint x: 402, endPoint y: 107, distance: 91.5
click at [402, 107] on div "Legend Online Offline Alert Info Alert Unassigned Network Gateway 4A - VERDI 4B…" at bounding box center [393, 232] width 478 height 264
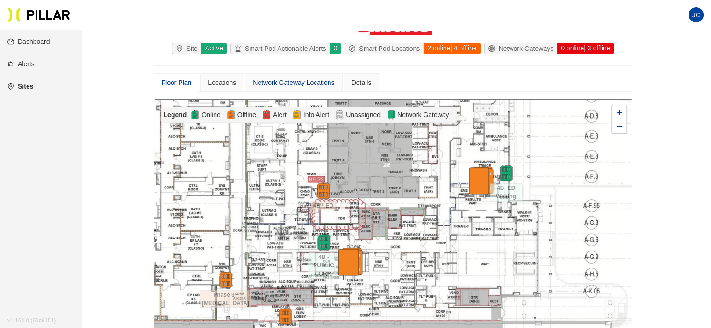
click at [318, 83] on div "Network Gateway Locations" at bounding box center [293, 83] width 81 height 10
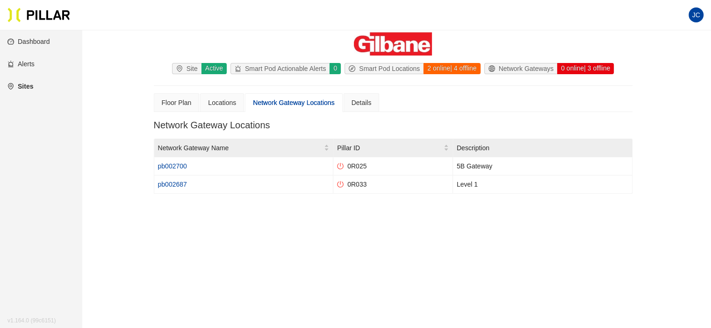
scroll to position [56, 0]
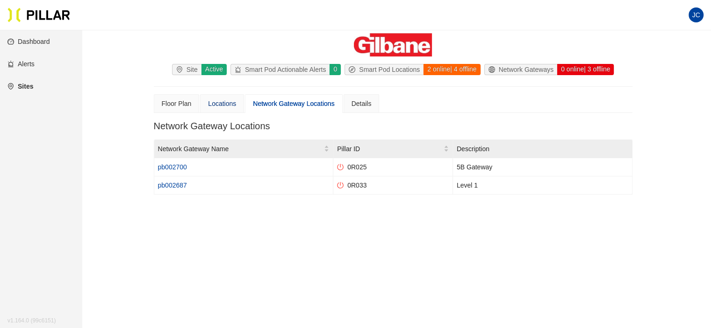
click at [226, 103] on div "Locations" at bounding box center [222, 104] width 28 height 10
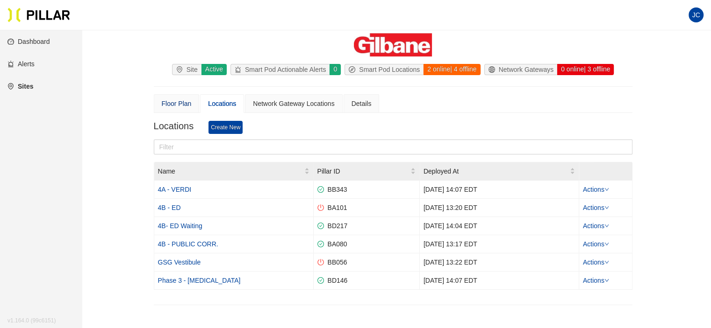
click at [175, 101] on div "Floor Plan" at bounding box center [177, 104] width 30 height 10
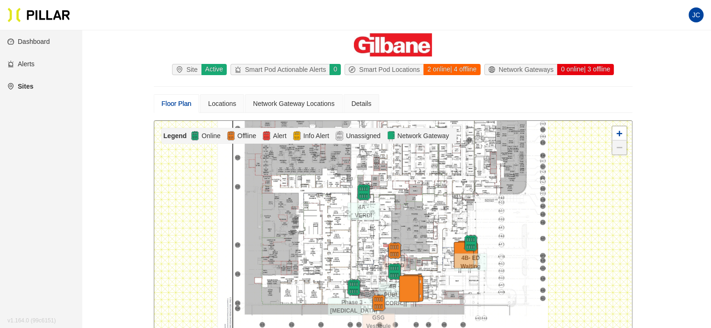
drag, startPoint x: 447, startPoint y: 216, endPoint x: 445, endPoint y: 190, distance: 26.3
click at [445, 190] on div at bounding box center [392, 243] width 477 height 245
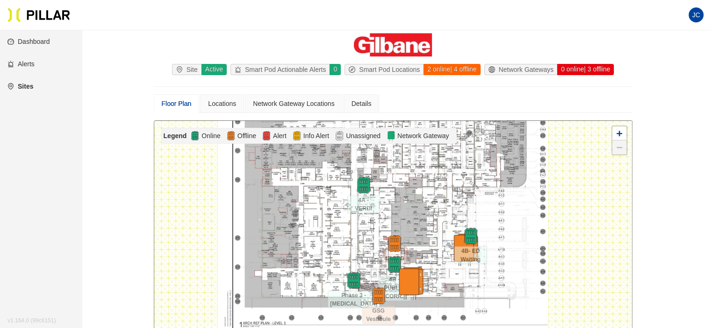
click at [32, 38] on link "Dashboard" at bounding box center [28, 41] width 43 height 7
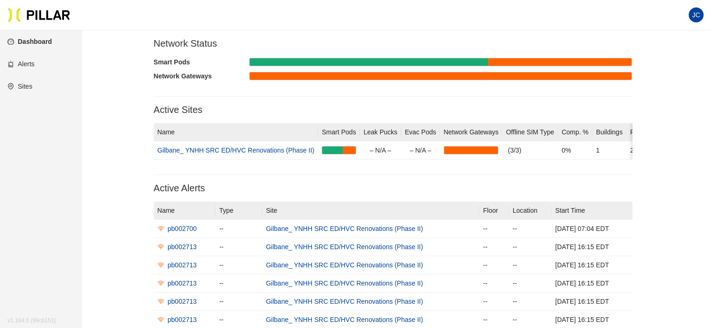
click at [25, 85] on link "Sites" at bounding box center [19, 86] width 25 height 7
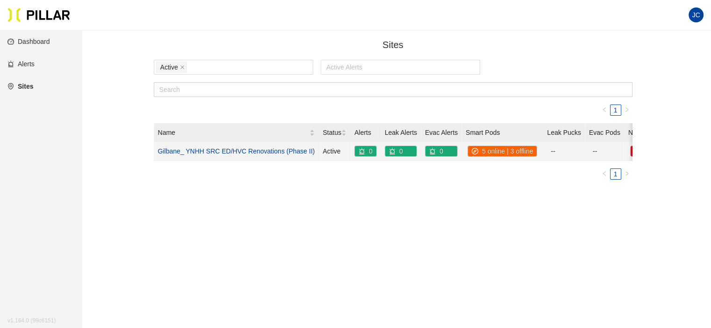
click at [288, 151] on link "Gilbane_ YNHH SRC ED/HVC Renovations (Phase II)" at bounding box center [236, 151] width 157 height 7
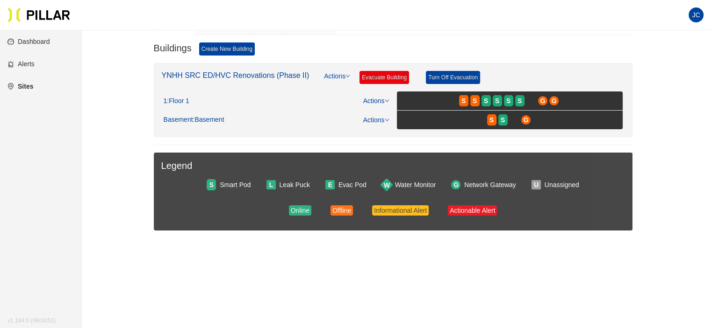
scroll to position [11, 0]
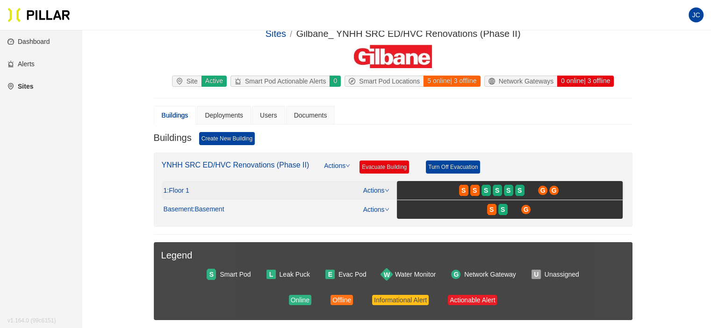
click at [380, 190] on link "Actions" at bounding box center [376, 190] width 26 height 7
click at [368, 135] on div "Buildings Create New Building" at bounding box center [393, 142] width 478 height 21
click at [556, 84] on div "0 online | 3 offline" at bounding box center [584, 81] width 57 height 11
click at [579, 78] on div "0 online | 3 offline" at bounding box center [584, 81] width 57 height 11
click at [383, 189] on link "Actions" at bounding box center [376, 190] width 26 height 7
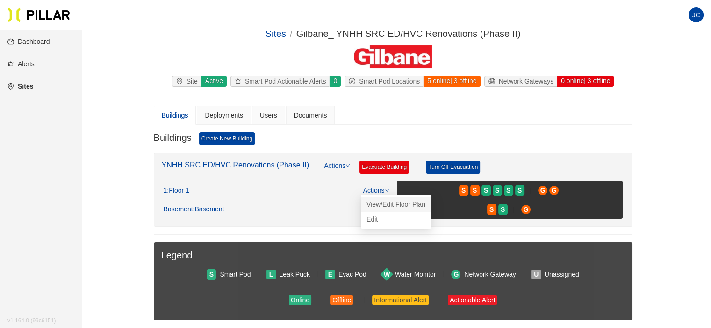
click at [386, 205] on link "View/Edit Floor Plan" at bounding box center [395, 204] width 59 height 10
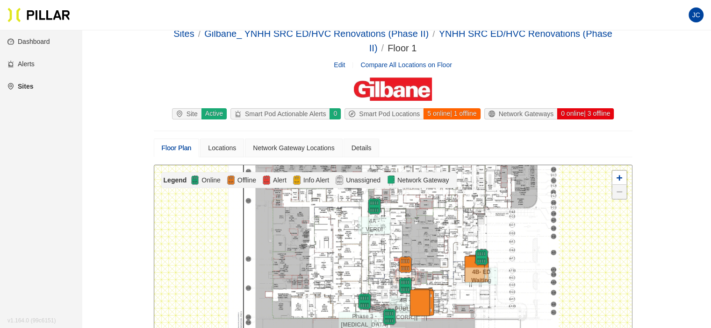
drag, startPoint x: 432, startPoint y: 256, endPoint x: 441, endPoint y: 186, distance: 70.7
click at [441, 186] on div "Legend Online Offline Alert Info Alert Unassigned Network Gateway 4A - VERDI 4B…" at bounding box center [393, 297] width 478 height 264
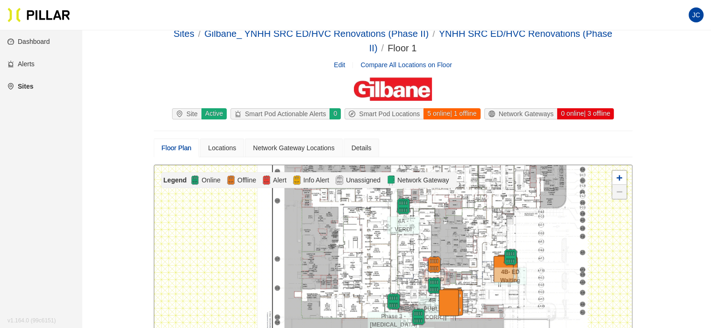
drag, startPoint x: 475, startPoint y: 256, endPoint x: 500, endPoint y: 235, distance: 32.2
click at [500, 235] on div at bounding box center [392, 287] width 477 height 245
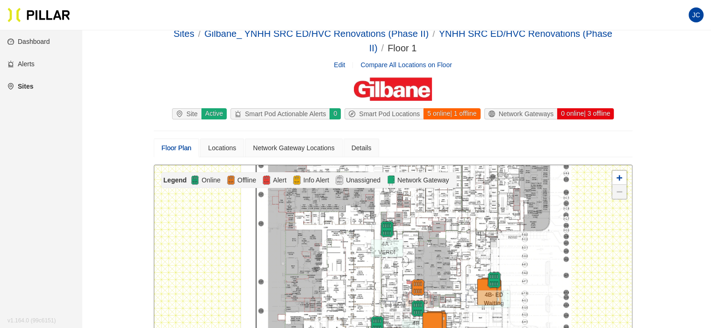
click at [25, 89] on link "Sites" at bounding box center [20, 86] width 26 height 7
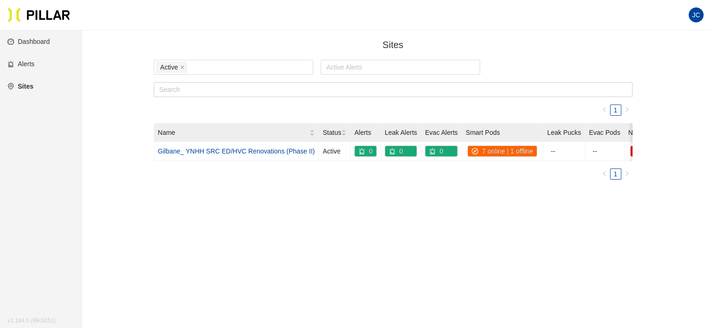
click at [43, 38] on link "Dashboard" at bounding box center [28, 41] width 43 height 7
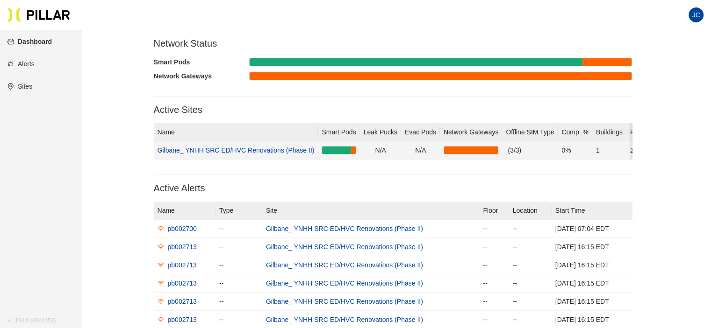
click at [219, 151] on link "Gilbane_ YNHH SRC ED/HVC Renovations (Phase II)" at bounding box center [235, 150] width 157 height 7
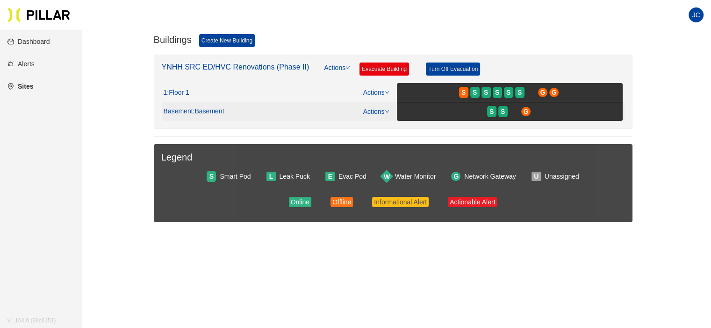
scroll to position [93, 0]
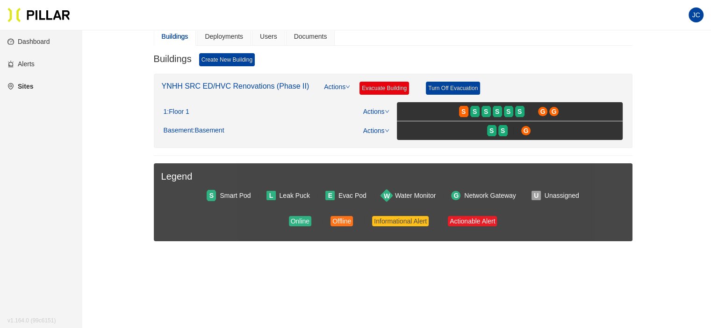
scroll to position [77, 0]
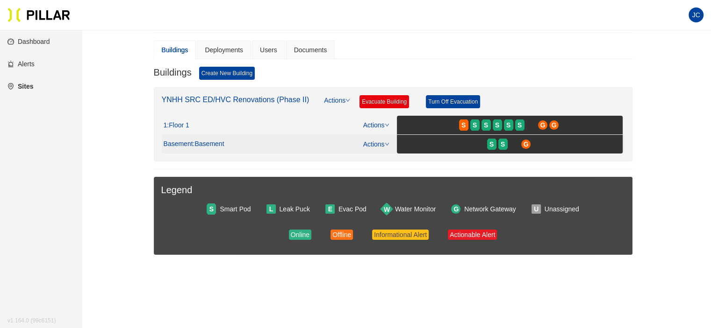
click at [214, 142] on span ": Basement" at bounding box center [208, 144] width 31 height 8
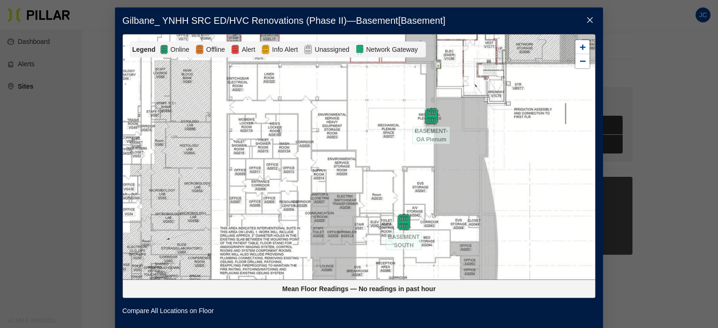
drag, startPoint x: 375, startPoint y: 222, endPoint x: 337, endPoint y: 156, distance: 76.0
click at [337, 156] on div at bounding box center [359, 157] width 472 height 245
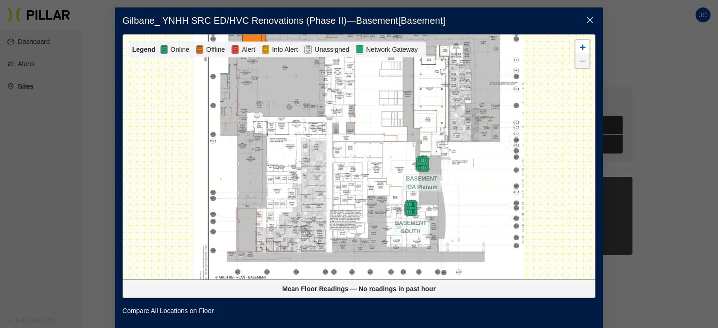
drag, startPoint x: 324, startPoint y: 141, endPoint x: 339, endPoint y: 172, distance: 34.7
click at [339, 172] on div at bounding box center [359, 157] width 472 height 245
click at [581, 21] on span "Close" at bounding box center [589, 20] width 26 height 26
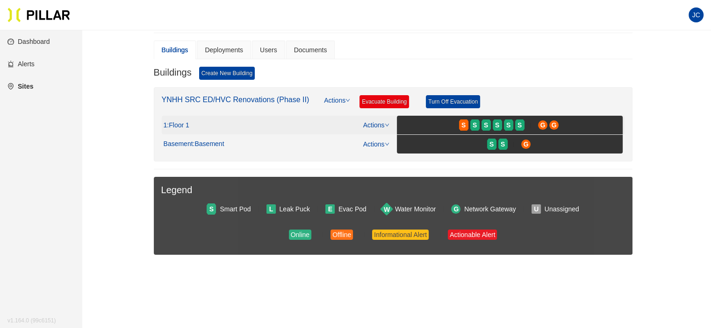
click at [185, 120] on div "1 : Floor 1 Actions" at bounding box center [277, 125] width 226 height 10
click at [179, 121] on span ": Floor 1" at bounding box center [178, 125] width 22 height 8
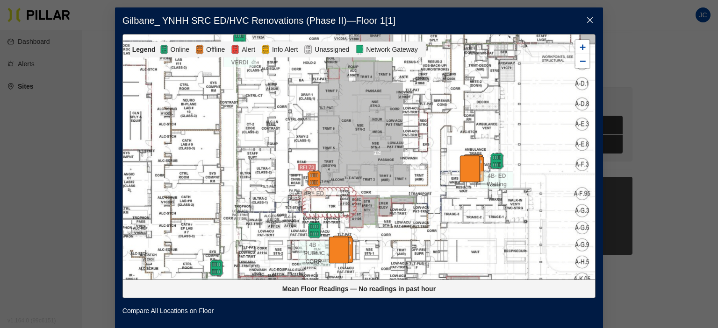
drag, startPoint x: 363, startPoint y: 204, endPoint x: 387, endPoint y: 122, distance: 85.6
click at [392, 121] on div at bounding box center [359, 157] width 472 height 245
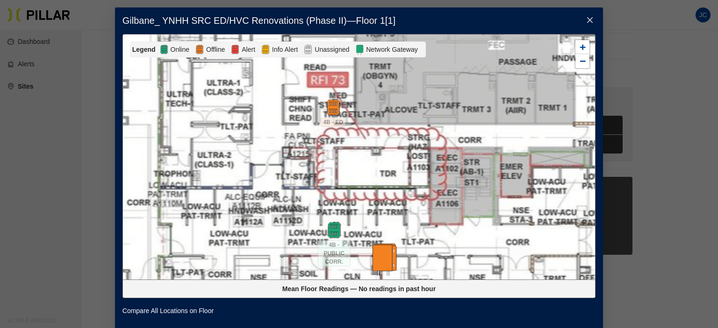
drag, startPoint x: 442, startPoint y: 142, endPoint x: 427, endPoint y: 118, distance: 28.6
click at [427, 118] on div at bounding box center [359, 157] width 472 height 245
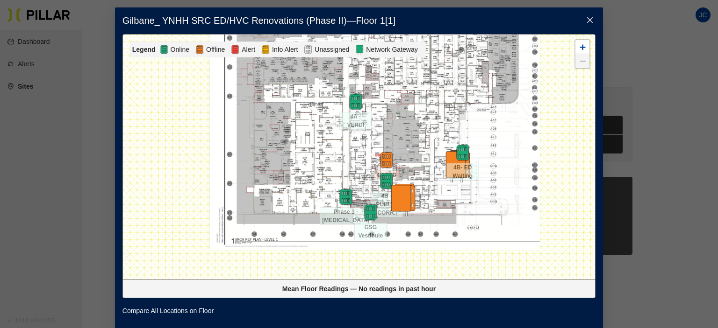
click at [421, 130] on div at bounding box center [359, 157] width 472 height 245
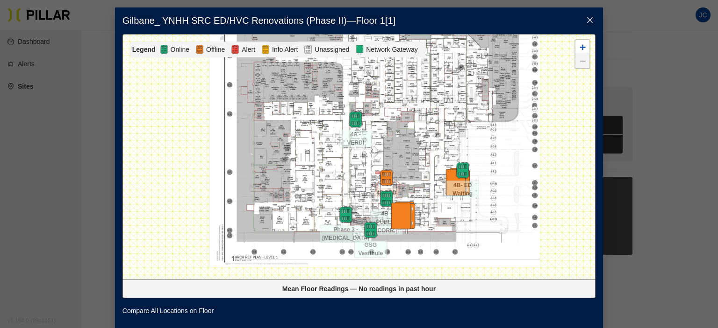
drag, startPoint x: 408, startPoint y: 147, endPoint x: 408, endPoint y: 165, distance: 17.8
click at [408, 165] on div at bounding box center [359, 157] width 472 height 245
click at [590, 20] on span "Close" at bounding box center [589, 20] width 26 height 26
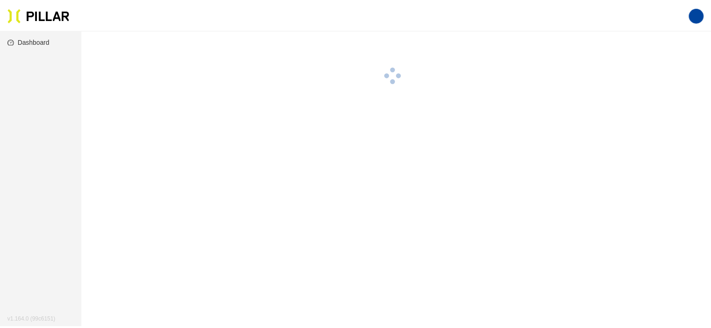
scroll to position [30, 0]
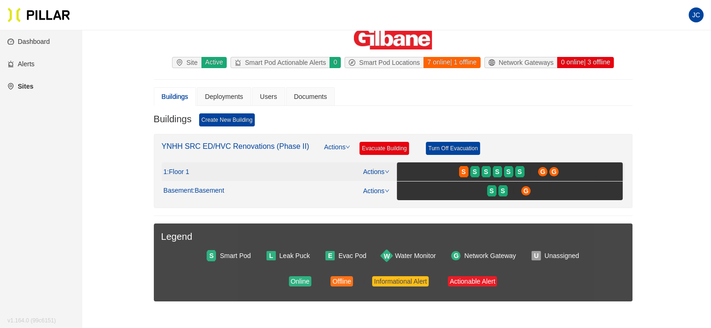
click at [187, 169] on span ": Floor 1" at bounding box center [178, 172] width 22 height 8
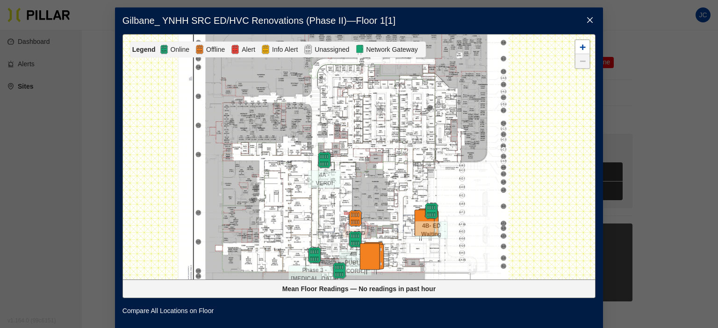
click at [587, 20] on icon "close" at bounding box center [589, 19] width 7 height 7
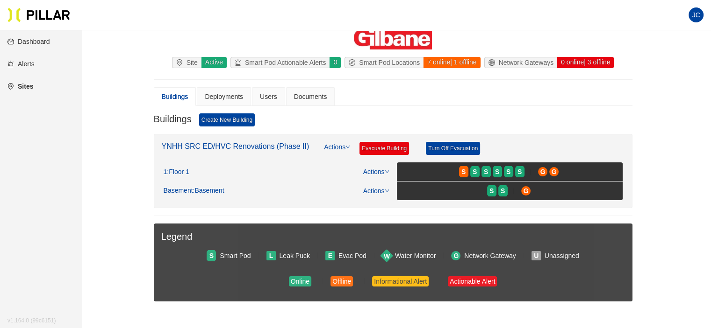
click at [281, 59] on div "Smart Pod Actionable Alerts" at bounding box center [280, 62] width 99 height 10
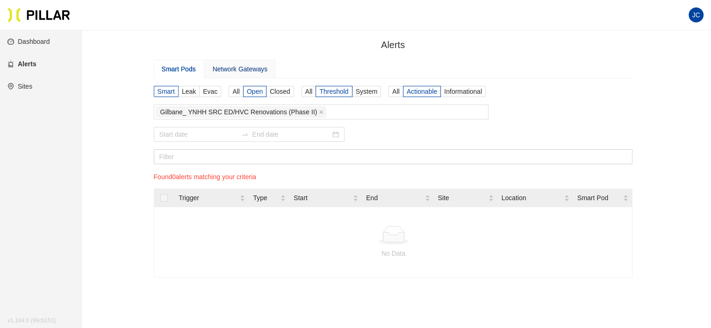
click at [228, 69] on div "Network Gateways" at bounding box center [240, 69] width 55 height 10
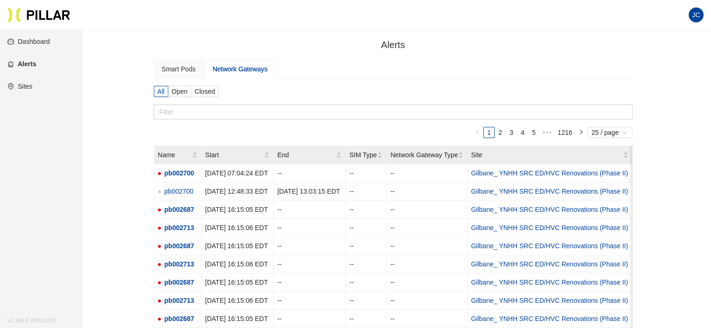
click at [32, 39] on link "Dashboard" at bounding box center [28, 41] width 43 height 7
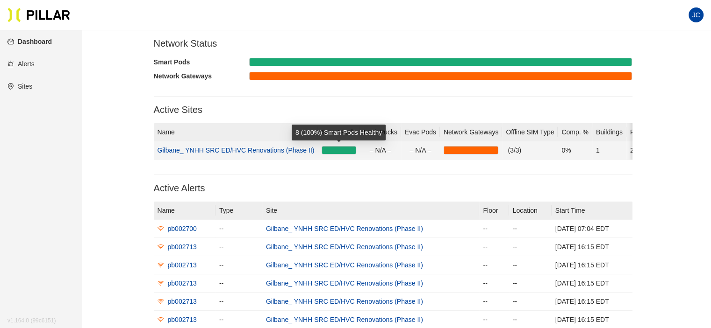
click at [333, 150] on div at bounding box center [338, 150] width 33 height 7
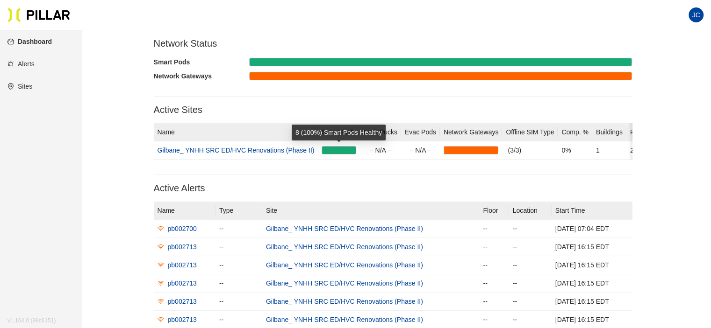
click at [336, 131] on div "8 (100%) Smart Pods Healthy" at bounding box center [339, 133] width 94 height 16
click at [29, 87] on link "Sites" at bounding box center [19, 86] width 25 height 7
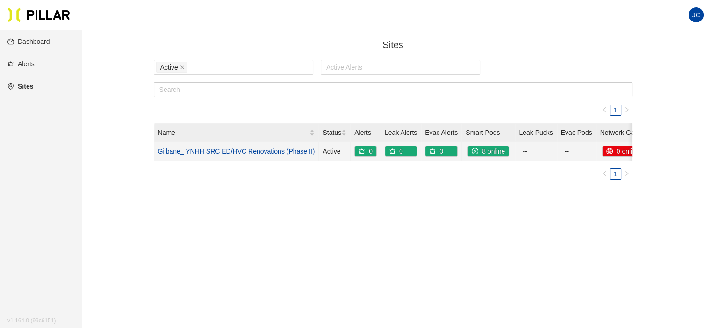
click at [227, 151] on link "Gilbane_ YNHH SRC ED/HVC Renovations (Phase II)" at bounding box center [236, 151] width 157 height 7
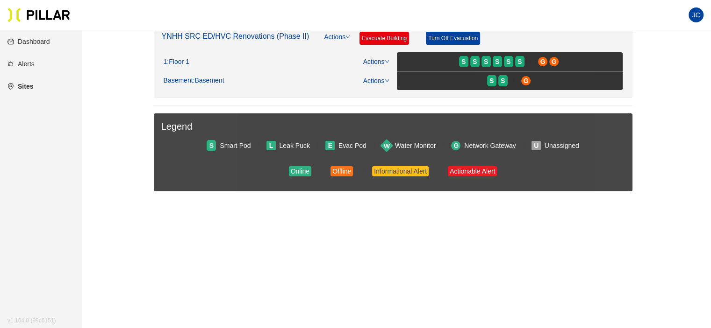
scroll to position [93, 0]
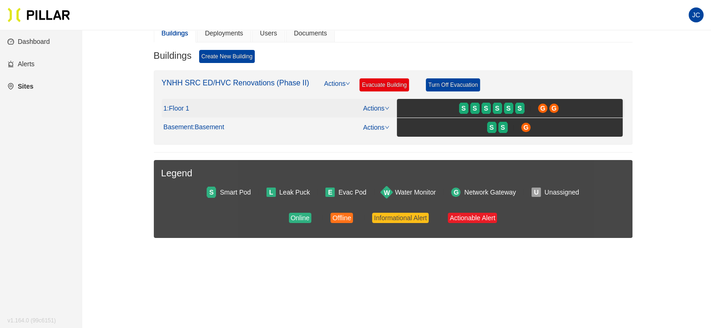
click at [179, 108] on span ": Floor 1" at bounding box center [178, 109] width 22 height 8
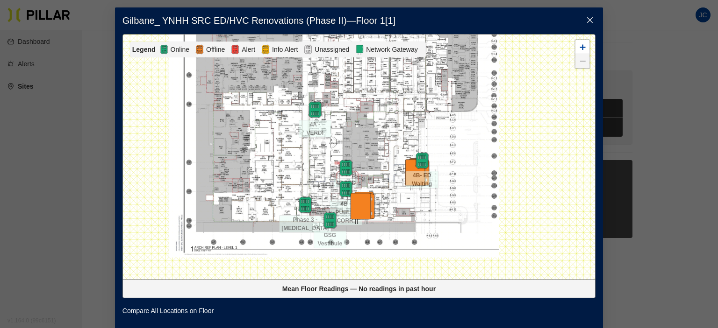
drag, startPoint x: 393, startPoint y: 205, endPoint x: 376, endPoint y: 147, distance: 60.3
click at [376, 147] on div at bounding box center [359, 157] width 472 height 245
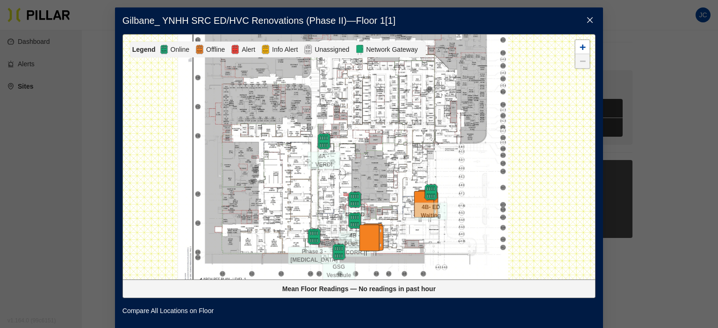
drag, startPoint x: 372, startPoint y: 148, endPoint x: 372, endPoint y: 179, distance: 31.8
click at [372, 179] on div at bounding box center [359, 157] width 472 height 245
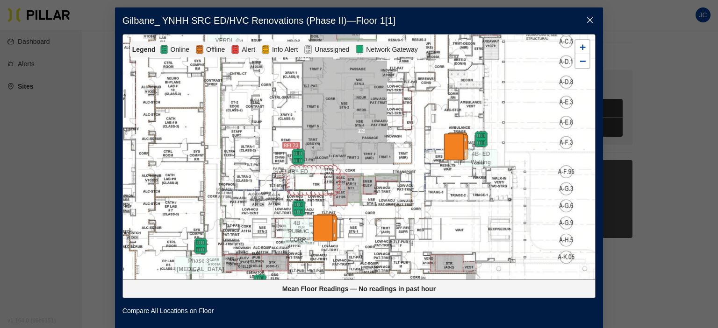
drag, startPoint x: 382, startPoint y: 175, endPoint x: 381, endPoint y: 97, distance: 78.0
click at [381, 97] on div at bounding box center [359, 157] width 472 height 245
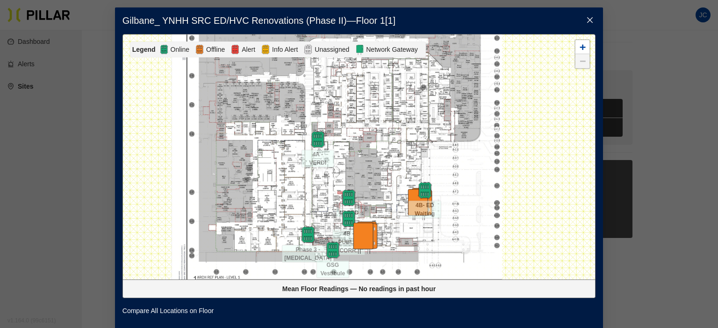
drag, startPoint x: 291, startPoint y: 107, endPoint x: 284, endPoint y: 150, distance: 43.2
click at [284, 150] on div at bounding box center [359, 157] width 472 height 245
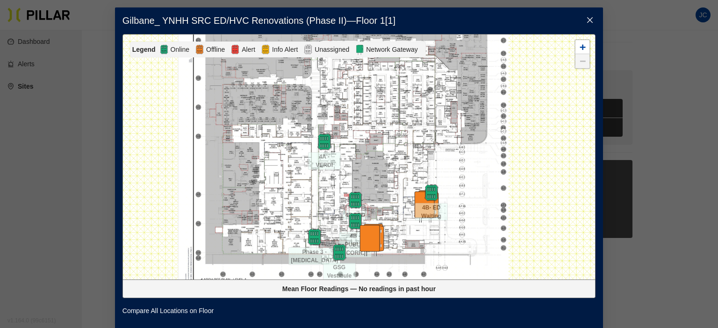
click at [70, 66] on div "Gilbane_ YNHH SRC ED/HVC Renovations (Phase II) — Floor 1 [ 1 ] Legend Online O…" at bounding box center [359, 164] width 718 height 328
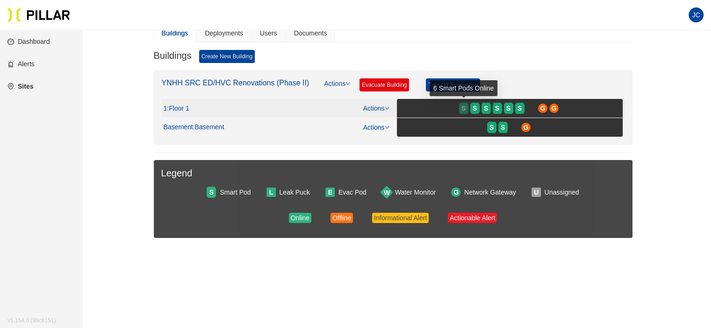
click at [463, 108] on span "S" at bounding box center [463, 108] width 4 height 10
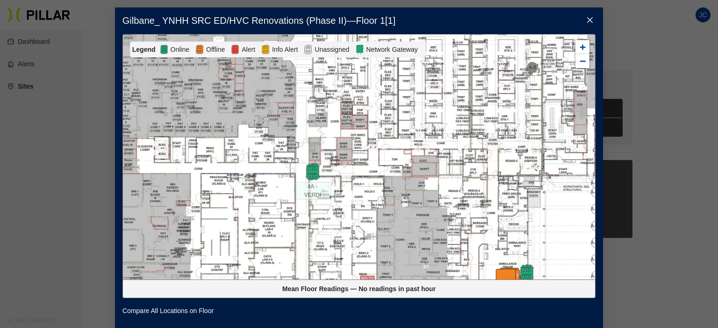
drag, startPoint x: 588, startPoint y: 20, endPoint x: 565, endPoint y: 22, distance: 23.4
click at [587, 20] on icon "close" at bounding box center [589, 19] width 7 height 7
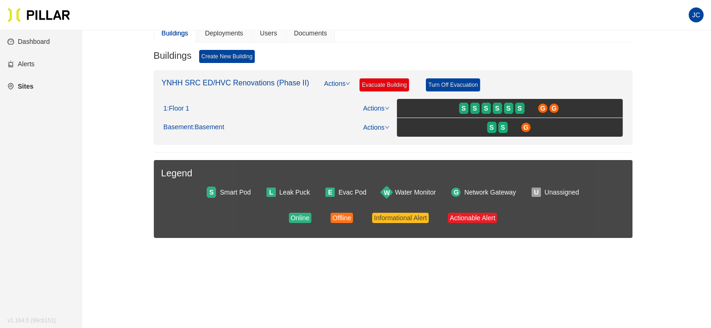
click at [35, 60] on link "Alerts" at bounding box center [20, 63] width 27 height 7
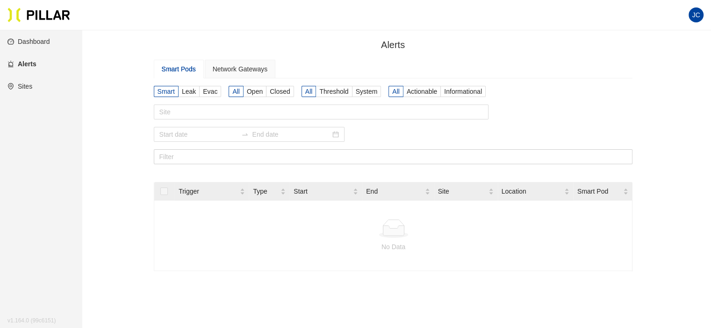
click at [28, 87] on link "Sites" at bounding box center [19, 86] width 25 height 7
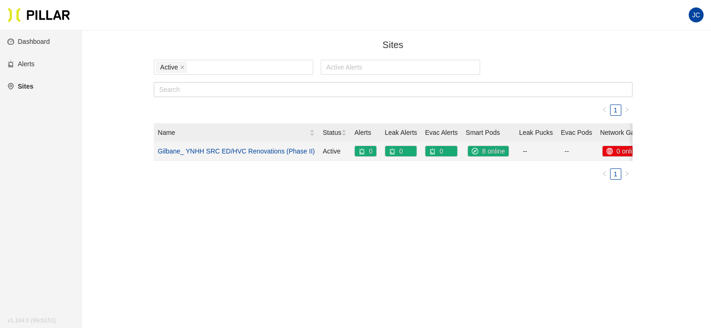
click at [486, 149] on div "8 online" at bounding box center [488, 151] width 41 height 10
click at [219, 148] on link "Gilbane_ YNHH SRC ED/HVC Renovations (Phase II)" at bounding box center [236, 151] width 157 height 7
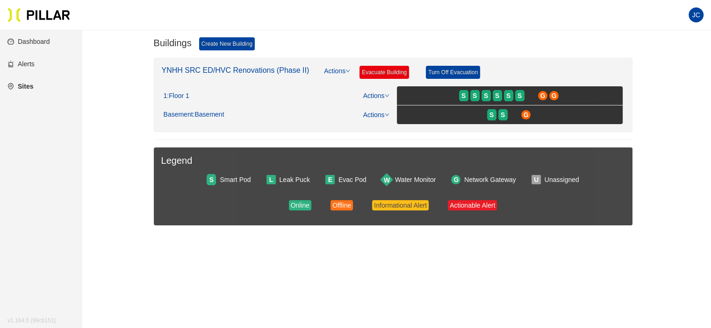
scroll to position [47, 0]
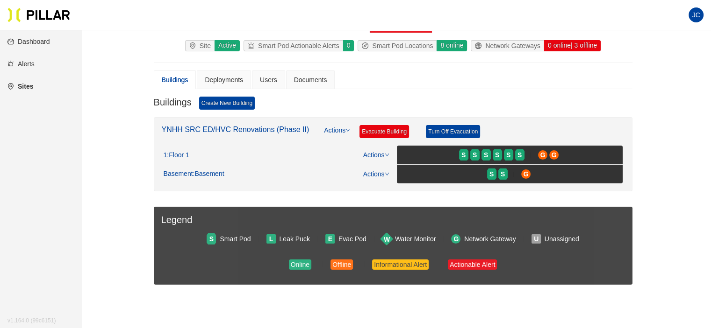
click at [42, 38] on link "Dashboard" at bounding box center [28, 41] width 43 height 7
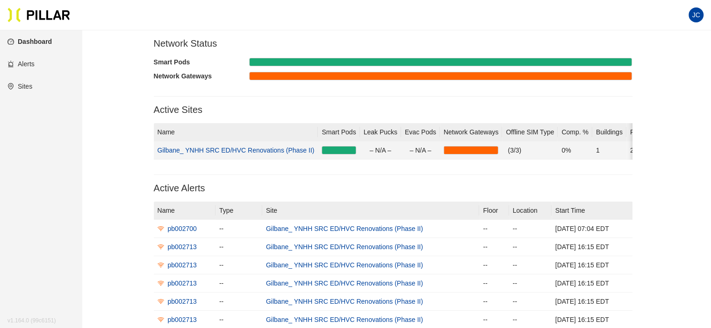
click at [245, 149] on link "Gilbane_ YNHH SRC ED/HVC Renovations (Phase II)" at bounding box center [235, 150] width 157 height 7
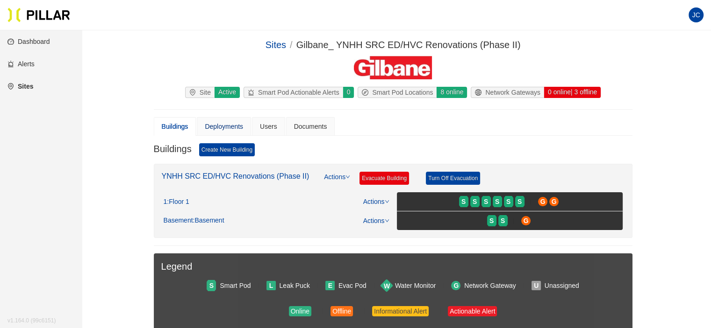
click at [226, 125] on div "Deployments" at bounding box center [224, 126] width 38 height 10
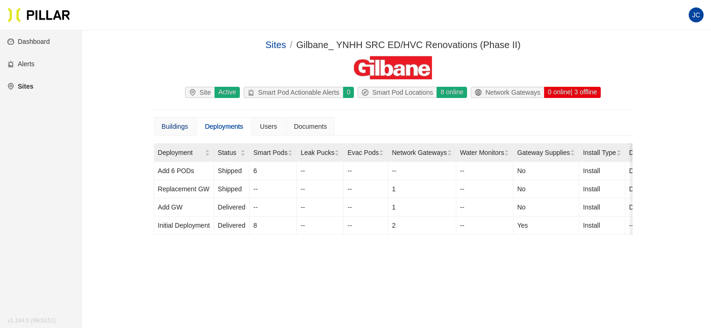
click at [180, 128] on div "Buildings" at bounding box center [175, 126] width 27 height 10
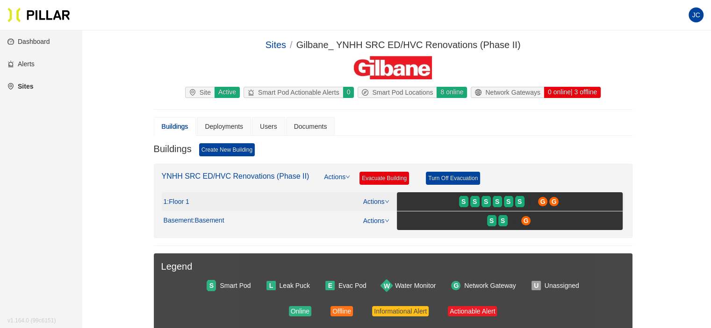
click at [182, 198] on span ": Floor 1" at bounding box center [178, 202] width 22 height 8
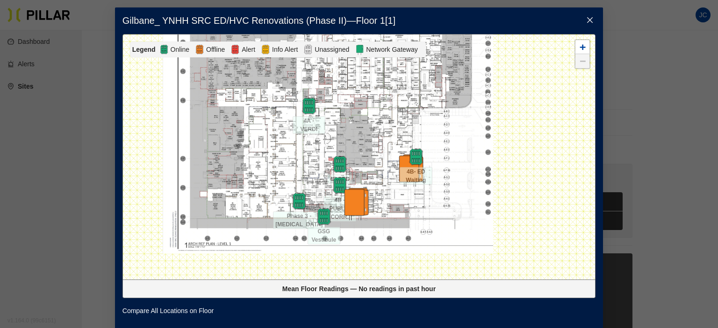
drag, startPoint x: 392, startPoint y: 213, endPoint x: 358, endPoint y: 106, distance: 111.8
click at [358, 107] on div at bounding box center [359, 157] width 472 height 245
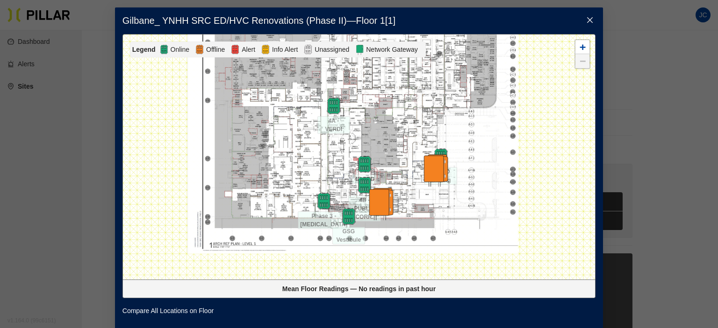
drag, startPoint x: 437, startPoint y: 181, endPoint x: 415, endPoint y: 180, distance: 22.4
click at [418, 181] on img at bounding box center [434, 170] width 33 height 33
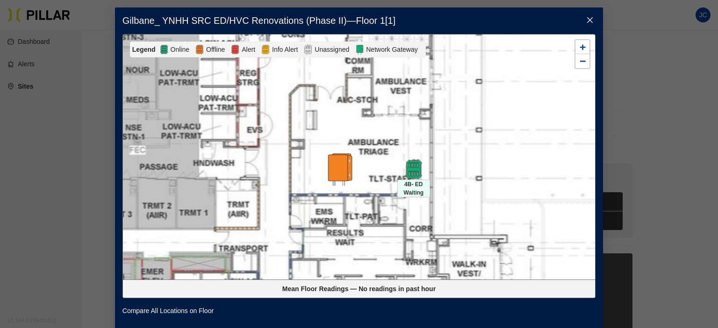
click at [412, 169] on img at bounding box center [413, 169] width 20 height 20
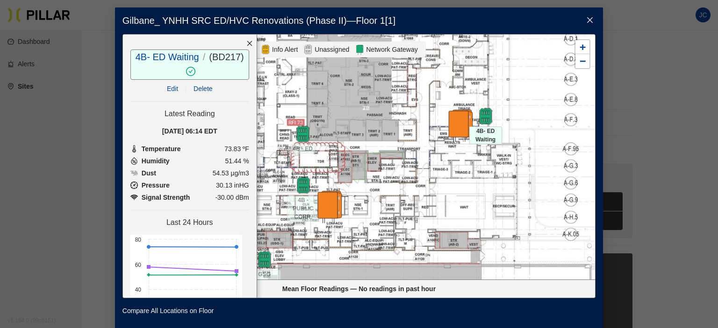
drag, startPoint x: 384, startPoint y: 233, endPoint x: 468, endPoint y: 155, distance: 114.7
click at [468, 155] on div at bounding box center [359, 157] width 472 height 245
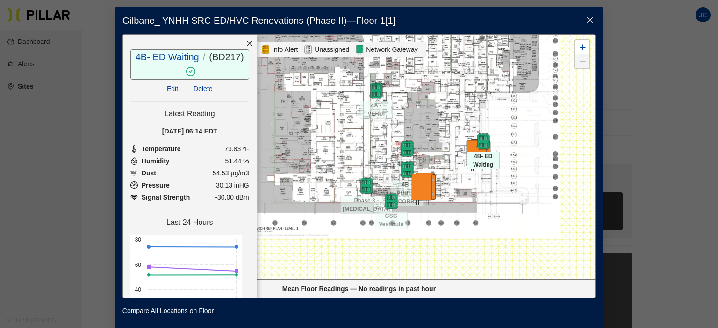
drag, startPoint x: 369, startPoint y: 128, endPoint x: 399, endPoint y: 119, distance: 31.3
click at [399, 119] on div at bounding box center [359, 157] width 472 height 245
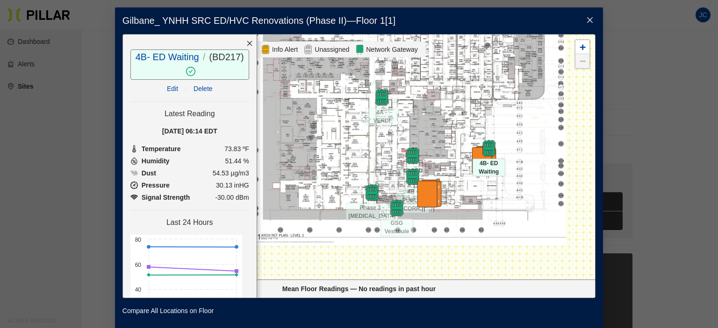
drag, startPoint x: 397, startPoint y: 263, endPoint x: 423, endPoint y: 262, distance: 26.2
click at [423, 262] on div at bounding box center [359, 157] width 472 height 245
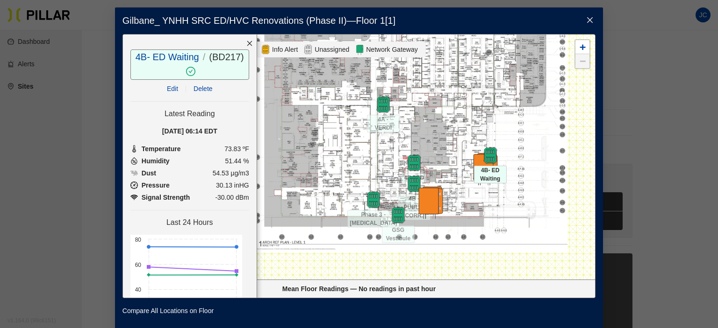
drag, startPoint x: 426, startPoint y: 248, endPoint x: 453, endPoint y: 254, distance: 28.2
click at [453, 254] on div at bounding box center [359, 157] width 472 height 245
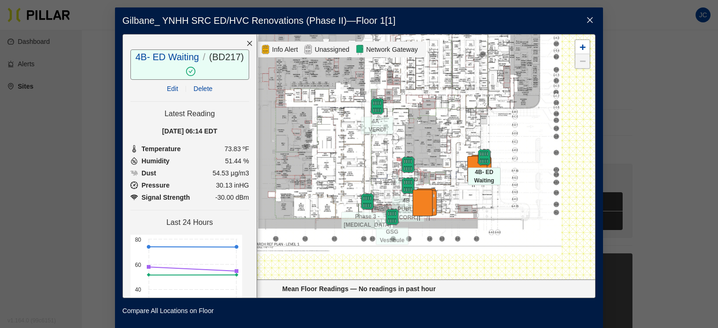
drag, startPoint x: 426, startPoint y: 254, endPoint x: 449, endPoint y: 257, distance: 23.6
click at [449, 257] on div at bounding box center [359, 157] width 472 height 245
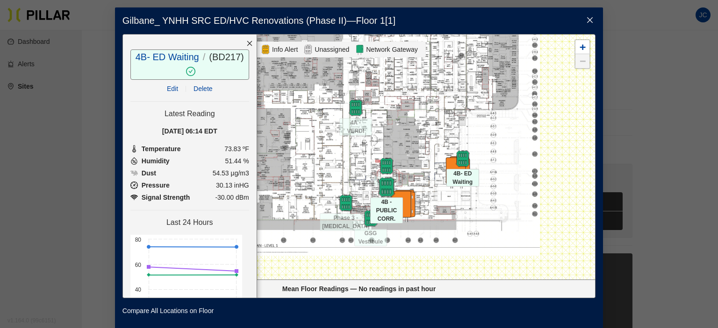
click at [379, 186] on img at bounding box center [386, 187] width 20 height 20
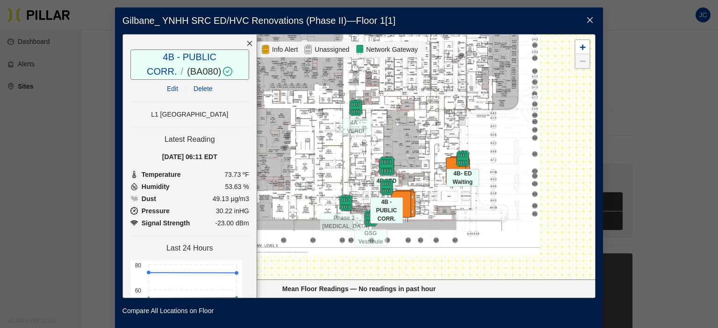
click at [381, 164] on img at bounding box center [386, 166] width 20 height 20
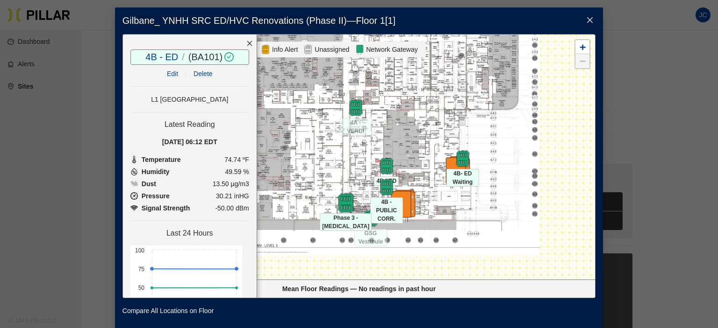
click at [341, 204] on img at bounding box center [345, 203] width 20 height 20
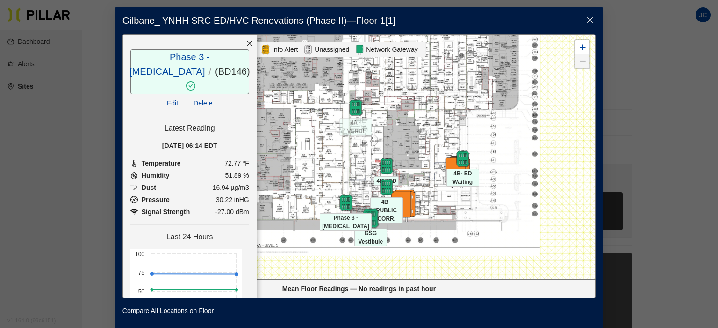
click at [365, 214] on img at bounding box center [370, 218] width 20 height 20
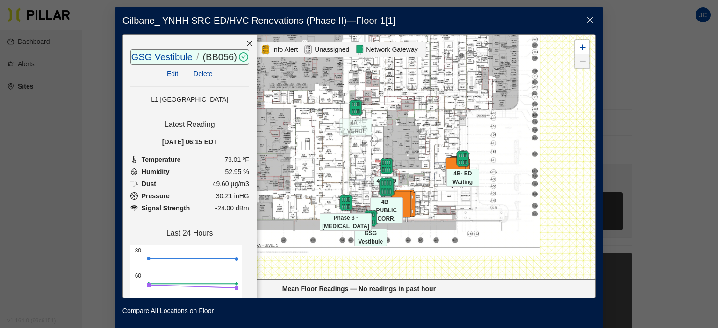
click at [383, 186] on img at bounding box center [386, 187] width 20 height 20
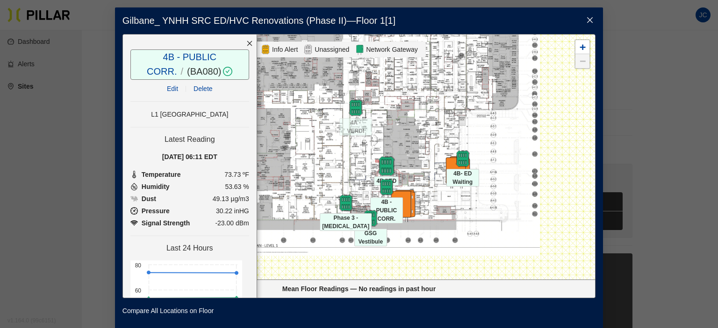
click at [380, 160] on img at bounding box center [386, 166] width 20 height 20
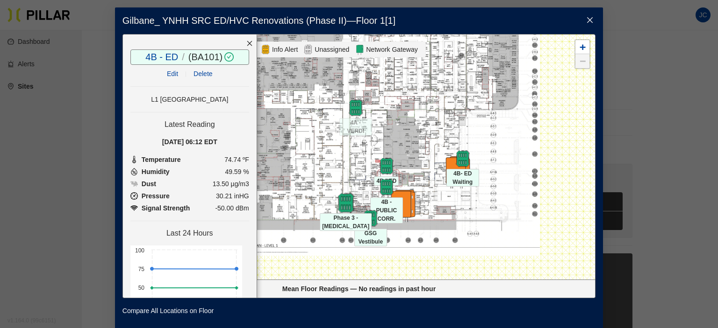
click at [342, 200] on img at bounding box center [345, 203] width 20 height 20
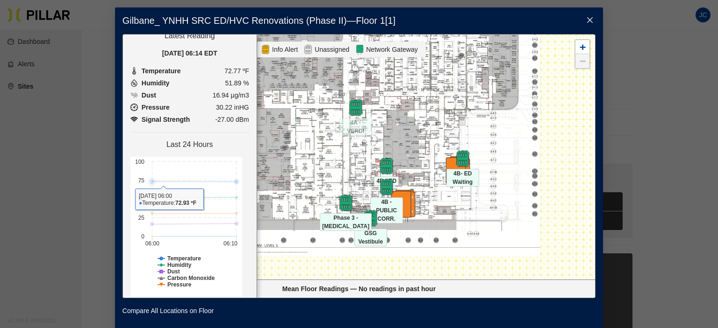
scroll to position [93, 0]
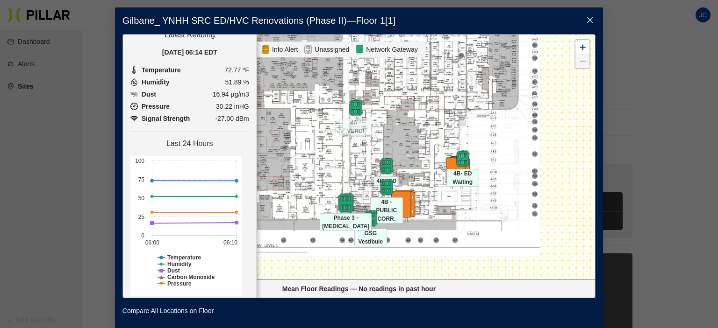
click at [346, 203] on img at bounding box center [345, 203] width 20 height 20
click at [368, 220] on img at bounding box center [370, 218] width 20 height 20
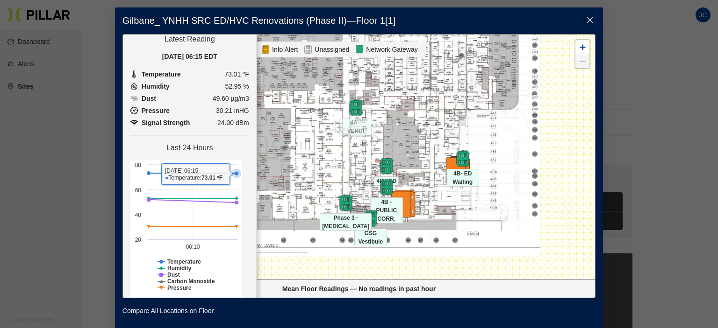
scroll to position [124, 0]
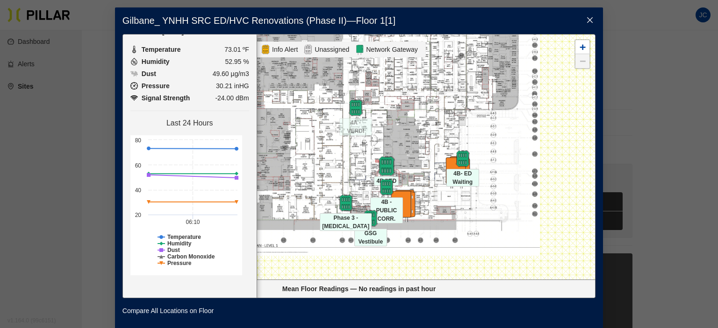
click at [383, 167] on img at bounding box center [386, 166] width 20 height 20
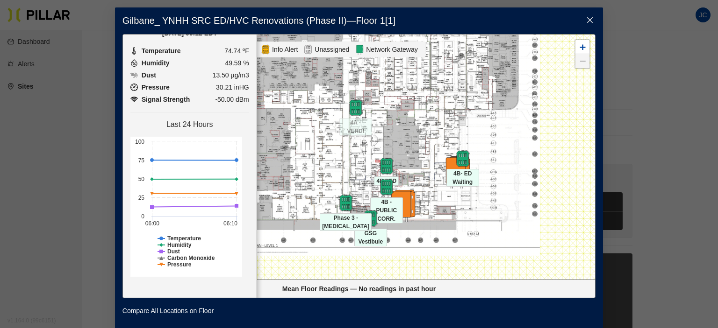
scroll to position [109, 0]
click at [463, 153] on img at bounding box center [463, 159] width 20 height 20
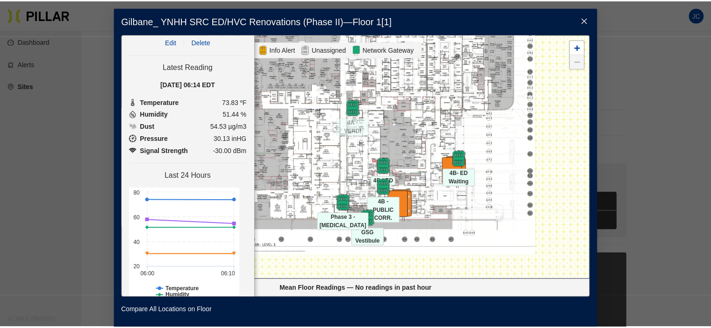
scroll to position [0, 0]
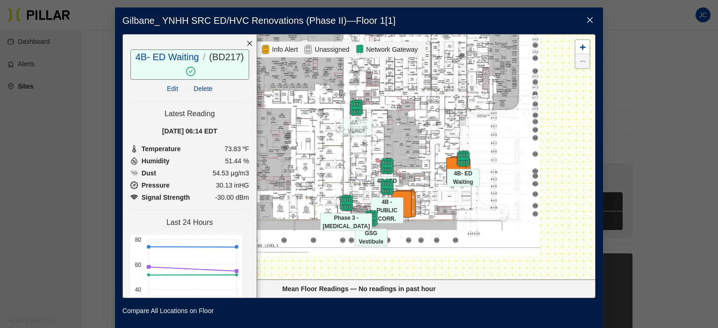
click at [43, 57] on div "Gilbane_ YNHH SRC ED/HVC Renovations (Phase II) — Floor 1 [ 1 ] 4B- ED Waiting …" at bounding box center [359, 164] width 718 height 328
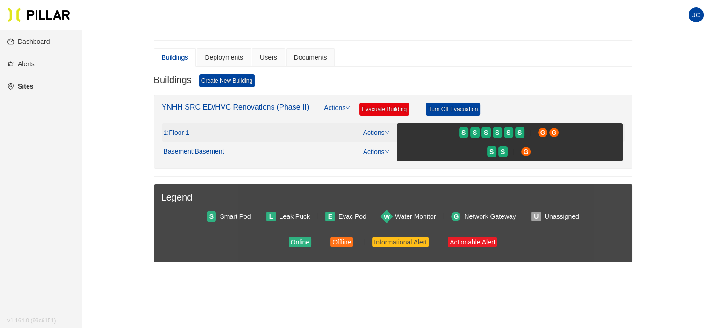
scroll to position [93, 0]
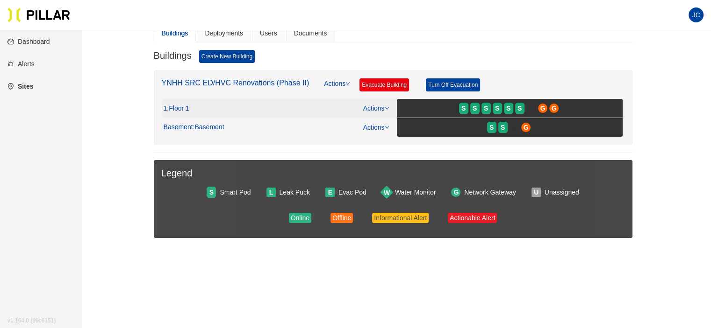
click at [576, 104] on div "S S S S S S G G" at bounding box center [509, 108] width 222 height 15
click at [337, 80] on link "Actions" at bounding box center [337, 88] width 26 height 21
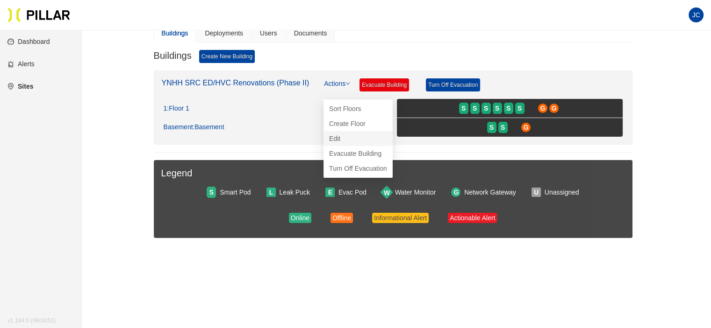
click at [335, 137] on link "Edit" at bounding box center [334, 139] width 11 height 10
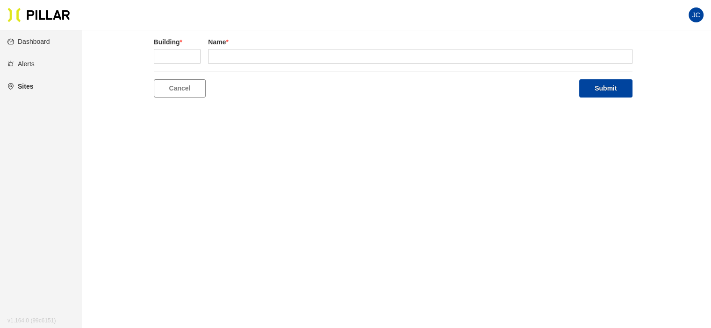
scroll to position [30, 0]
type input "SRC"
type input "YNHH SRC ED/HVC Renovations (Phase II)"
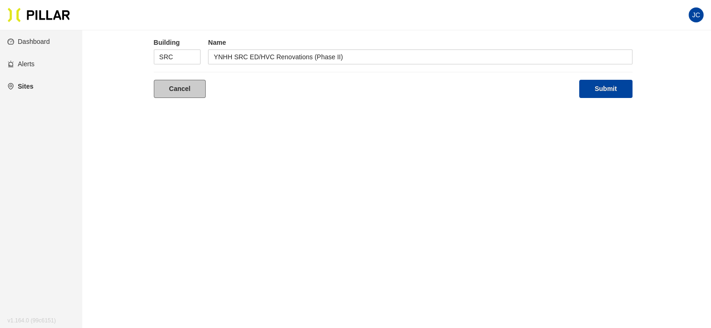
click at [188, 87] on link "Cancel" at bounding box center [180, 89] width 52 height 18
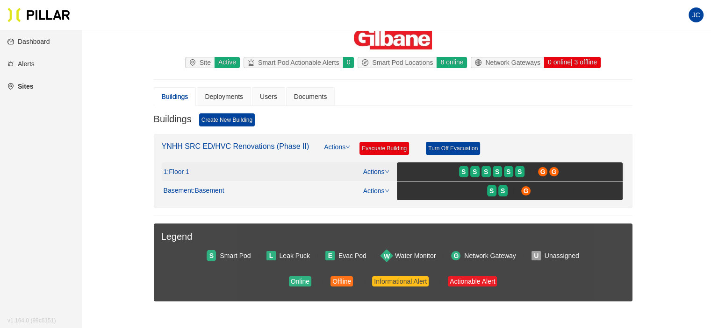
click at [384, 170] on icon "down" at bounding box center [386, 172] width 5 height 5
click at [381, 184] on link "View/Edit Floor Plan" at bounding box center [395, 186] width 59 height 10
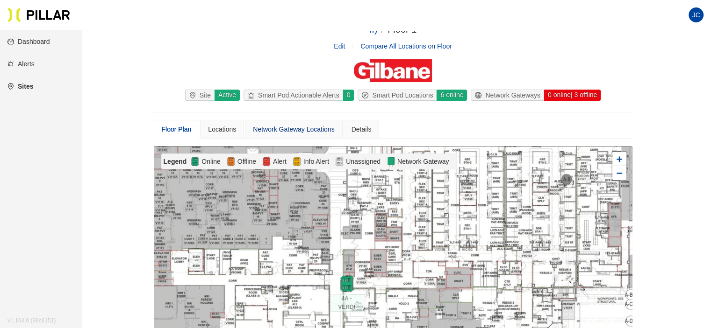
click at [286, 133] on div "Network Gateway Locations" at bounding box center [293, 129] width 81 height 10
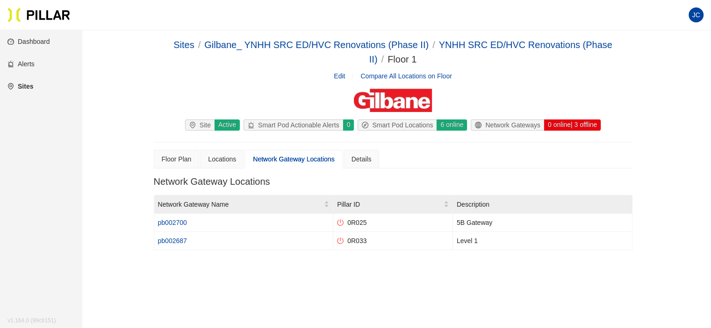
click at [337, 74] on link "Edit" at bounding box center [339, 76] width 11 height 10
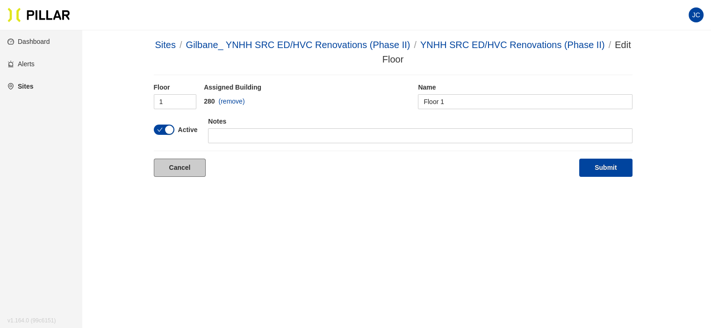
click at [176, 172] on link "Cancel" at bounding box center [180, 168] width 52 height 18
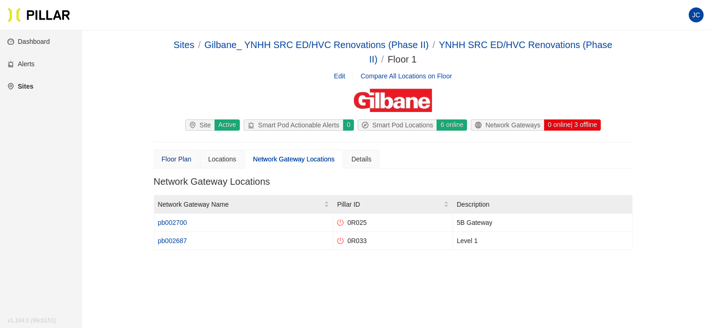
click at [181, 158] on div "Floor Plan" at bounding box center [177, 159] width 30 height 10
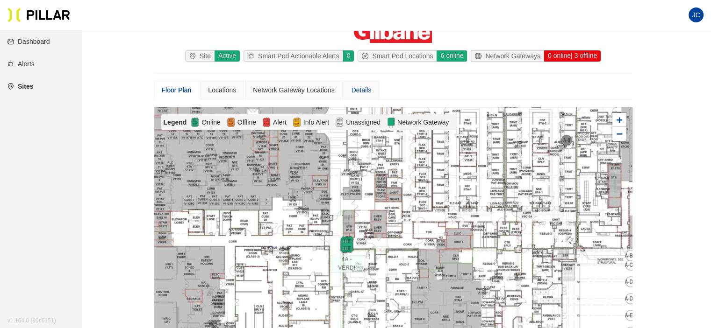
scroll to position [187, 0]
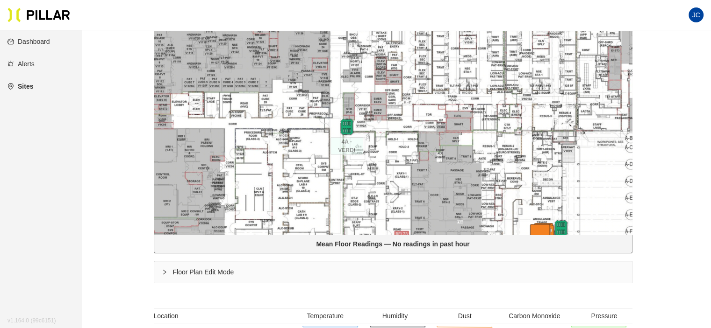
click at [163, 270] on icon "right" at bounding box center [165, 273] width 6 height 6
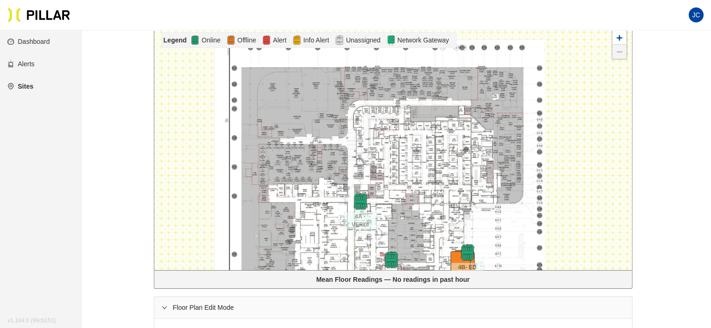
scroll to position [112, 0]
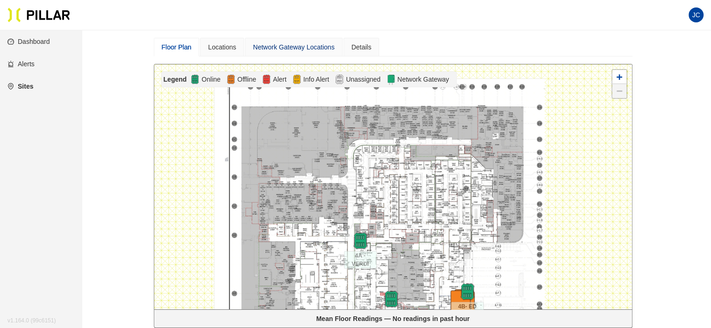
click at [284, 43] on div "Network Gateway Locations" at bounding box center [293, 47] width 81 height 10
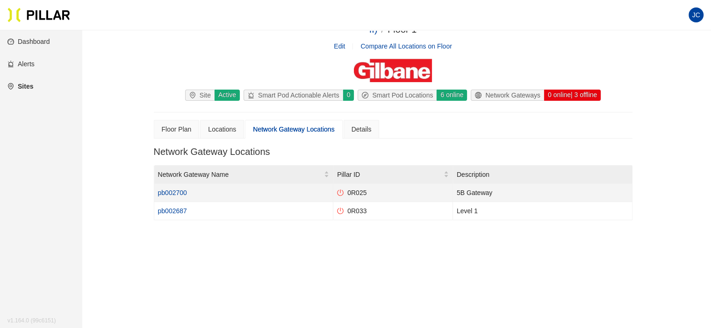
scroll to position [56, 0]
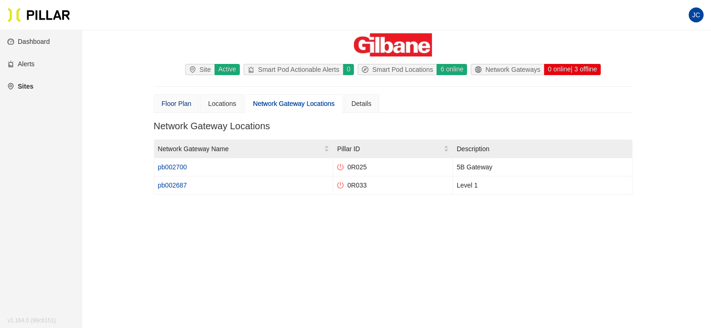
click at [175, 105] on div "Floor Plan" at bounding box center [177, 104] width 30 height 10
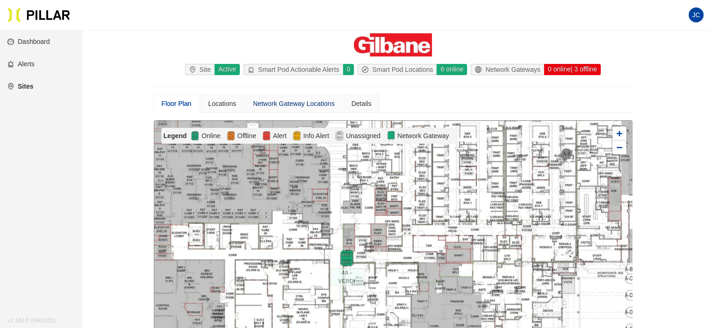
click at [284, 100] on div "Network Gateway Locations" at bounding box center [293, 104] width 81 height 10
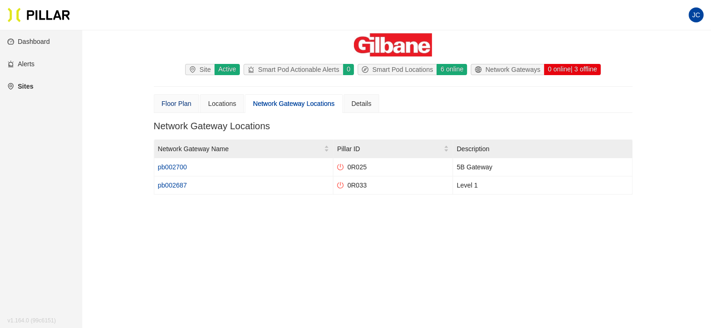
click at [178, 100] on div "Floor Plan" at bounding box center [177, 104] width 30 height 10
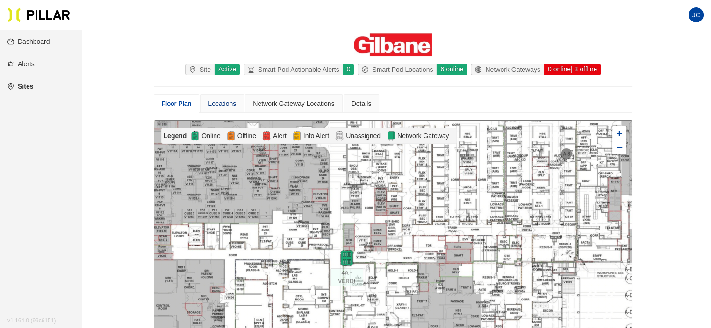
click at [224, 101] on div "Locations" at bounding box center [222, 104] width 28 height 10
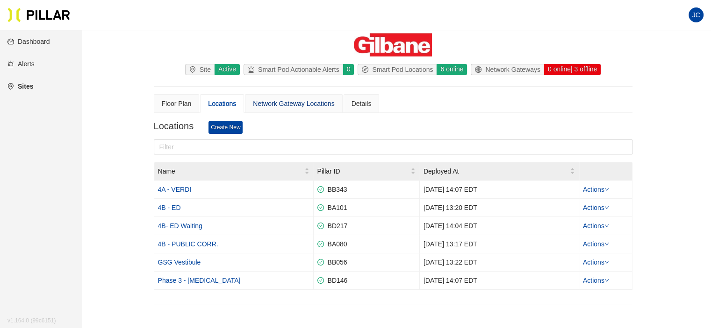
click at [267, 102] on div "Network Gateway Locations" at bounding box center [293, 104] width 81 height 10
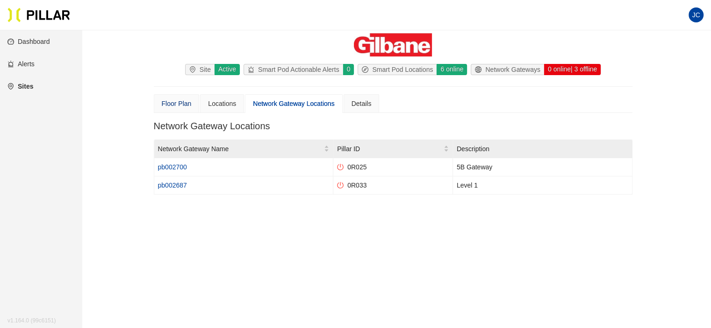
click at [183, 104] on div "Floor Plan" at bounding box center [177, 104] width 30 height 10
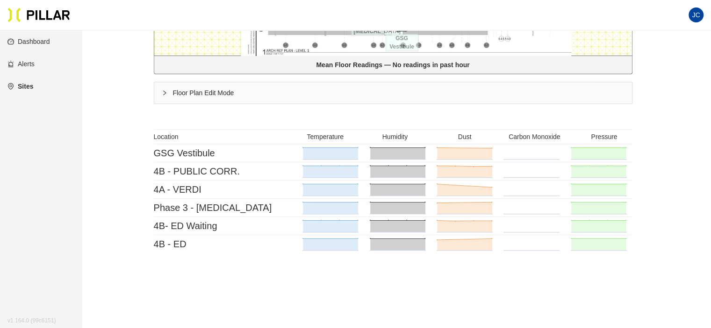
scroll to position [383, 0]
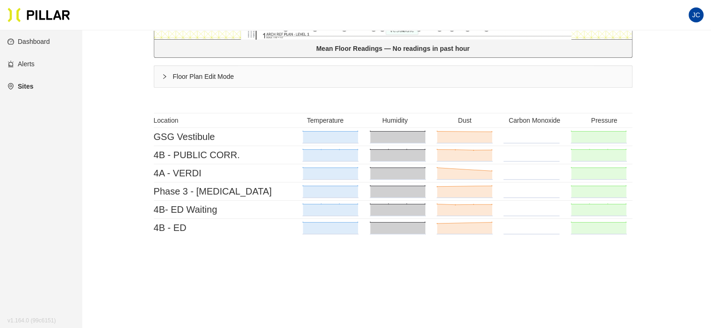
click at [165, 74] on icon "right" at bounding box center [165, 77] width 6 height 6
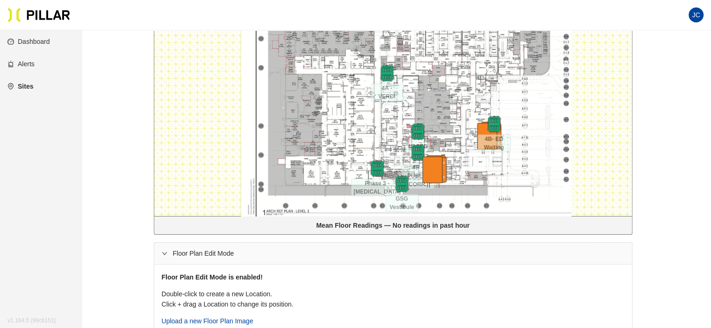
scroll to position [196, 0]
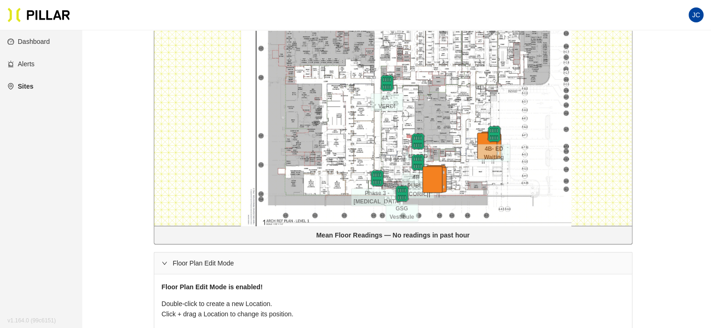
click at [456, 127] on div at bounding box center [392, 103] width 477 height 245
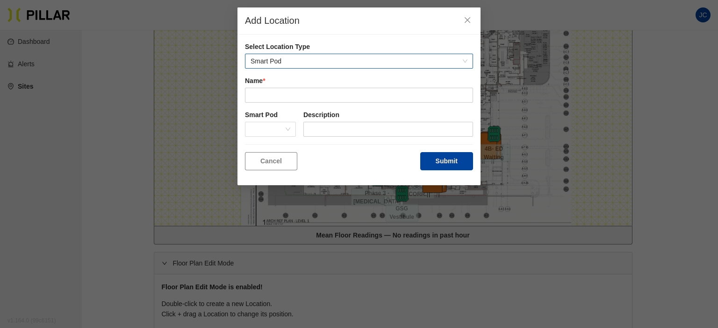
click at [318, 59] on span "Smart Pod" at bounding box center [358, 61] width 217 height 14
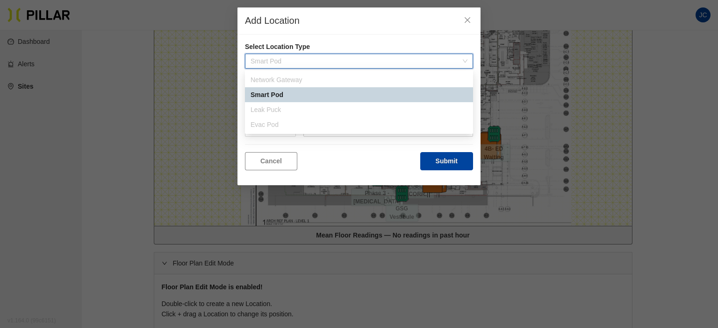
click at [308, 82] on div "Network Gateway" at bounding box center [358, 80] width 217 height 10
click at [472, 20] on span "Close" at bounding box center [467, 20] width 26 height 26
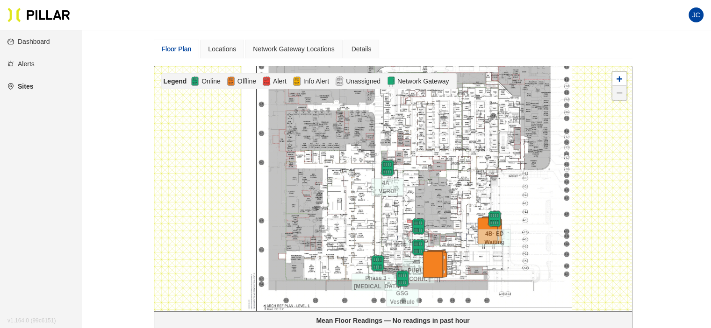
scroll to position [19, 0]
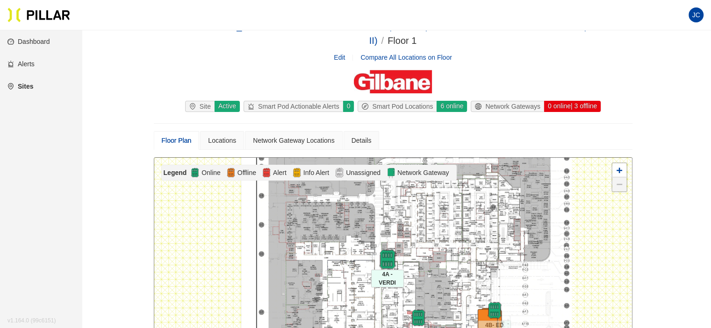
click at [387, 259] on img at bounding box center [387, 259] width 20 height 20
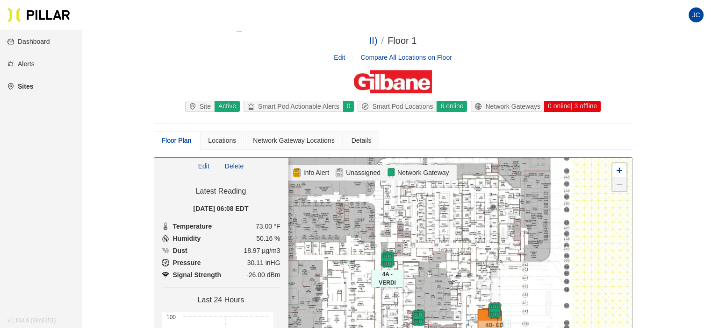
scroll to position [47, 0]
